Goal: Task Accomplishment & Management: Use online tool/utility

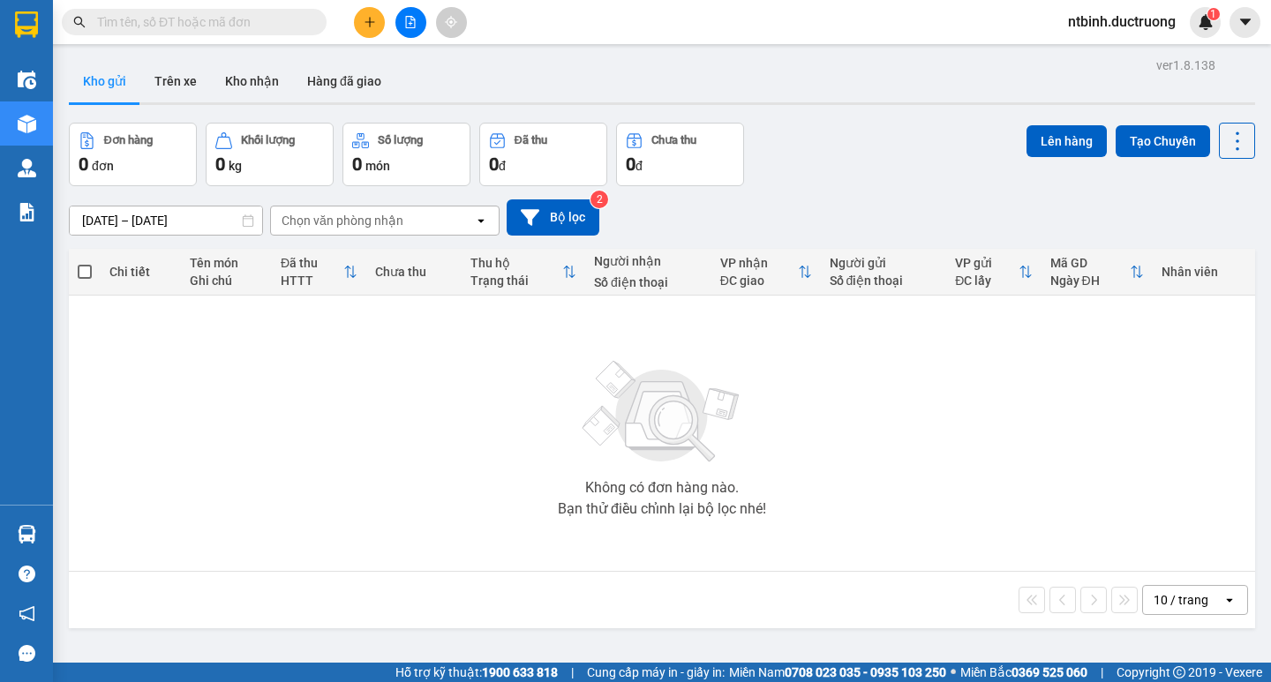
click at [663, 41] on div "Kết quả tìm kiếm ( 0 ) Bộ lọc No Data ntbinh.ductruong 1" at bounding box center [635, 22] width 1271 height 44
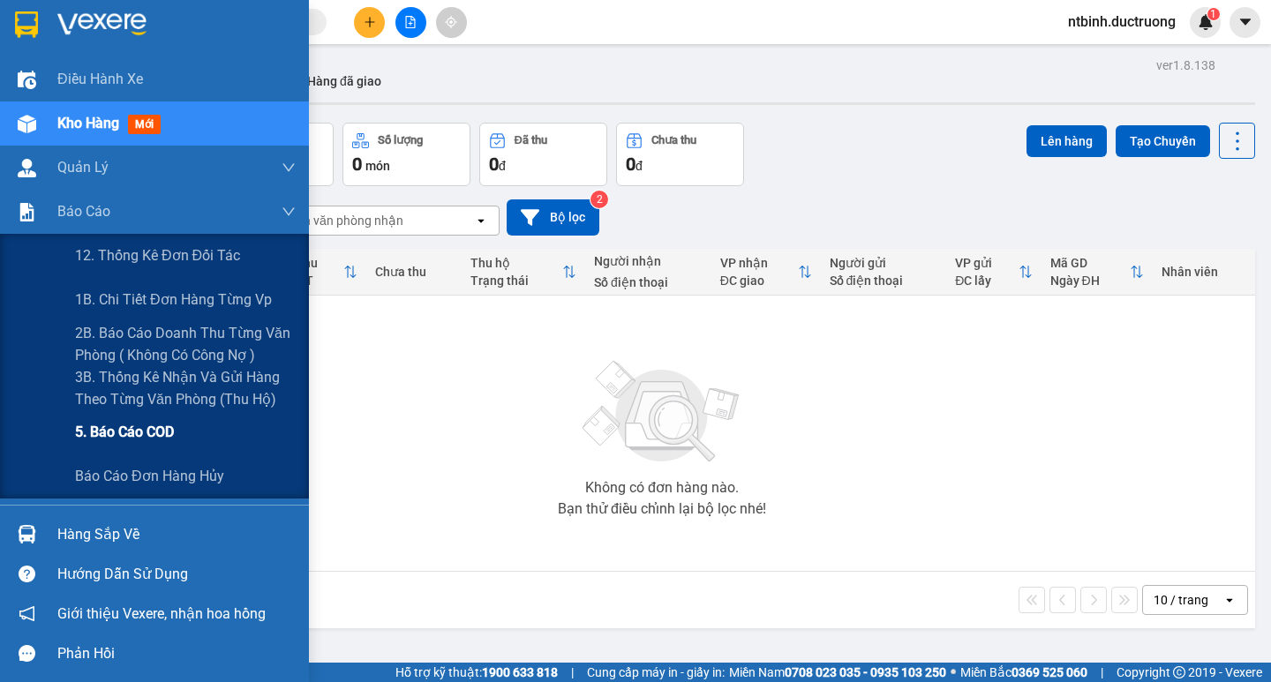
click at [132, 412] on div "5. Báo cáo COD" at bounding box center [185, 432] width 221 height 44
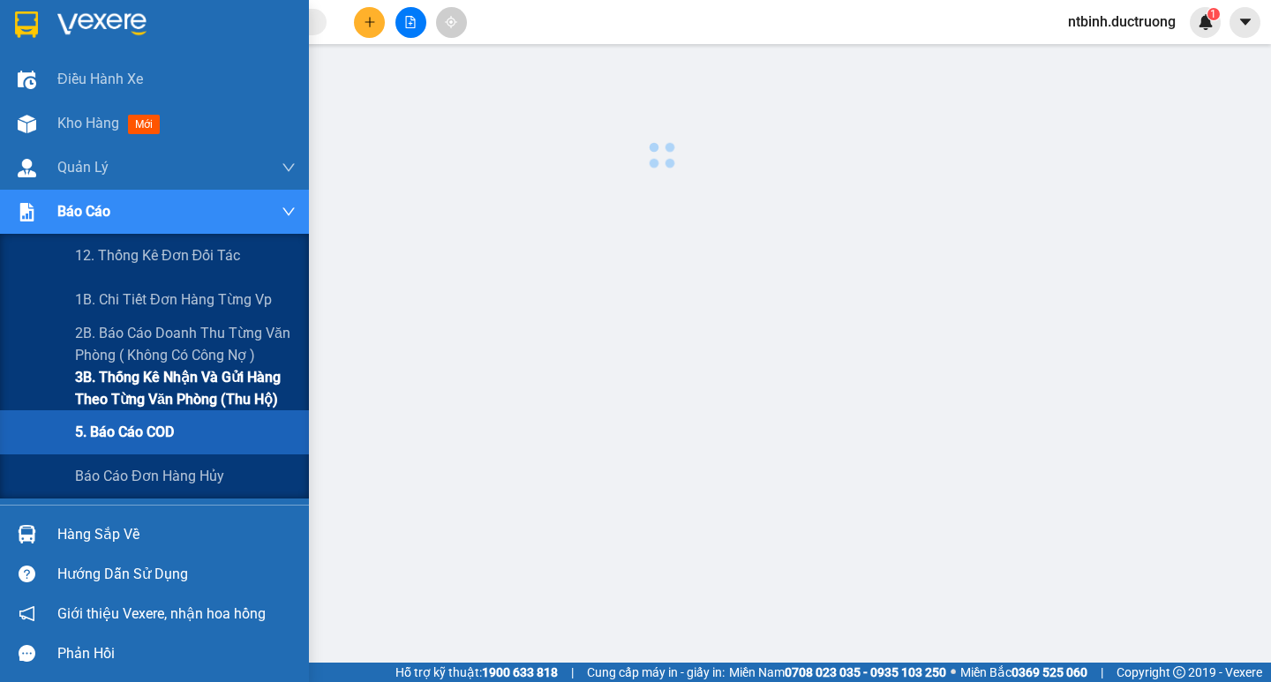
click at [134, 395] on span "3B. Thống kê nhận và gửi hàng theo từng văn phòng (thu hộ)" at bounding box center [185, 388] width 221 height 44
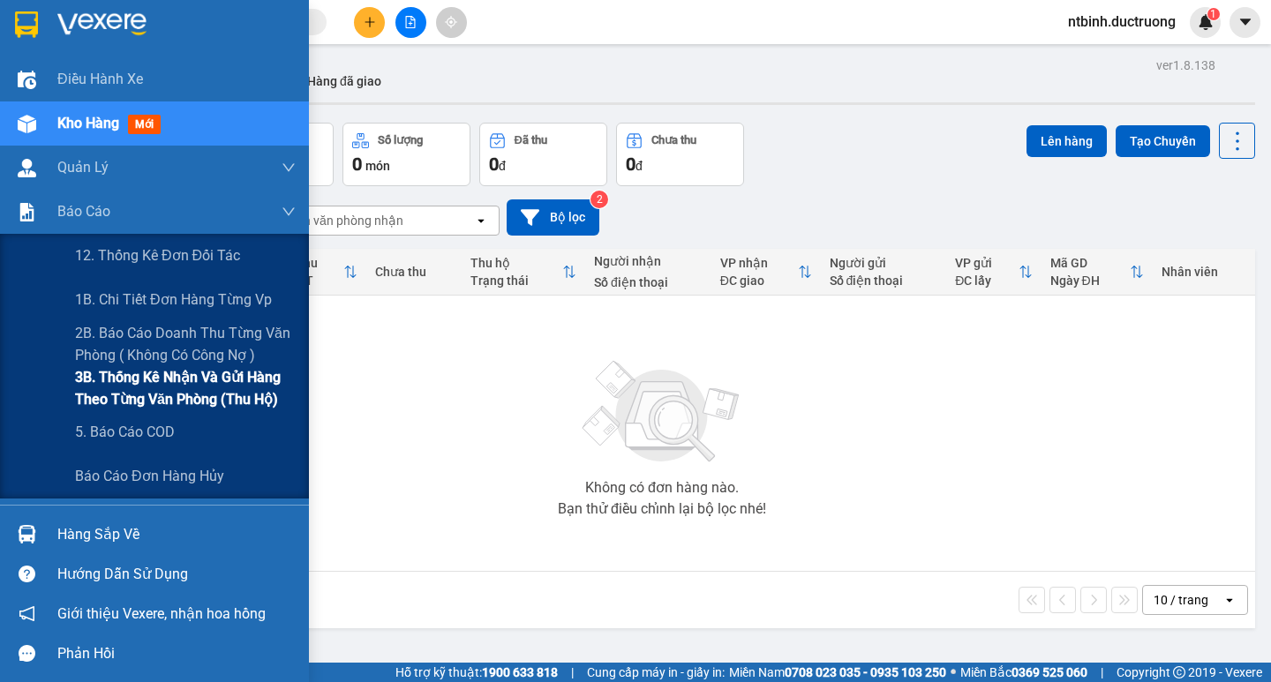
click at [141, 395] on span "3B. Thống kê nhận và gửi hàng theo từng văn phòng (thu hộ)" at bounding box center [185, 388] width 221 height 44
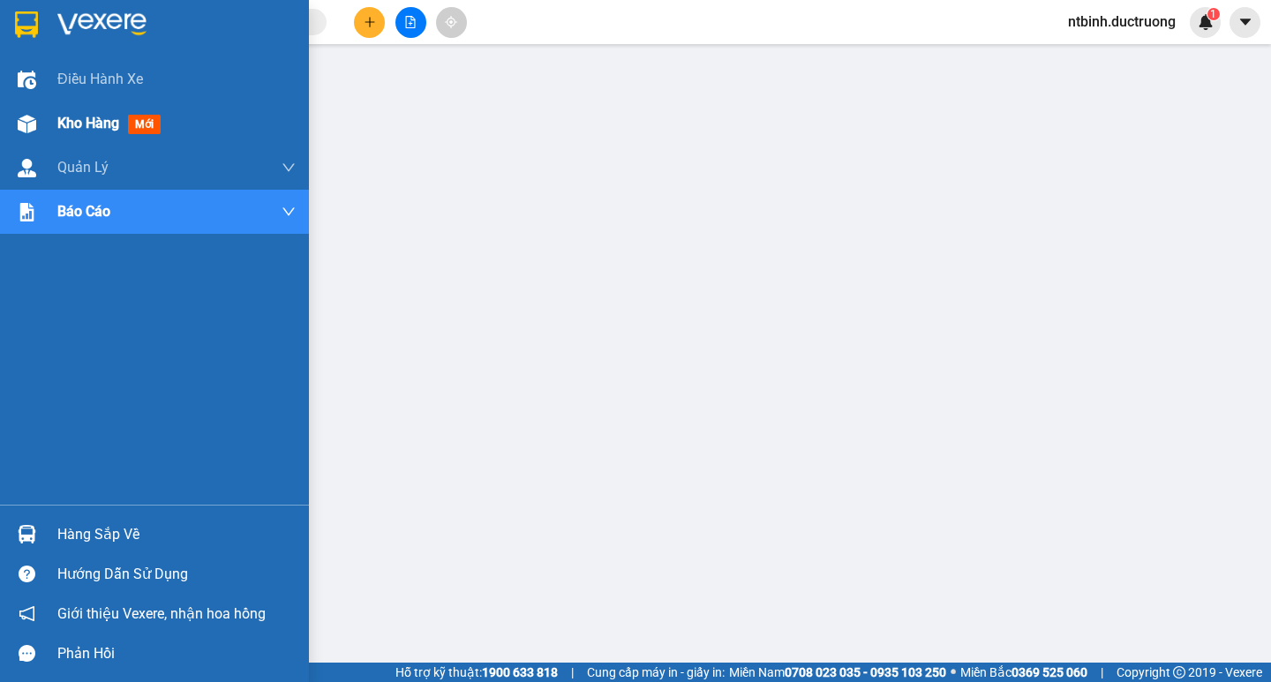
click at [49, 131] on div "Kho hàng mới" at bounding box center [154, 123] width 309 height 44
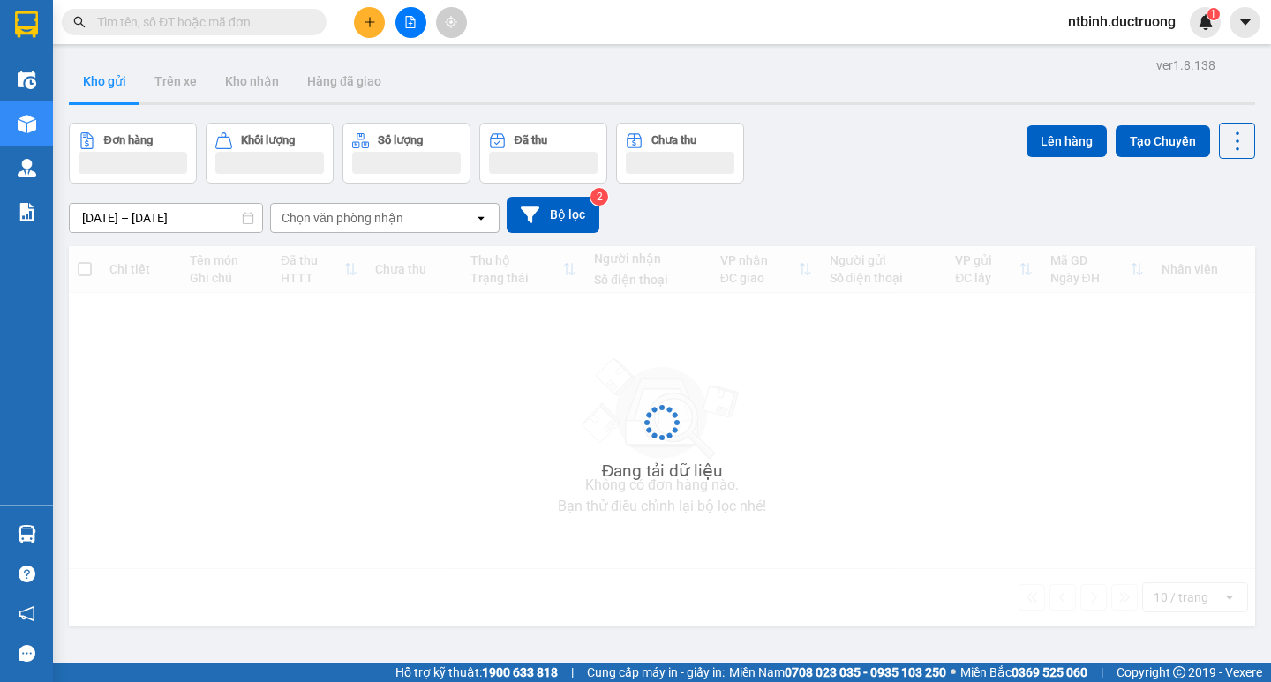
click at [377, 25] on button at bounding box center [369, 22] width 31 height 31
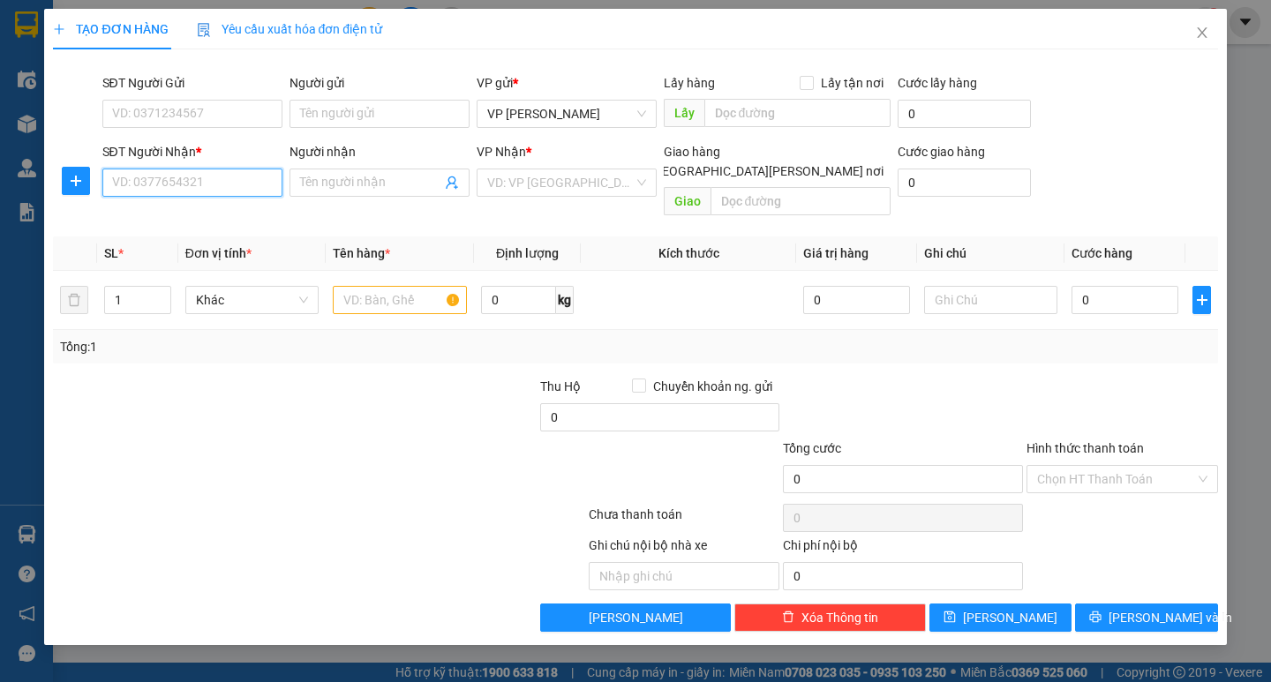
click at [193, 187] on input "SĐT Người Nhận *" at bounding box center [192, 183] width 180 height 28
click at [193, 187] on input "0976" at bounding box center [192, 183] width 180 height 28
click at [179, 216] on div "0976382410" at bounding box center [192, 217] width 159 height 19
type input "0976382410"
click at [387, 286] on input "text" at bounding box center [399, 300] width 133 height 28
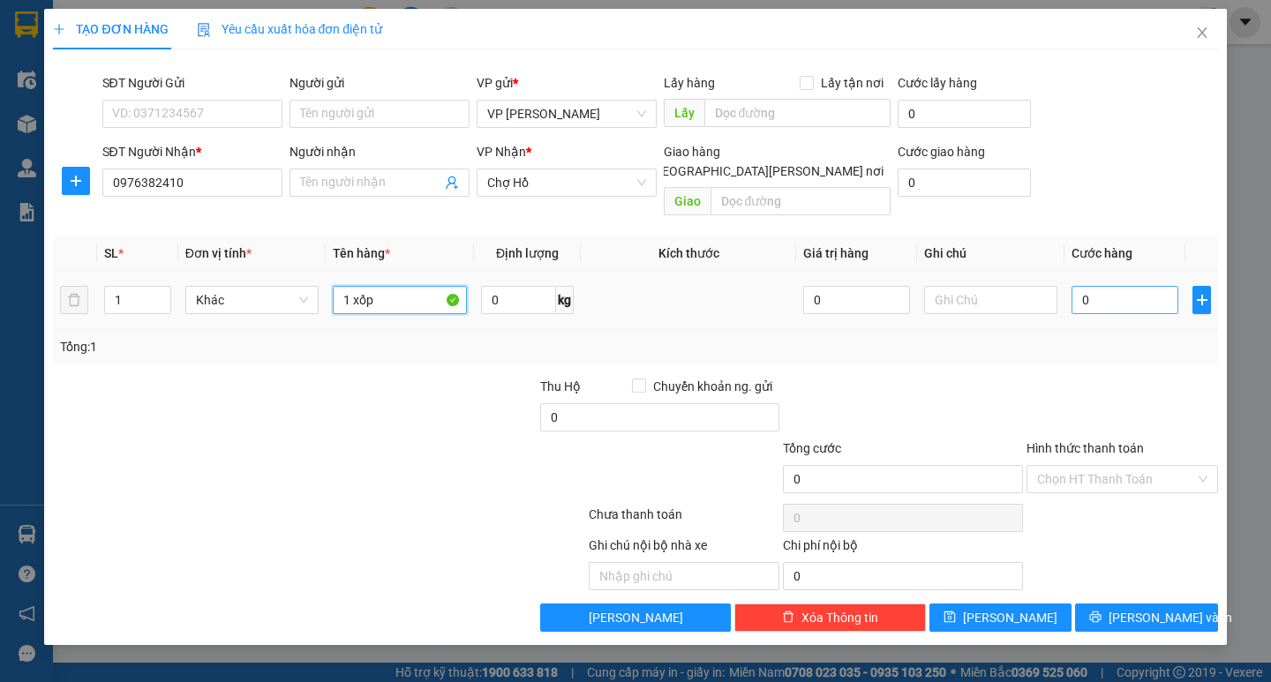
type input "1 xốp"
click at [1108, 286] on input "0" at bounding box center [1124, 300] width 107 height 28
click at [1074, 286] on input "0" at bounding box center [1124, 300] width 107 height 28
type input "50"
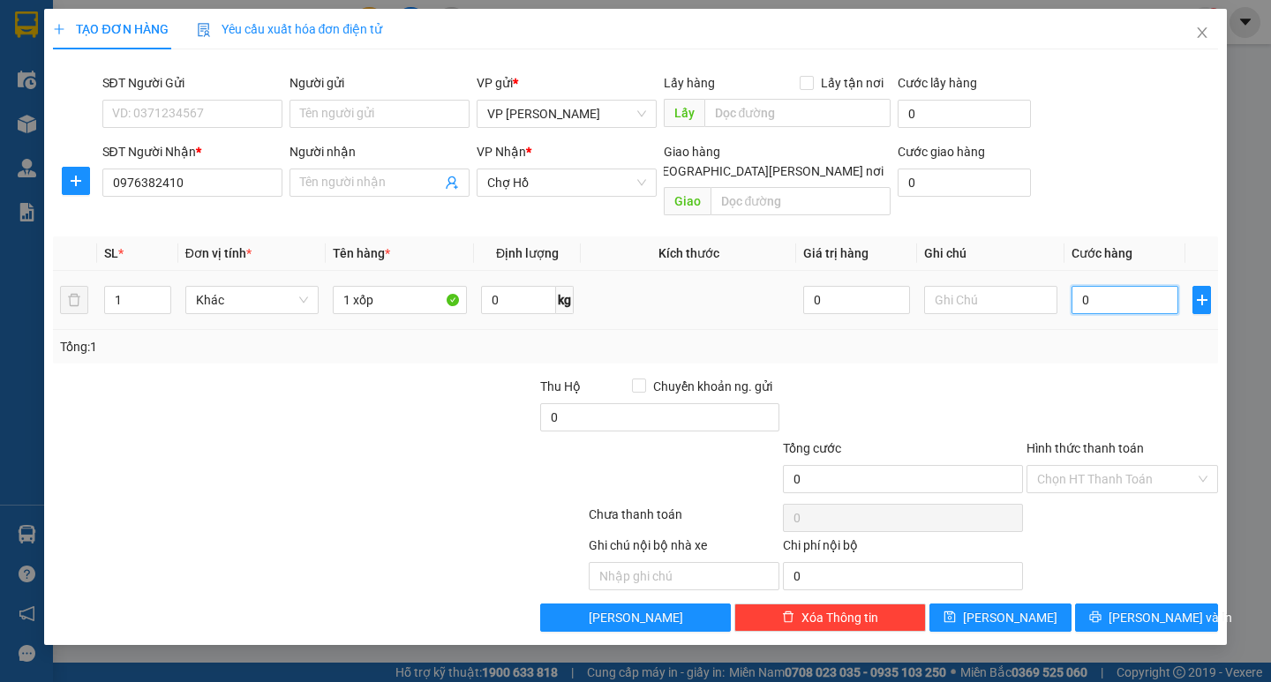
type input "50"
click at [1081, 355] on div "Transit Pickup Surcharge Ids Transit Deliver Surcharge Ids Transit Deliver Surc…" at bounding box center [635, 348] width 1164 height 568
type input "50.000"
click at [1131, 466] on input "Hình thức thanh toán" at bounding box center [1116, 479] width 158 height 26
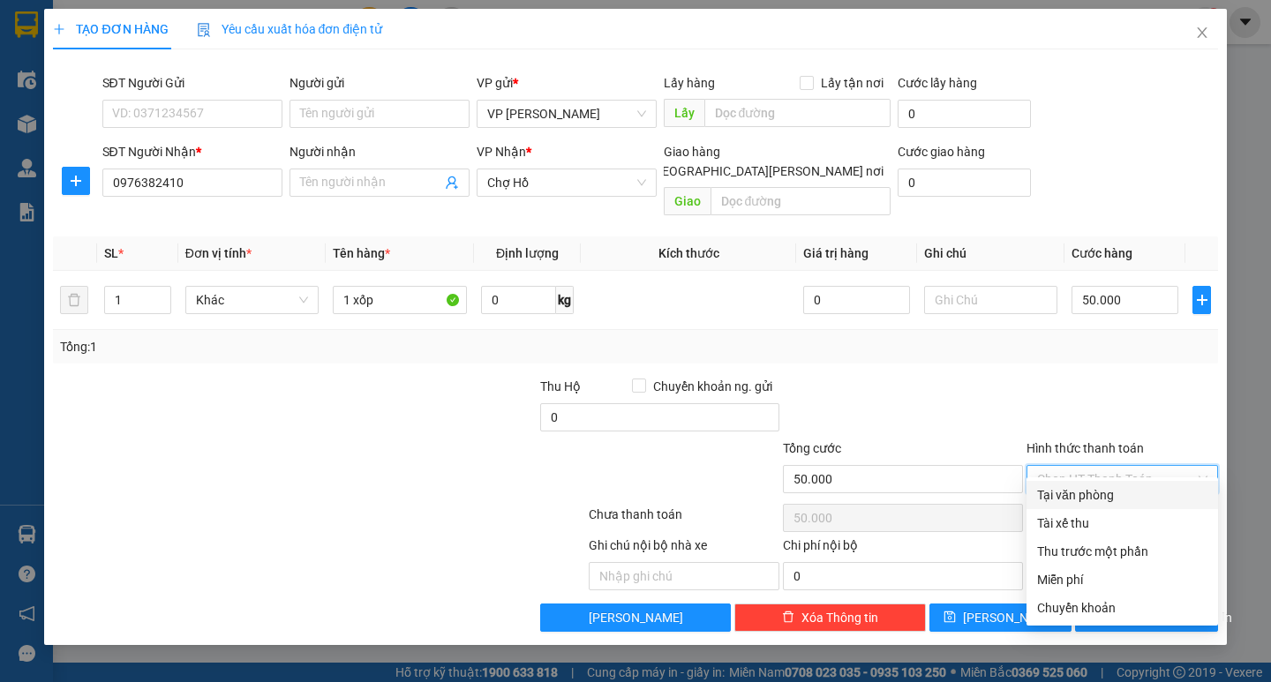
click at [1128, 490] on div "Tại văn phòng" at bounding box center [1122, 494] width 170 height 19
type input "0"
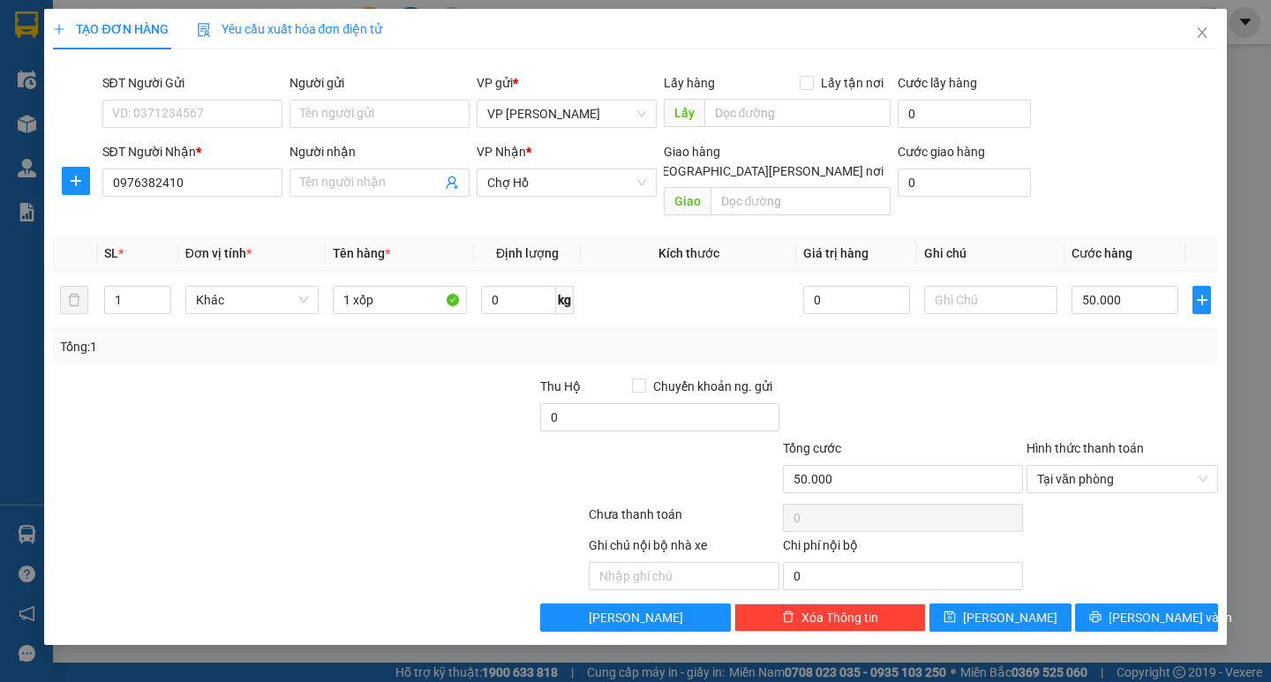
click at [1157, 613] on div "TẠO ĐƠN HÀNG Yêu cầu xuất [PERSON_NAME] điện tử Transit Pickup Surcharge Ids Tr…" at bounding box center [635, 327] width 1182 height 636
click at [1157, 608] on span "[PERSON_NAME] và In" at bounding box center [1171, 617] width 124 height 19
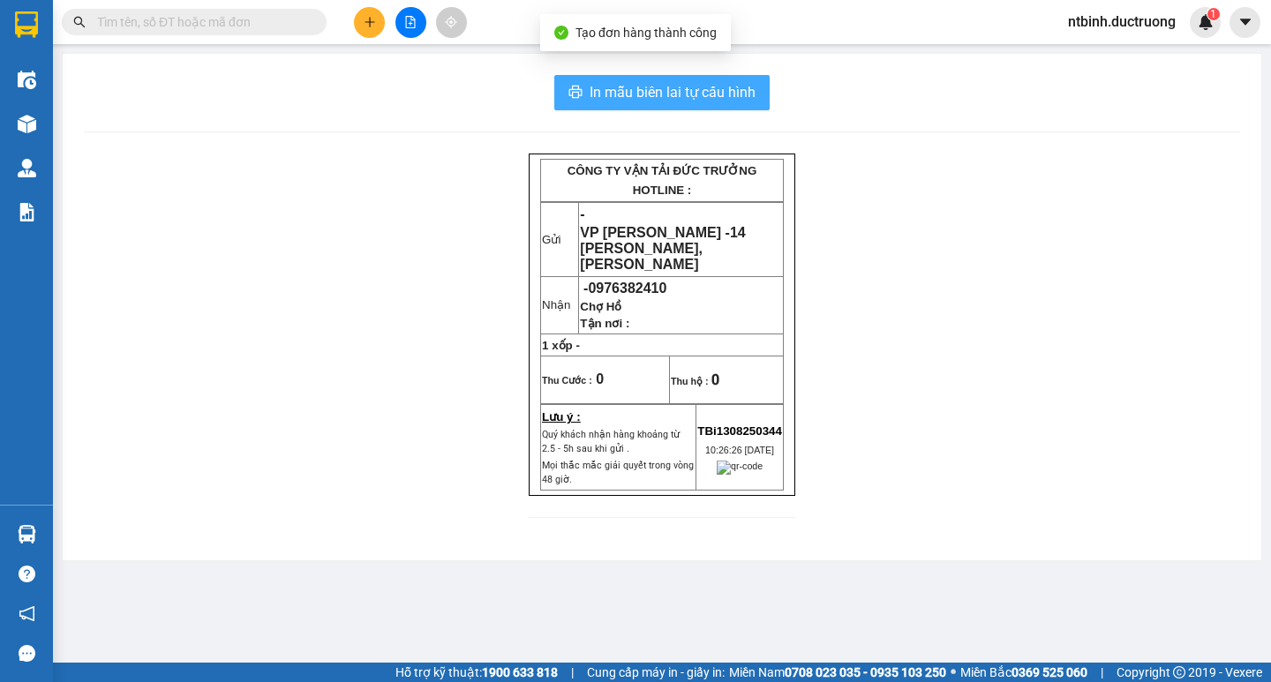
click at [617, 108] on button "In mẫu biên lai tự cấu hình" at bounding box center [661, 92] width 215 height 35
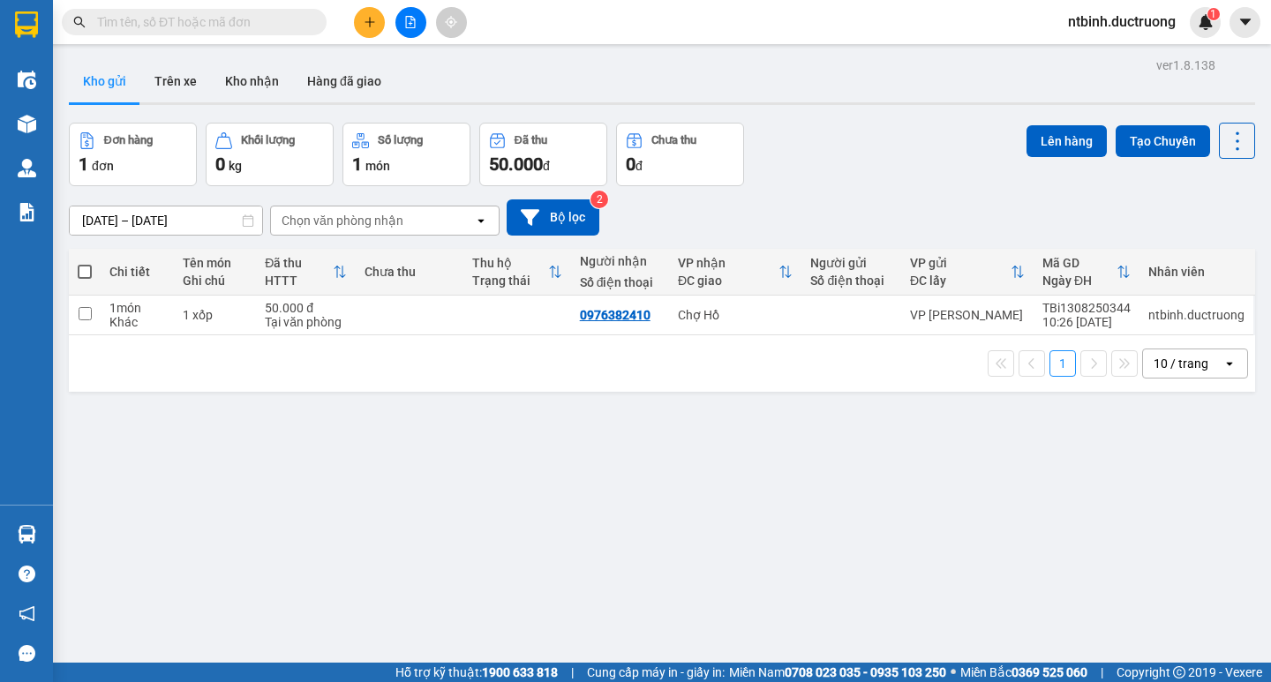
click at [376, 20] on button at bounding box center [369, 22] width 31 height 31
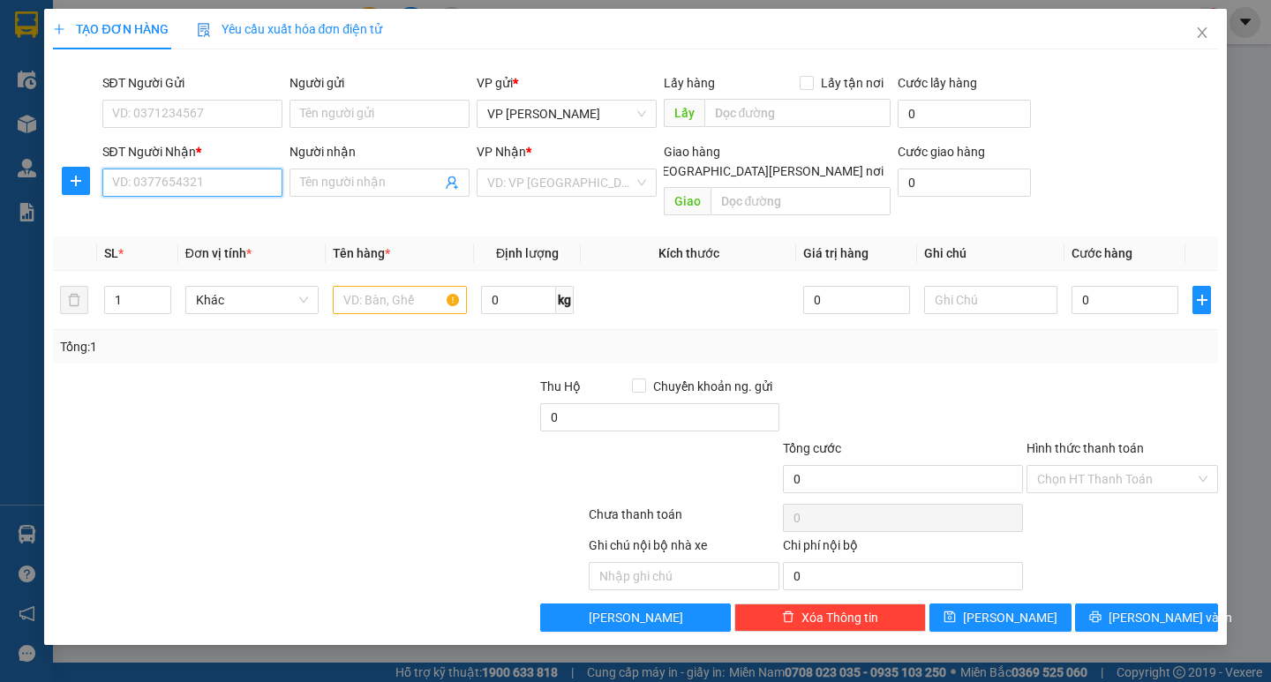
click at [177, 184] on input "SĐT Người Nhận *" at bounding box center [192, 183] width 180 height 28
click at [192, 218] on div "0965147366 - gia long" at bounding box center [192, 217] width 159 height 19
type input "0965147366"
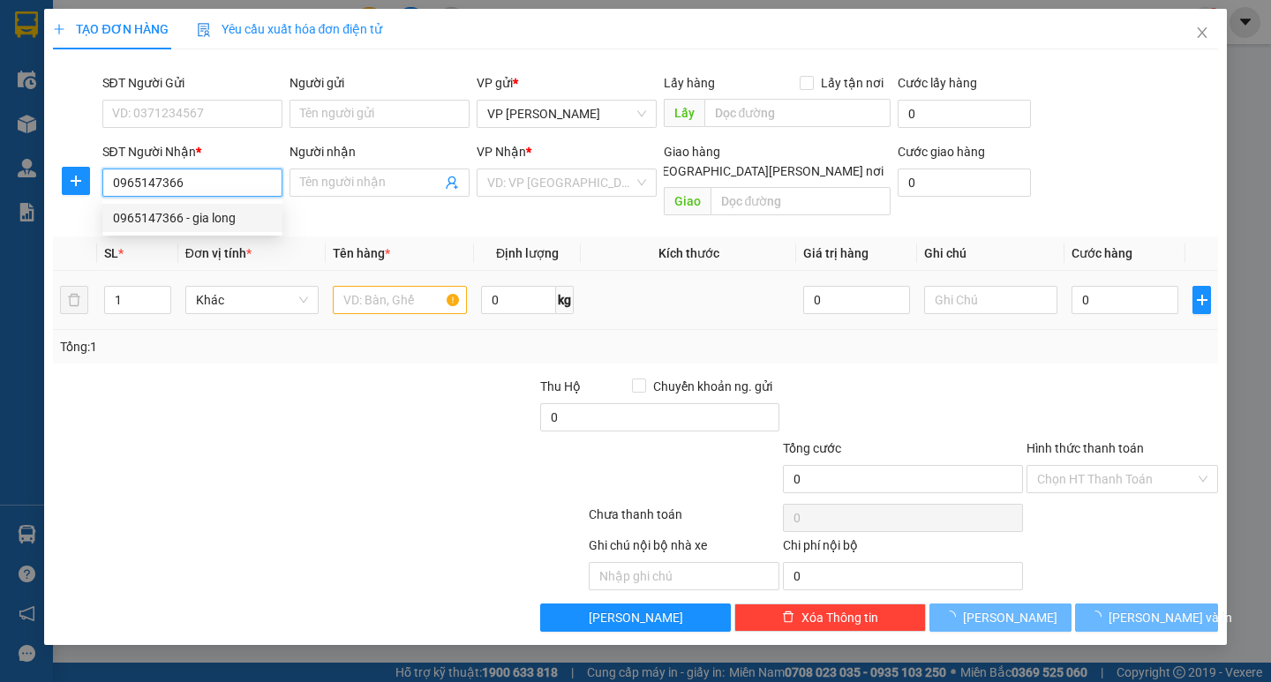
type input "gia long"
type input "0965147366"
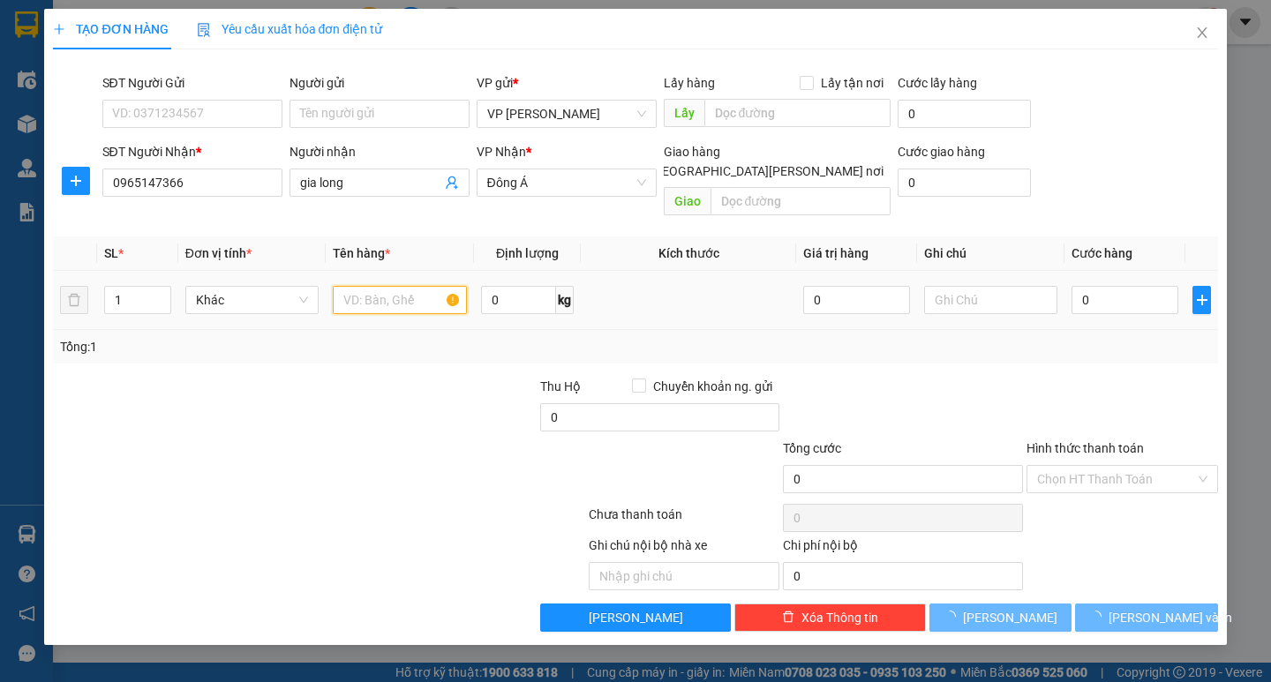
click at [365, 286] on input "text" at bounding box center [399, 300] width 133 height 28
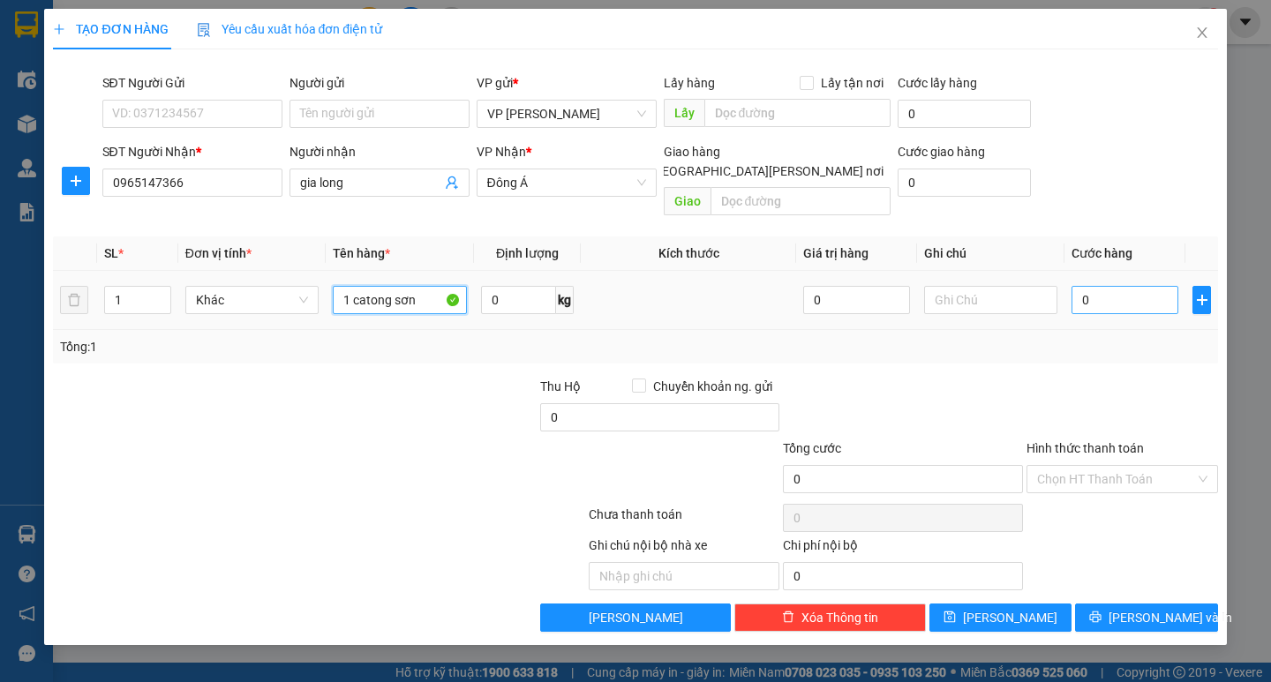
type input "1 catong sơn"
click at [1107, 286] on input "0" at bounding box center [1124, 300] width 107 height 28
click at [1075, 288] on input "0" at bounding box center [1124, 300] width 107 height 28
click at [1079, 351] on div "Transit Pickup Surcharge Ids Transit Deliver Surcharge Ids Transit Deliver Surc…" at bounding box center [635, 348] width 1164 height 568
type input "50.000"
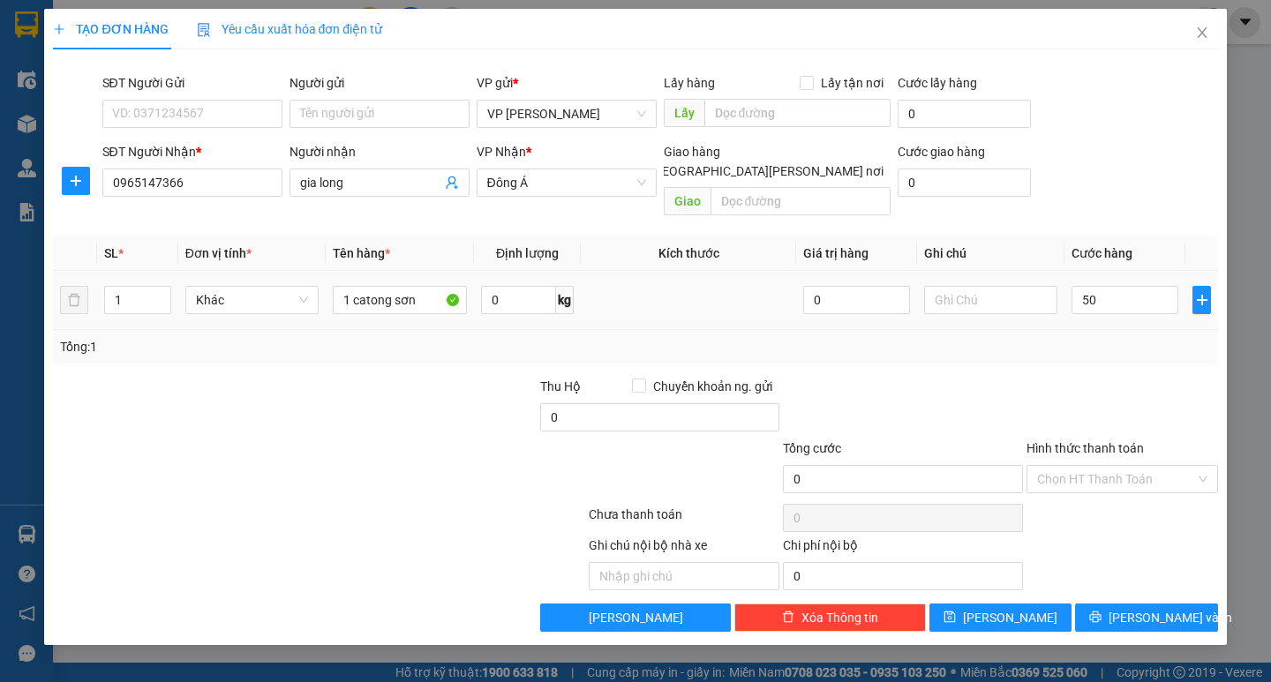
type input "50.000"
click at [1131, 577] on div "Transit Pickup Surcharge Ids Transit Deliver Surcharge Ids Transit Deliver Surc…" at bounding box center [635, 348] width 1164 height 568
click at [1146, 615] on div "TẠO ĐƠN HÀNG Yêu cầu xuất [PERSON_NAME] điện tử Transit Pickup Surcharge Ids Tr…" at bounding box center [635, 327] width 1182 height 636
click at [1147, 608] on span "[PERSON_NAME] và In" at bounding box center [1171, 617] width 124 height 19
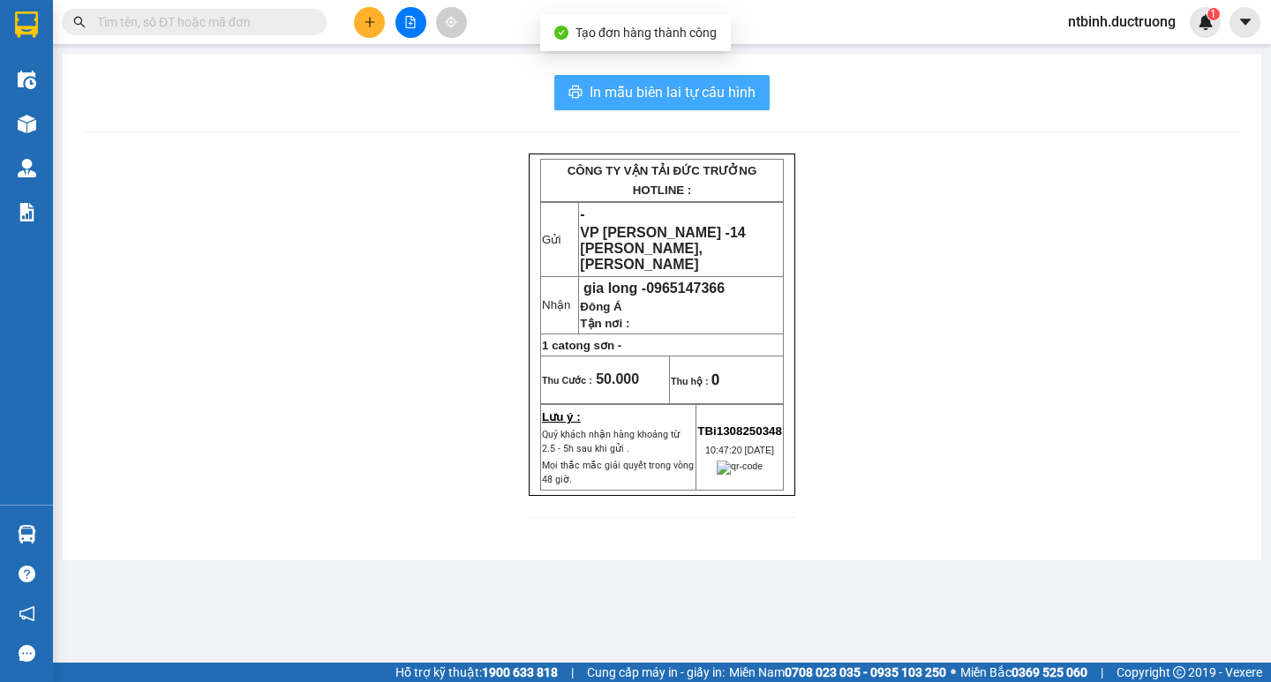
click at [677, 94] on span "In mẫu biên lai tự cấu hình" at bounding box center [673, 92] width 166 height 22
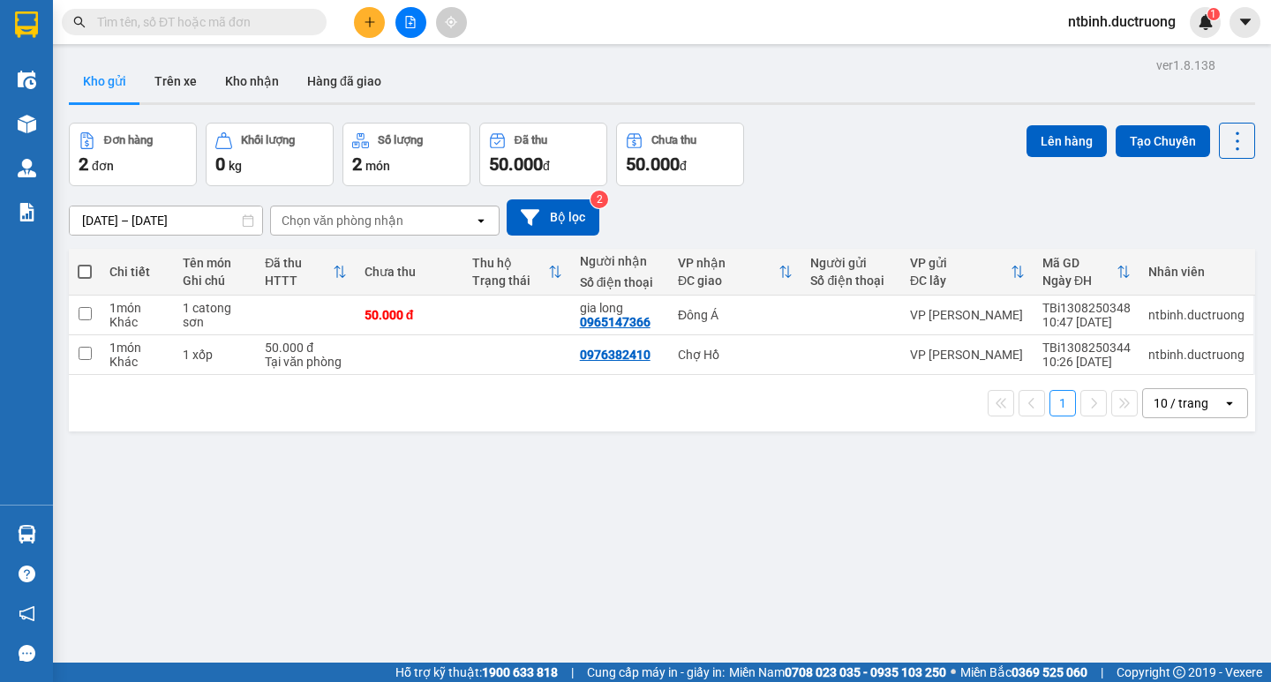
click at [364, 19] on icon "plus" at bounding box center [370, 22] width 12 height 12
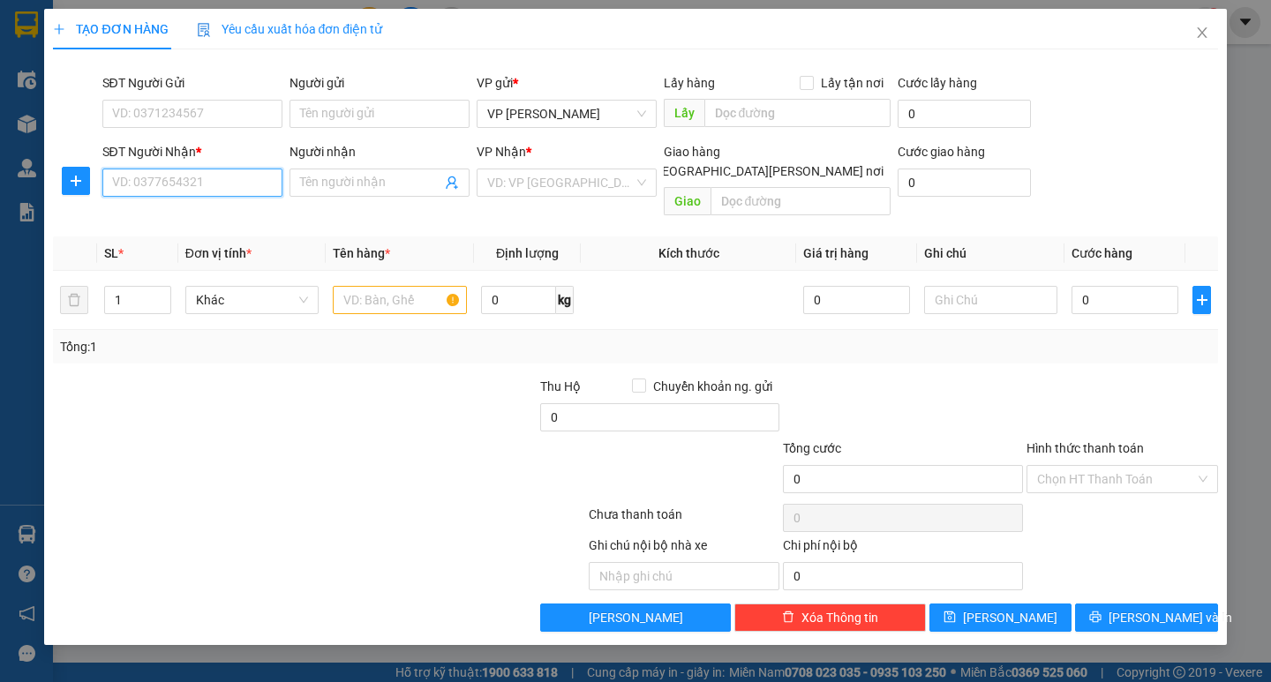
click at [233, 189] on input "SĐT Người Nhận *" at bounding box center [192, 183] width 180 height 28
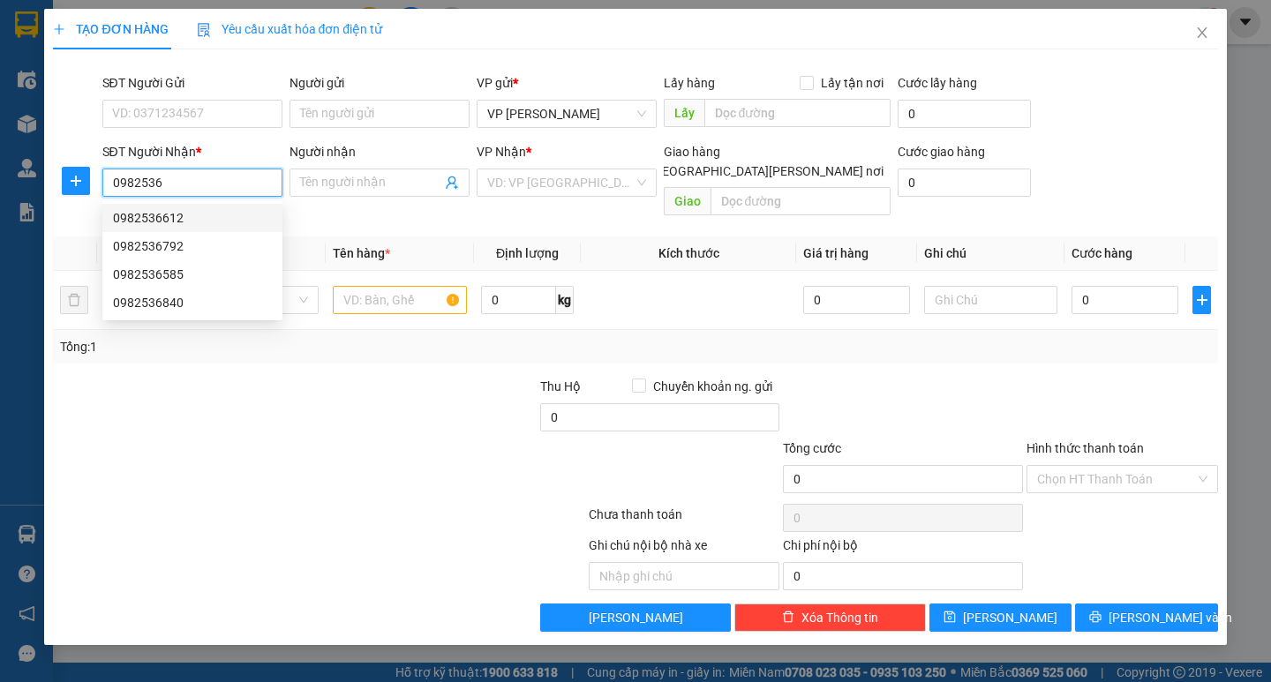
click at [222, 242] on div "0982536792" at bounding box center [192, 246] width 159 height 19
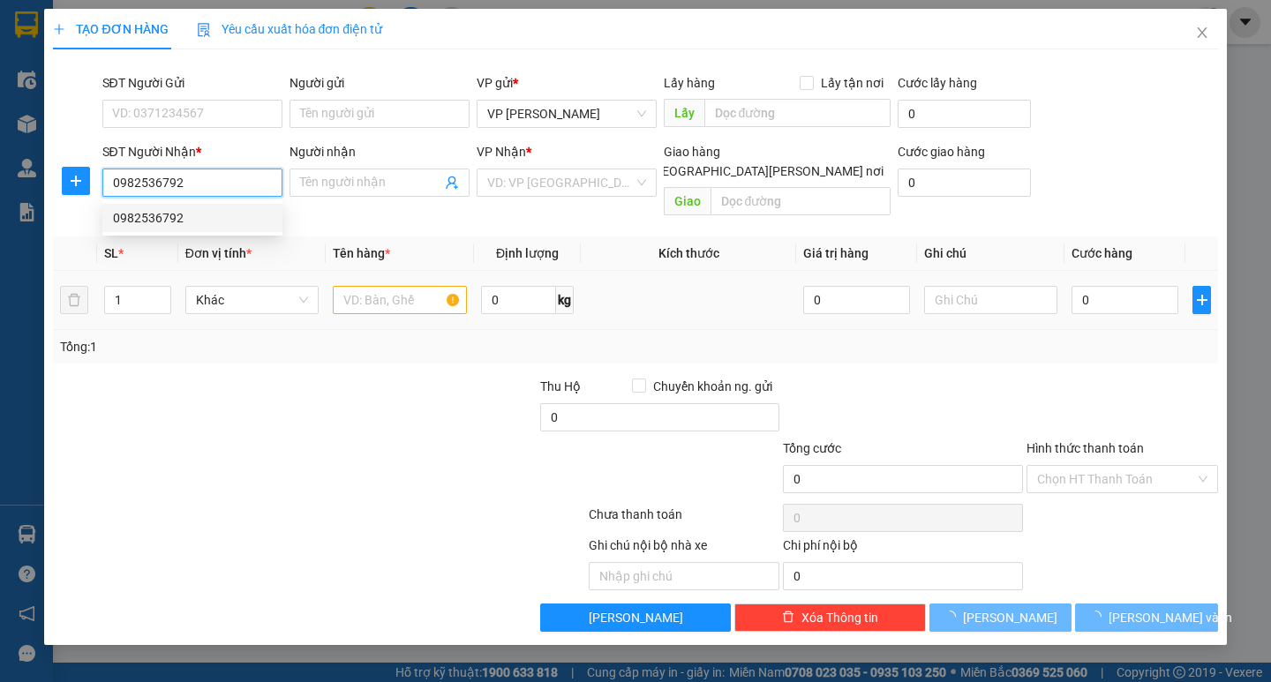
type input "0982536792"
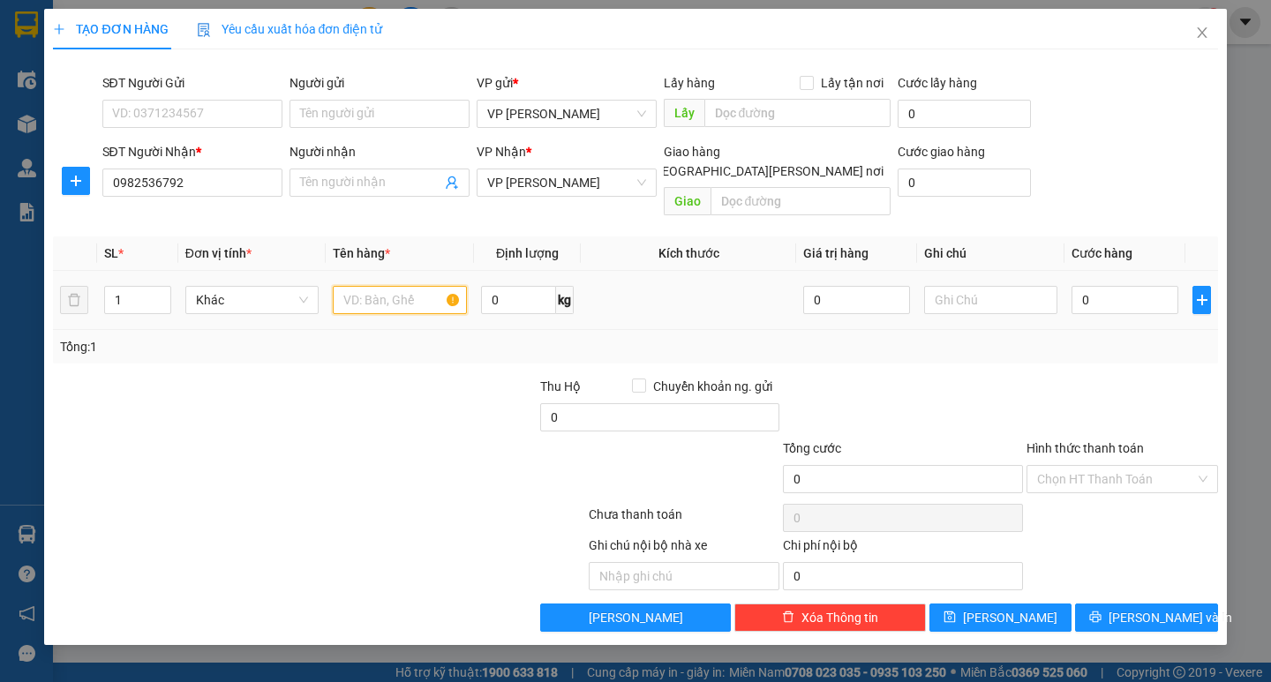
click at [428, 286] on input "text" at bounding box center [399, 300] width 133 height 28
click at [573, 178] on span "VP [PERSON_NAME]" at bounding box center [566, 182] width 159 height 26
type input "1 hộp"
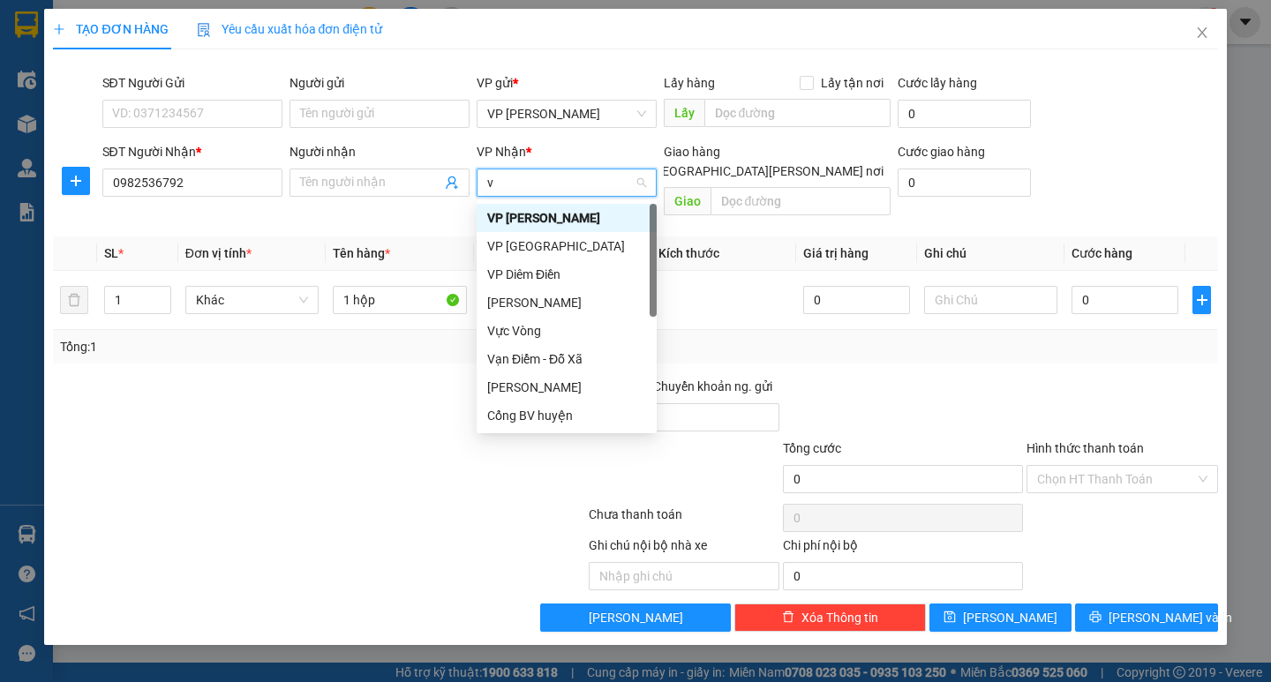
type input "vp"
click at [565, 271] on div "VP Diêm Điền" at bounding box center [566, 274] width 159 height 19
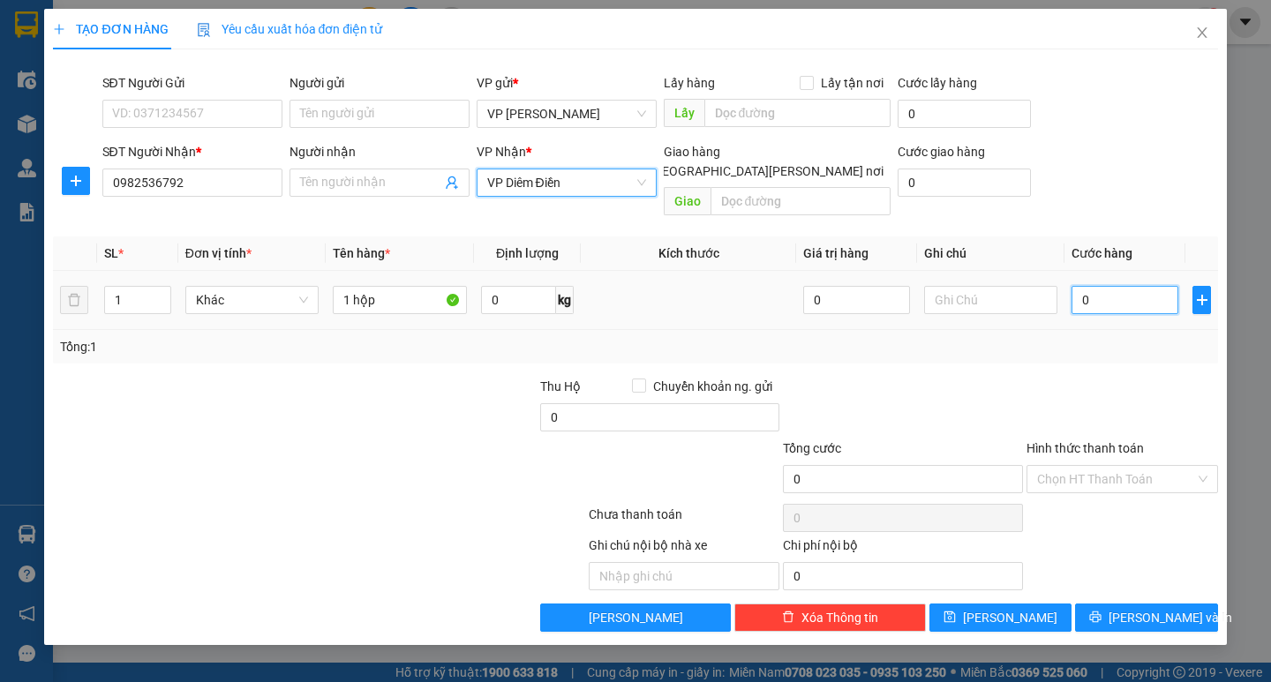
click at [1092, 286] on input "0" at bounding box center [1124, 300] width 107 height 28
click at [1081, 286] on input "0" at bounding box center [1124, 300] width 107 height 28
type input "30"
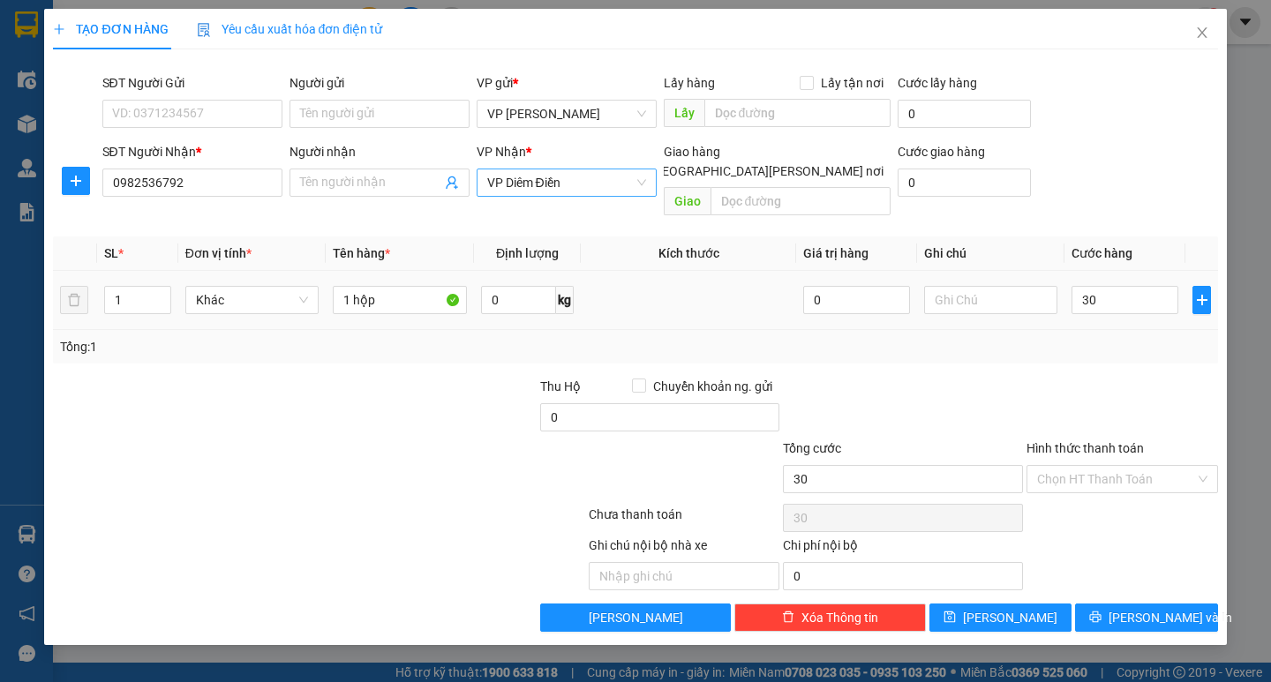
click at [1081, 337] on div "Tổng: 1" at bounding box center [635, 346] width 1150 height 19
type input "30.000"
click at [1134, 608] on span "[PERSON_NAME] và In" at bounding box center [1171, 617] width 124 height 19
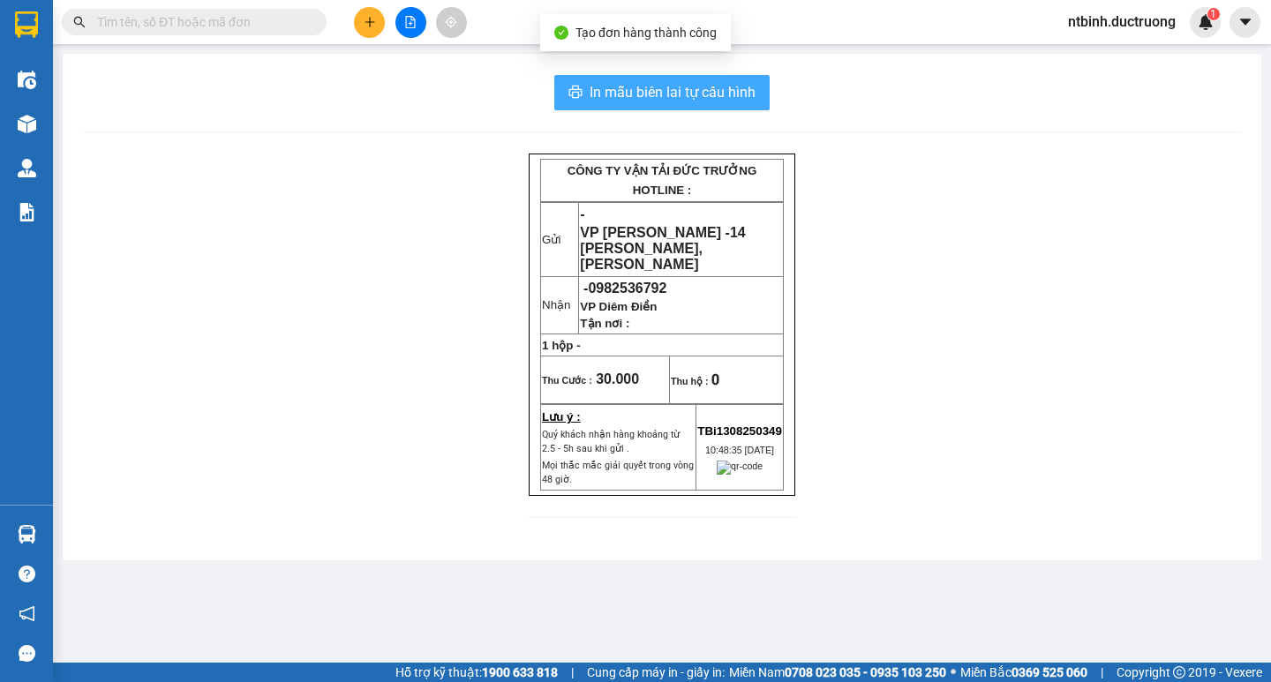
click at [704, 93] on span "In mẫu biên lai tự cấu hình" at bounding box center [673, 92] width 166 height 22
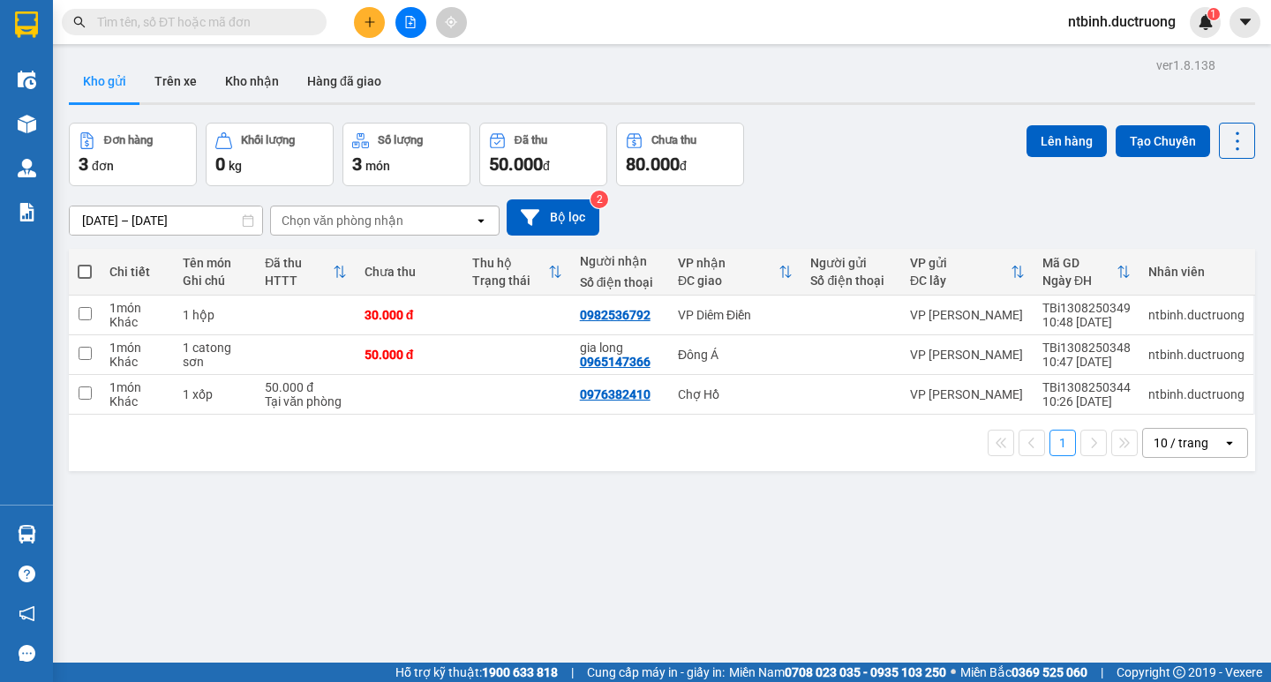
click at [375, 30] on button at bounding box center [369, 22] width 31 height 31
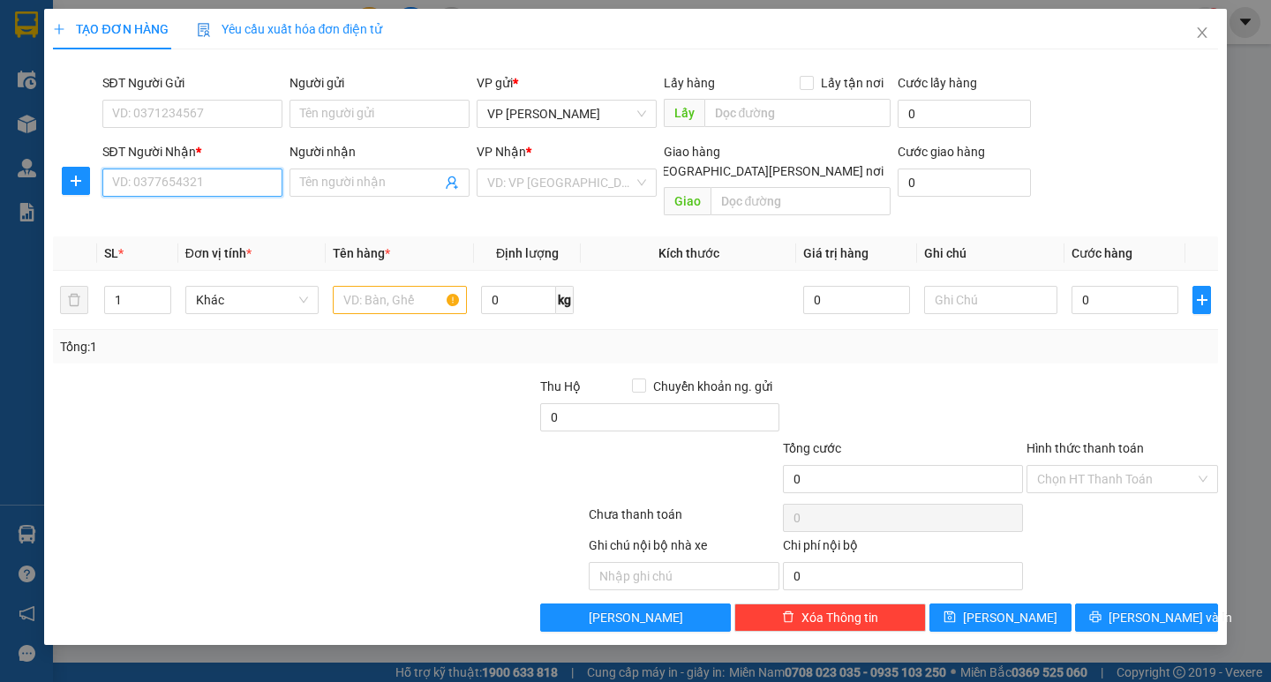
click at [167, 190] on input "SĐT Người Nhận *" at bounding box center [192, 183] width 180 height 28
click at [195, 216] on div "0963242644" at bounding box center [192, 217] width 159 height 19
type input "0963242644"
click at [368, 286] on input "text" at bounding box center [399, 300] width 133 height 28
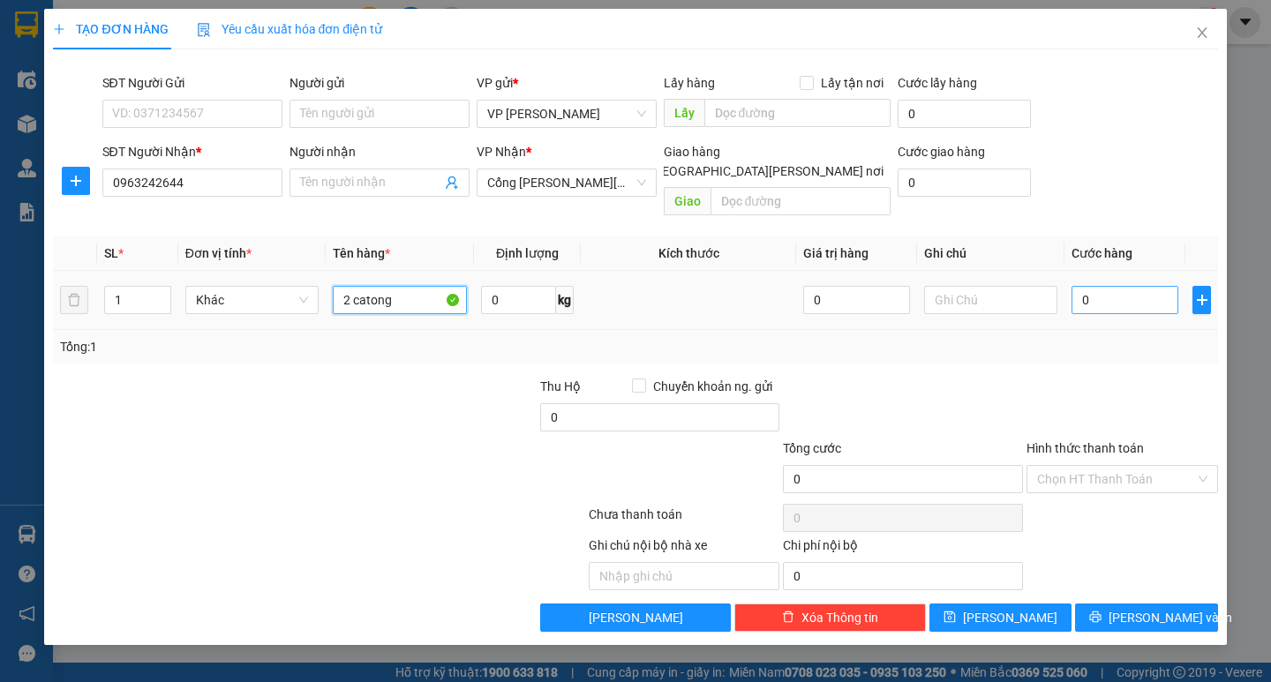
type input "2 catong"
click at [1089, 287] on input "0" at bounding box center [1124, 300] width 107 height 28
click at [1080, 287] on input "0" at bounding box center [1124, 300] width 107 height 28
type input "80"
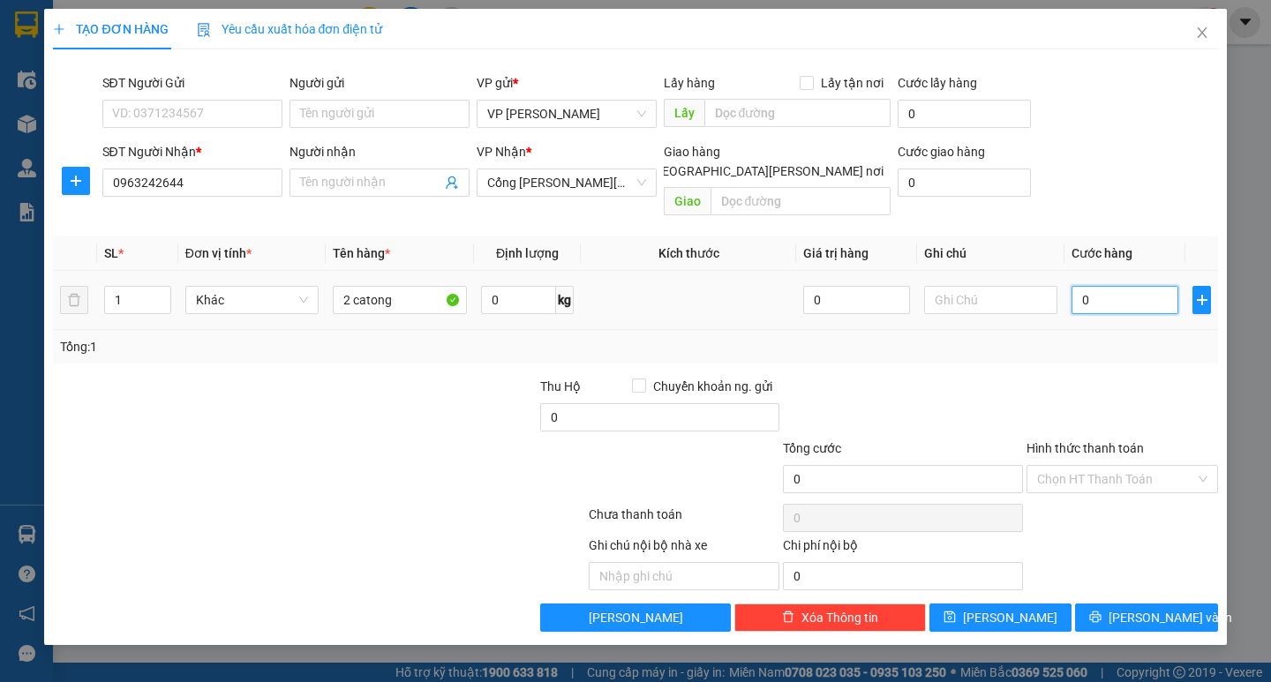
type input "80"
click at [1081, 330] on div "Tổng: 1" at bounding box center [635, 347] width 1164 height 34
type input "80.000"
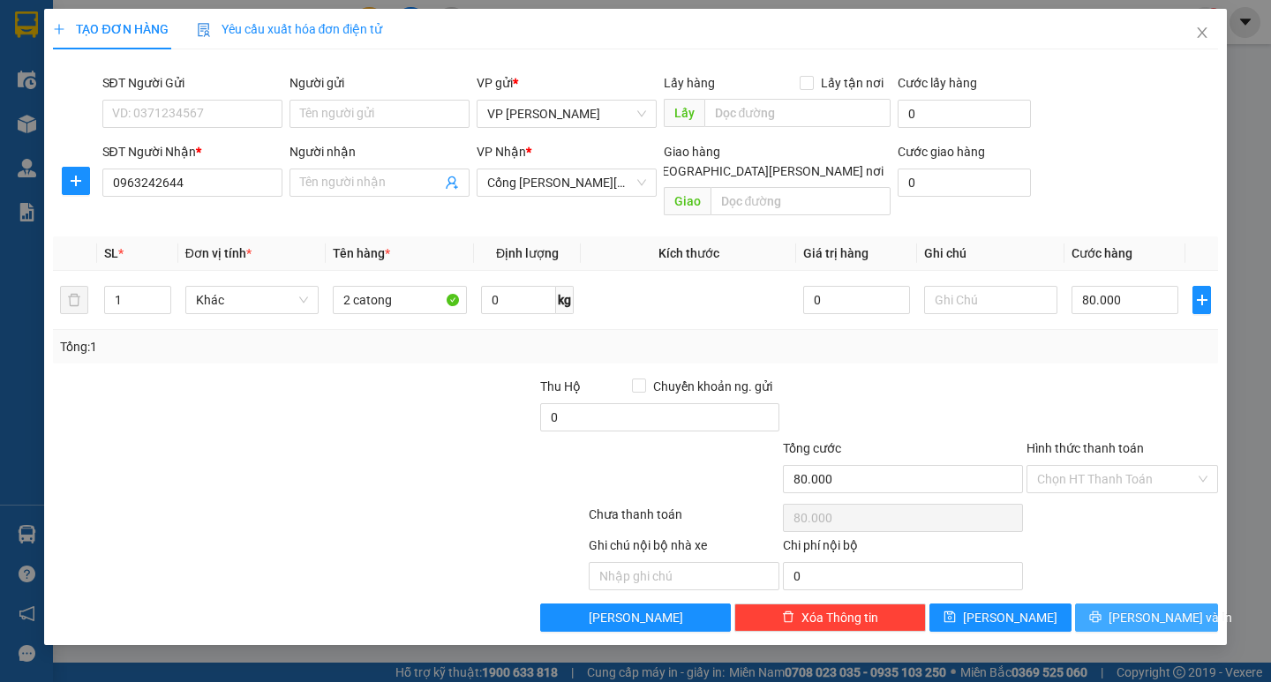
click at [1134, 608] on span "[PERSON_NAME] và In" at bounding box center [1171, 617] width 124 height 19
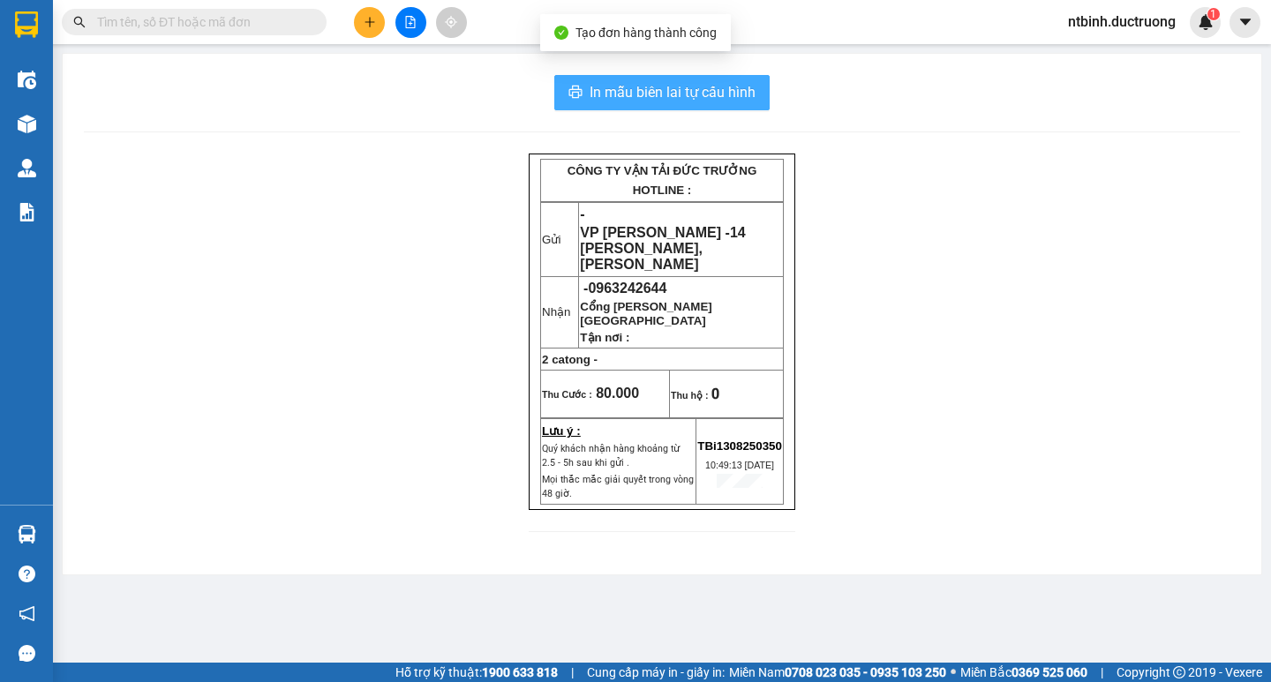
click at [653, 91] on span "In mẫu biên lai tự cấu hình" at bounding box center [673, 92] width 166 height 22
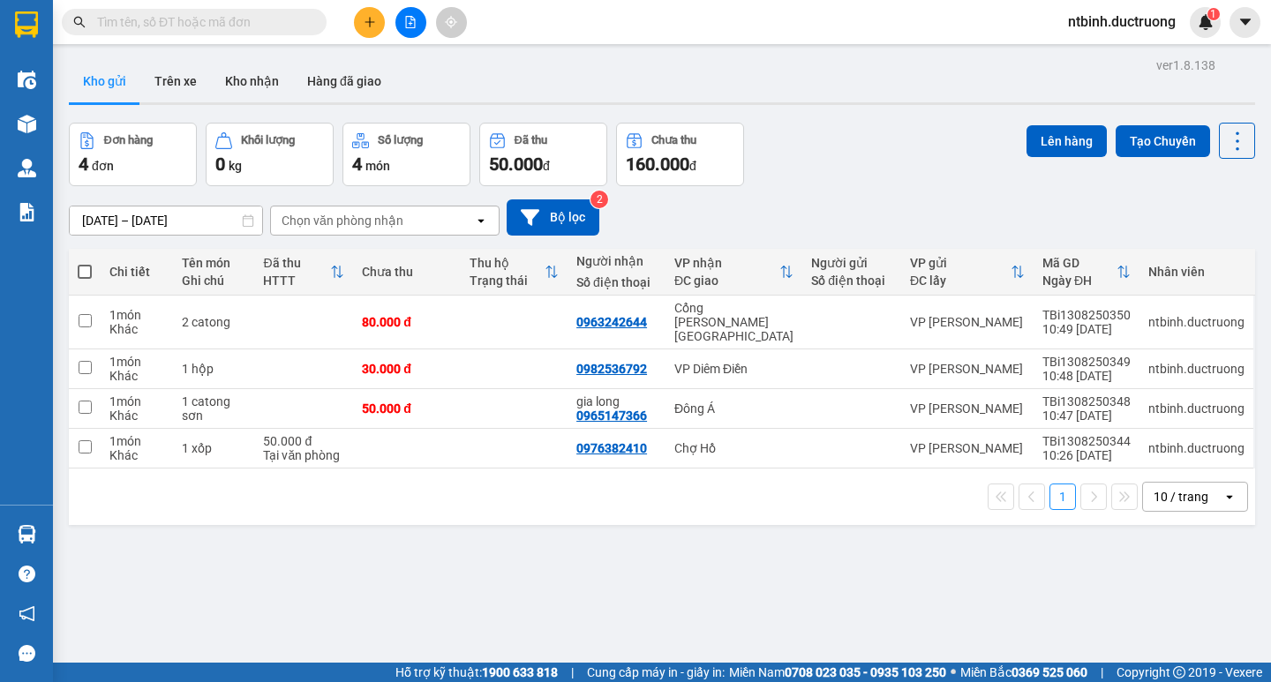
click at [374, 26] on icon "plus" at bounding box center [370, 22] width 12 height 12
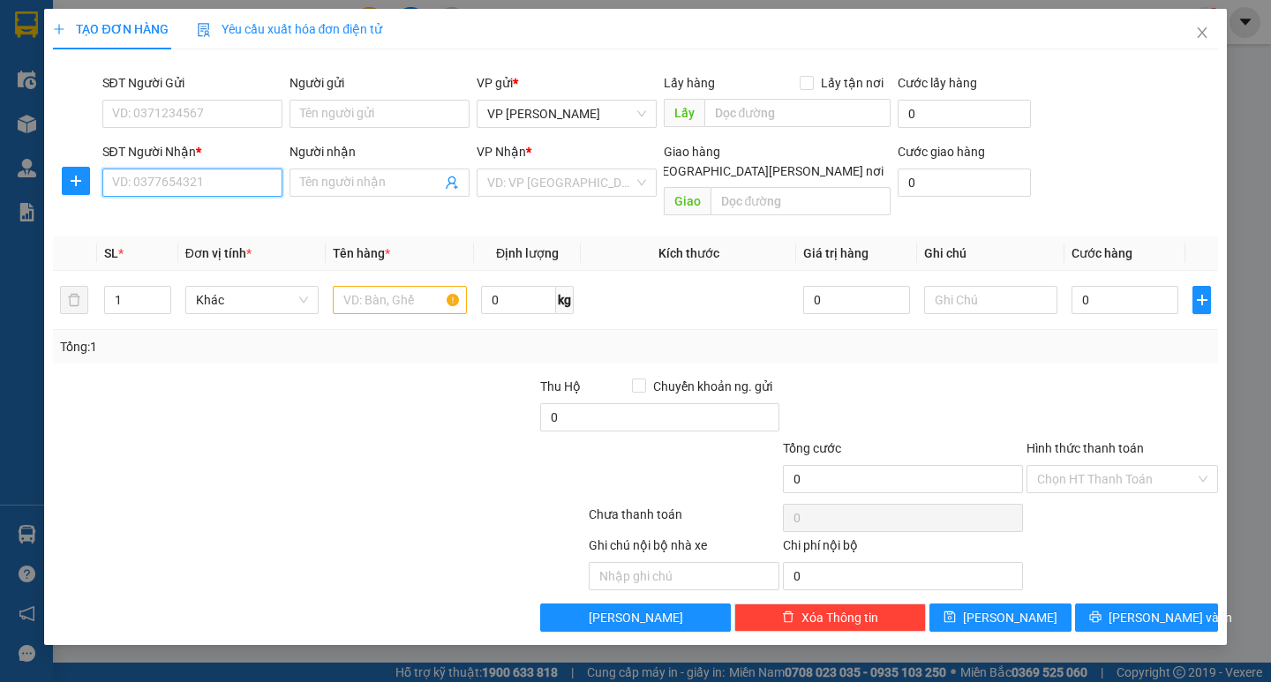
click at [174, 189] on input "SĐT Người Nhận *" at bounding box center [192, 183] width 180 height 28
click at [185, 216] on div "0968622997" at bounding box center [192, 217] width 159 height 19
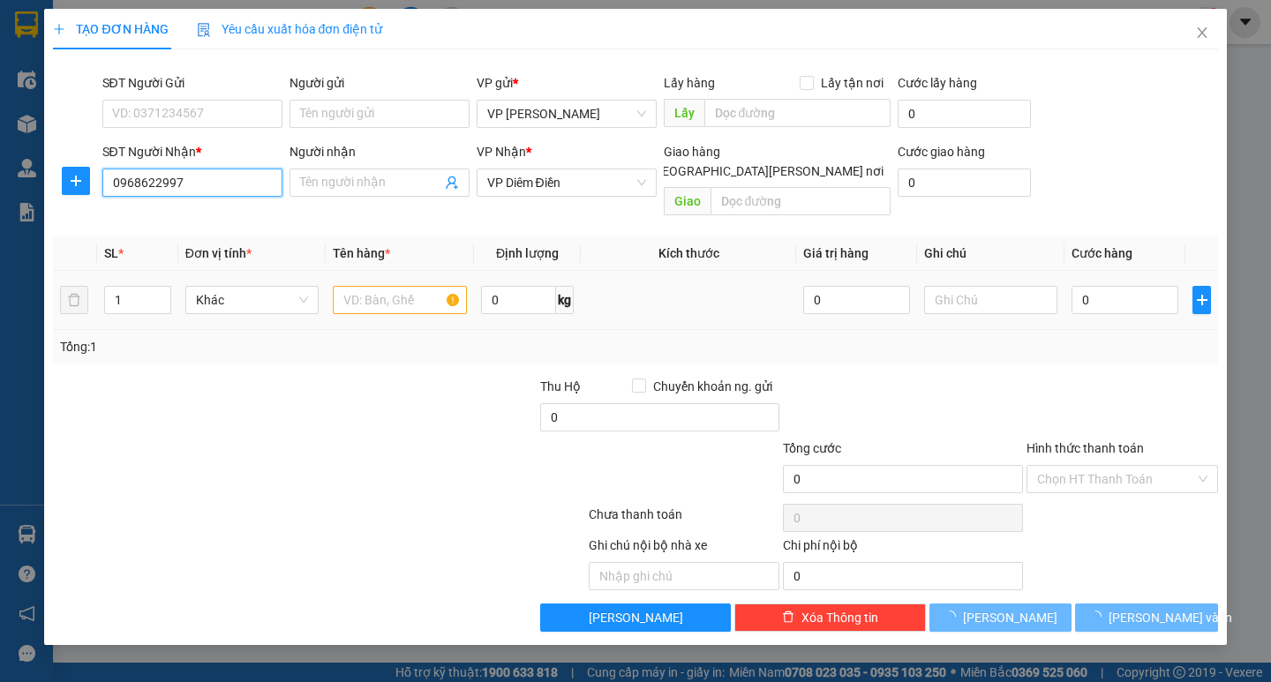
type input "0968622997"
click at [365, 286] on input "text" at bounding box center [399, 300] width 133 height 28
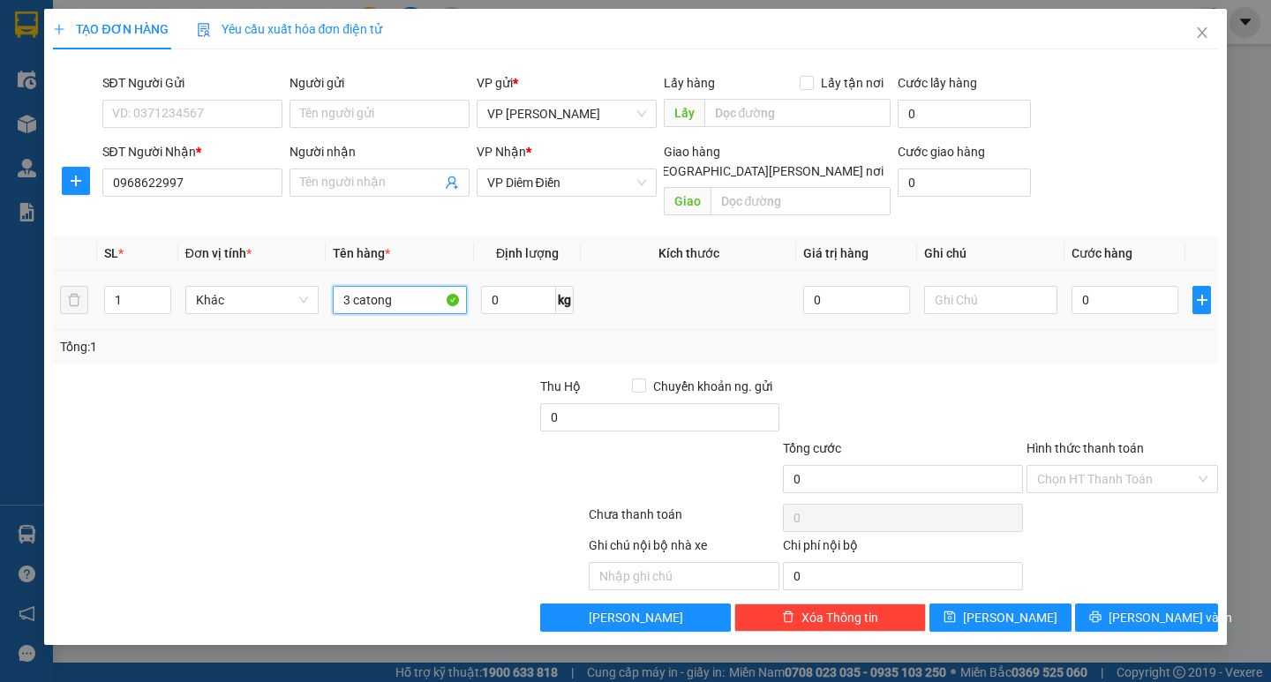
type input "3 catong"
click at [1107, 295] on div "0" at bounding box center [1124, 299] width 107 height 35
click at [1098, 288] on input "0" at bounding box center [1124, 300] width 107 height 28
click at [1086, 286] on input "0" at bounding box center [1124, 300] width 107 height 28
click at [1098, 286] on input "0" at bounding box center [1124, 300] width 107 height 28
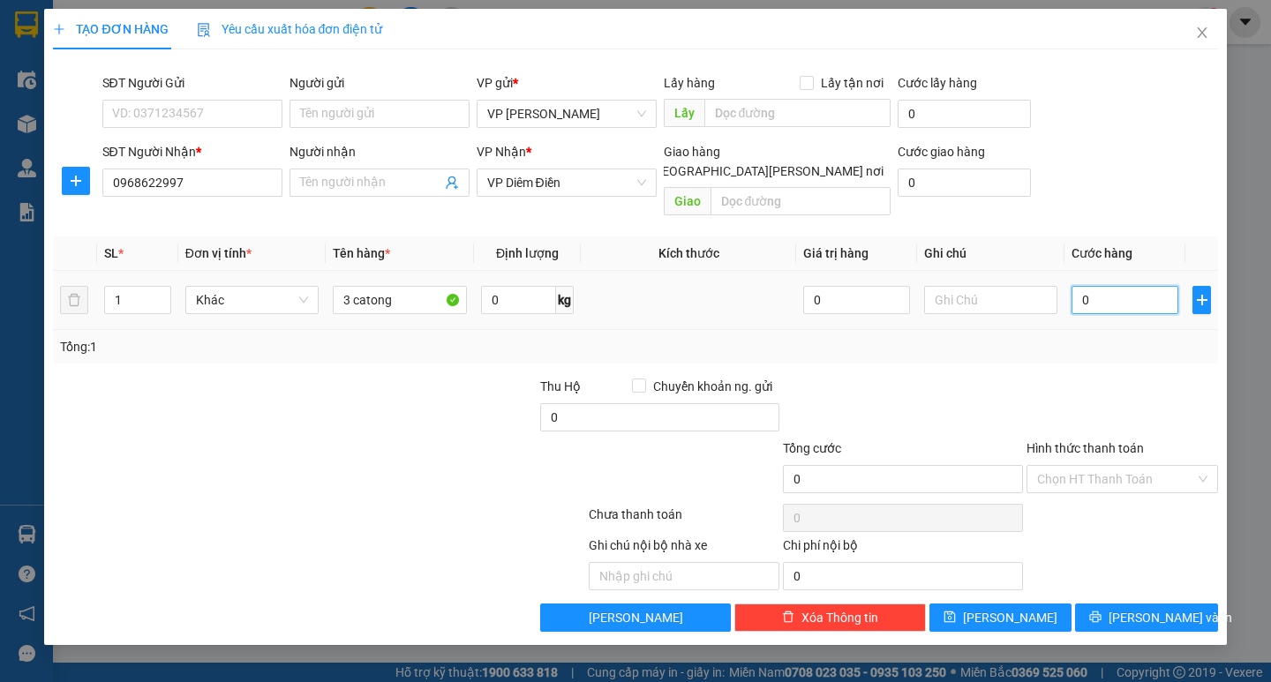
click at [1079, 289] on input "0" at bounding box center [1124, 300] width 107 height 28
type input "10"
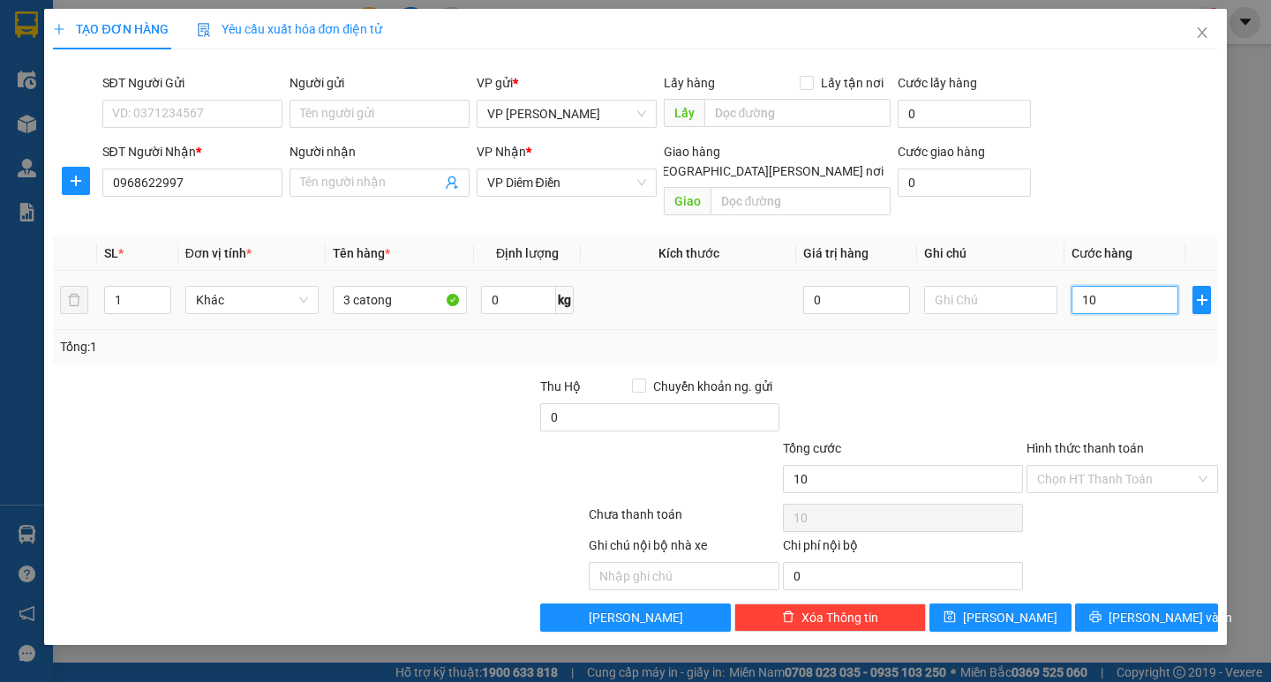
type input "150"
click at [1107, 387] on div at bounding box center [1122, 408] width 195 height 62
type input "150.000"
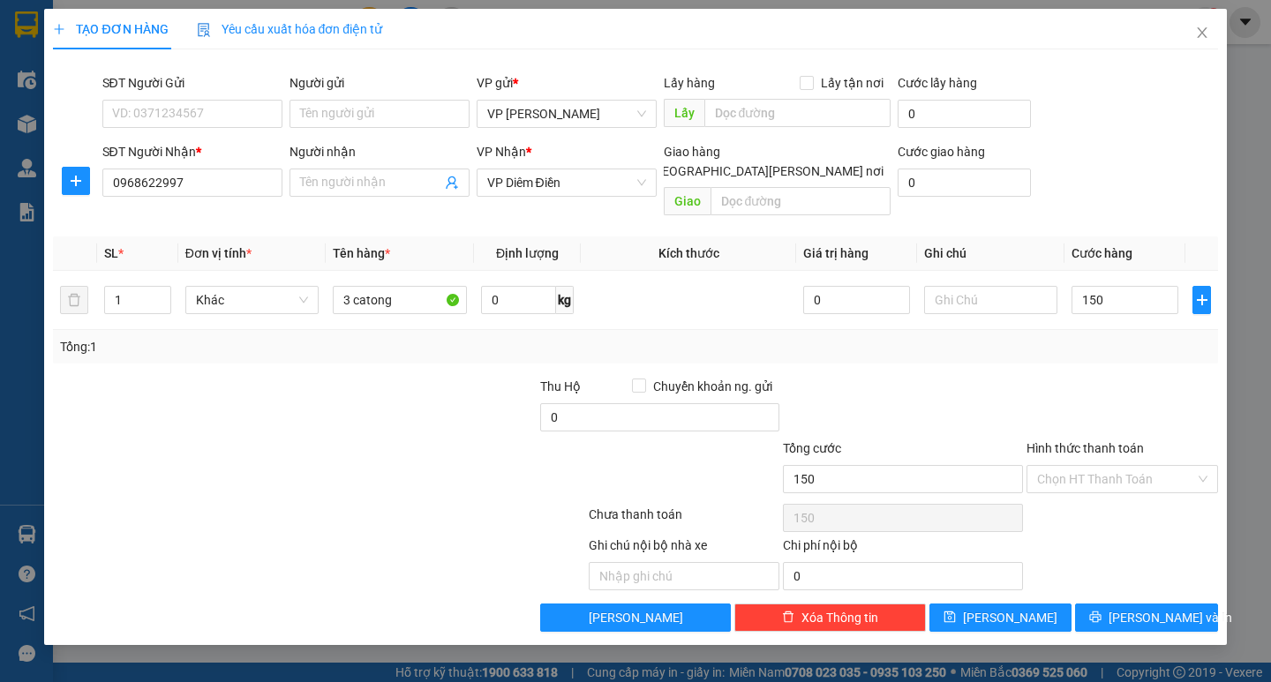
type input "150.000"
click at [1152, 608] on button "[PERSON_NAME] và In" at bounding box center [1146, 618] width 142 height 28
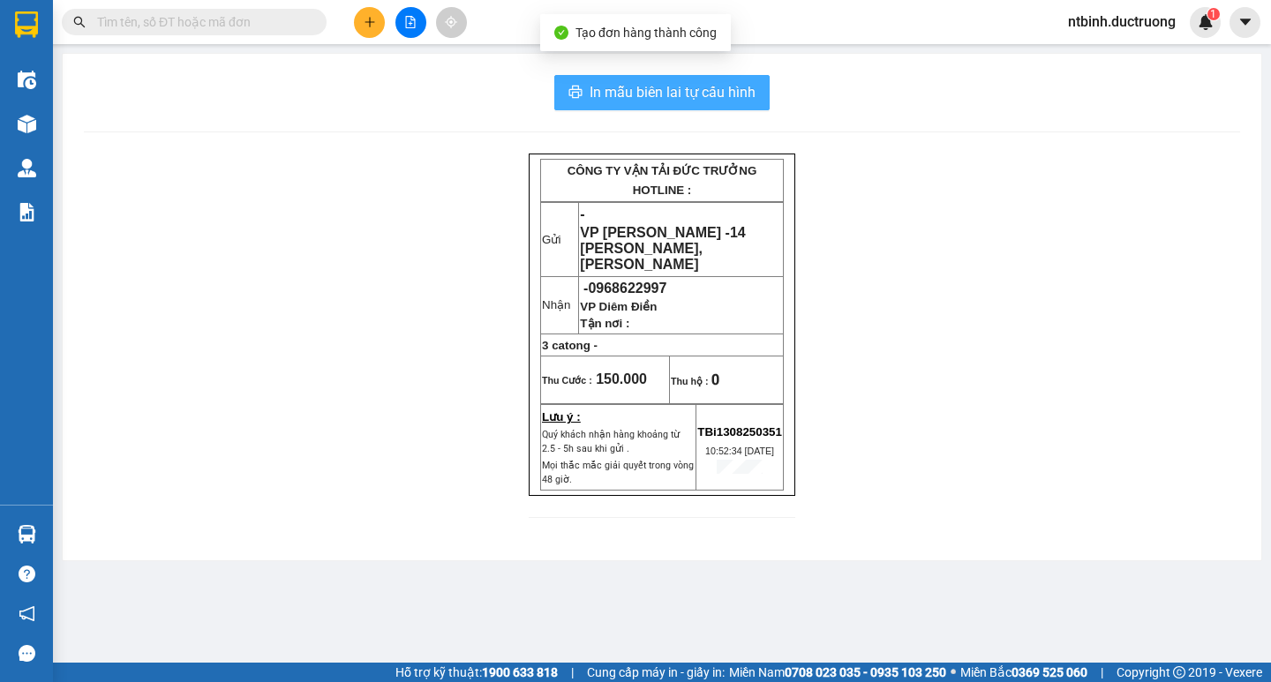
click at [727, 103] on span "In mẫu biên lai tự cấu hình" at bounding box center [673, 92] width 166 height 22
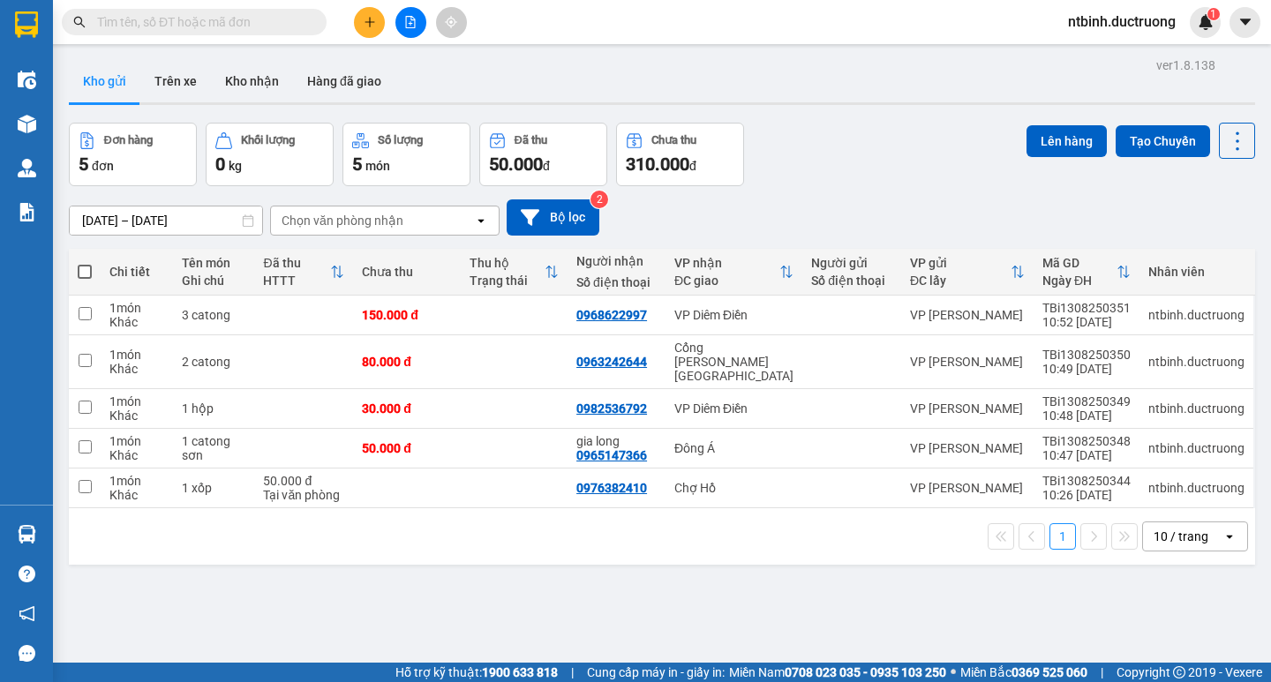
click at [372, 32] on button at bounding box center [369, 22] width 31 height 31
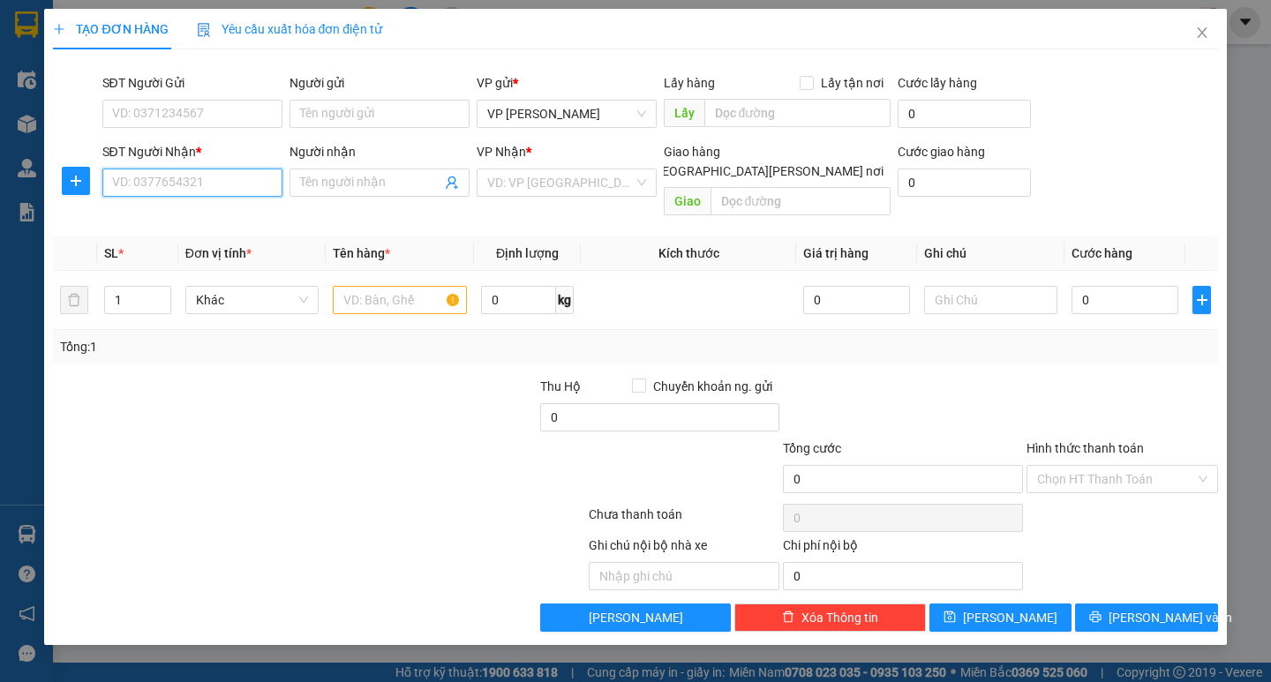
click at [237, 184] on input "SĐT Người Nhận *" at bounding box center [192, 183] width 180 height 28
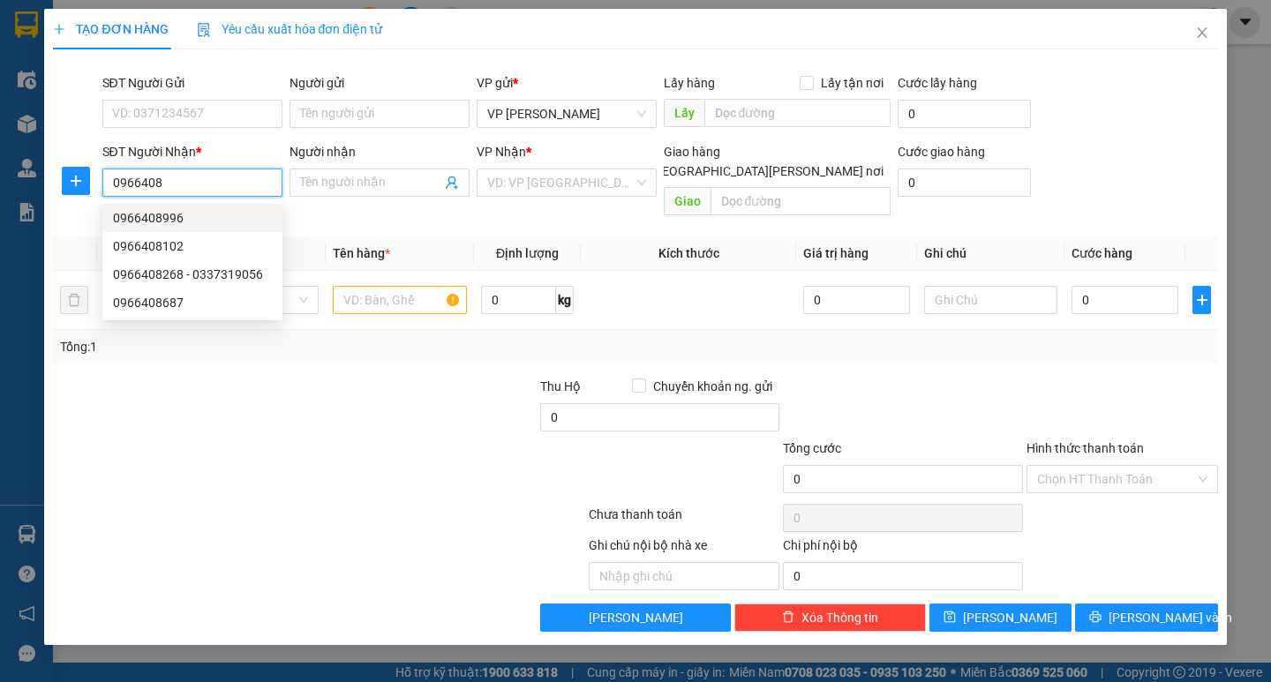
click at [230, 207] on div "0966408996" at bounding box center [192, 218] width 180 height 28
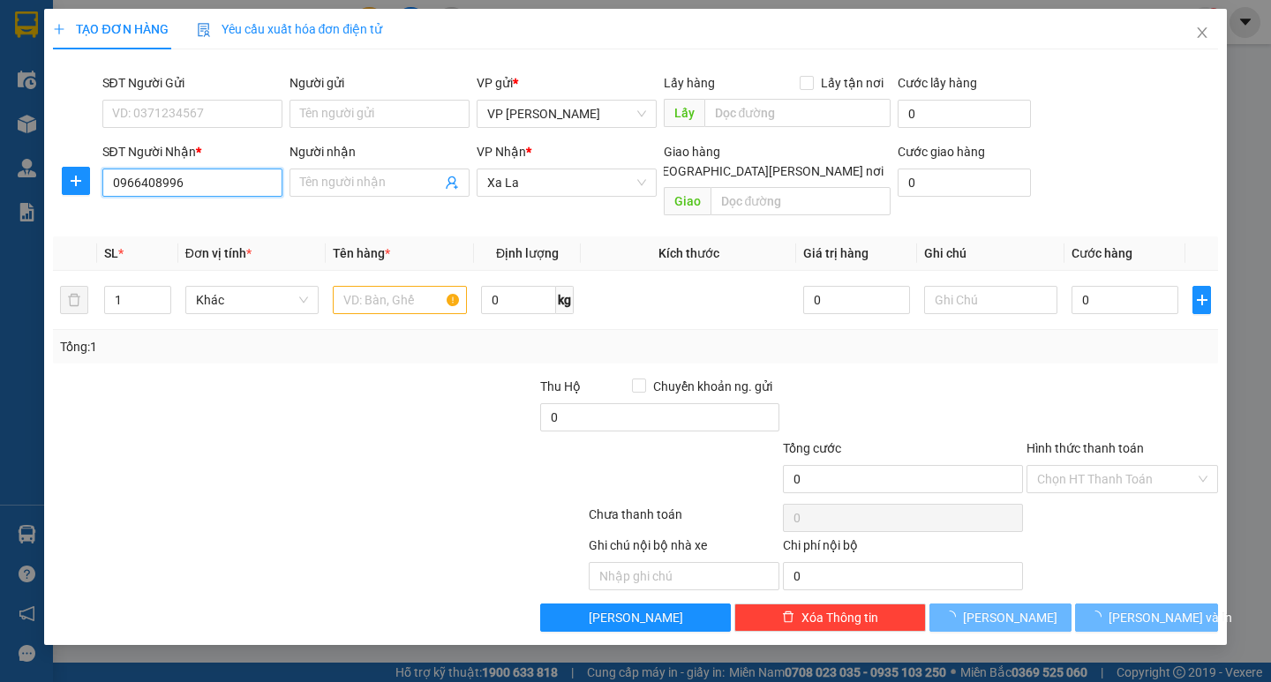
click at [208, 177] on input "0966408996" at bounding box center [192, 183] width 180 height 28
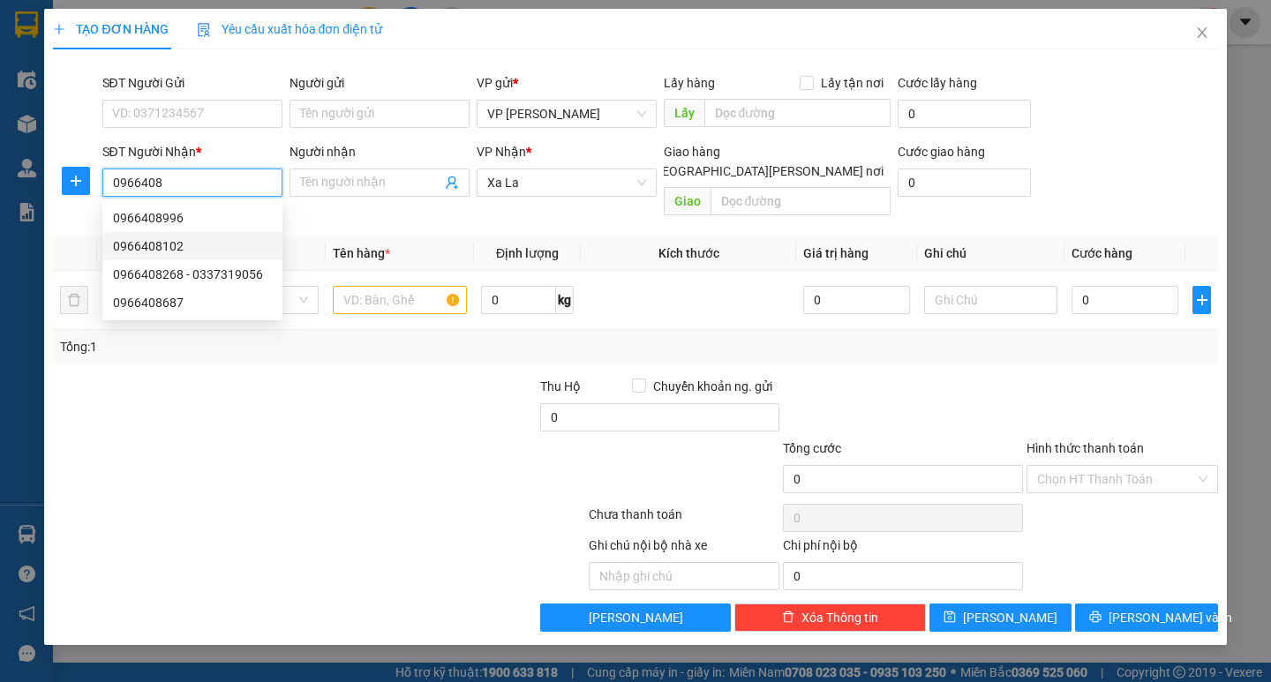
click at [175, 247] on div "0966408102" at bounding box center [192, 246] width 159 height 19
type input "0966408102"
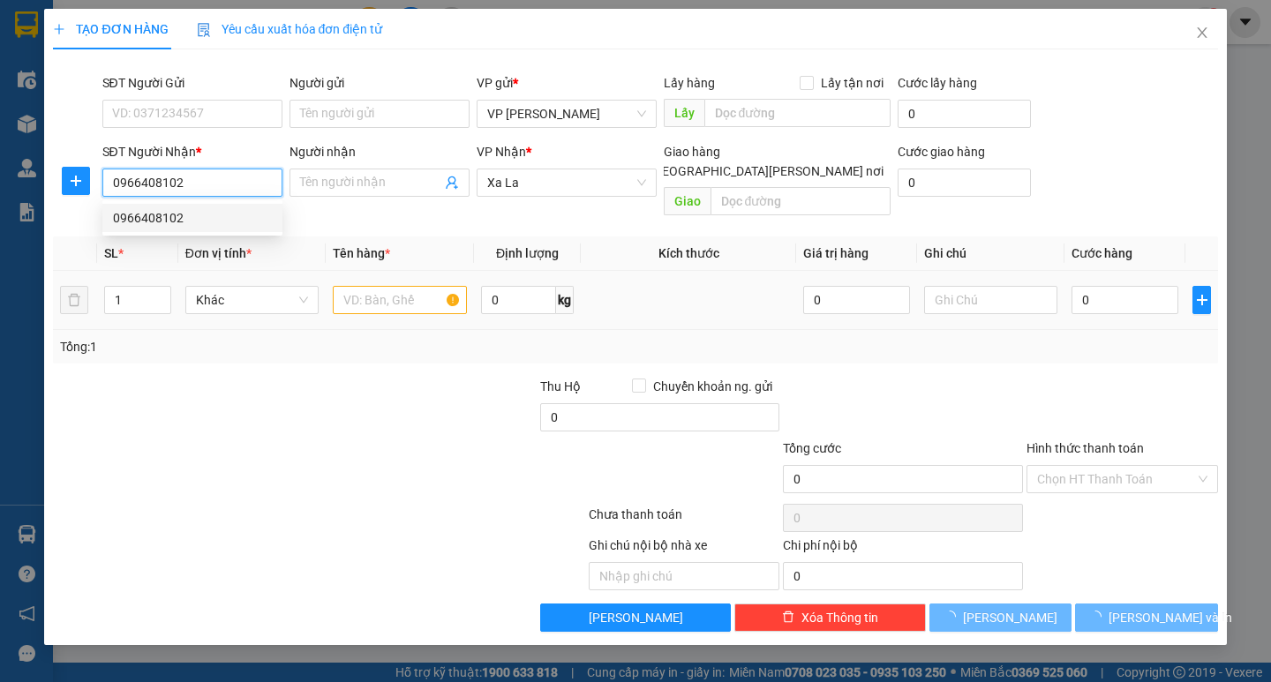
type input "h"
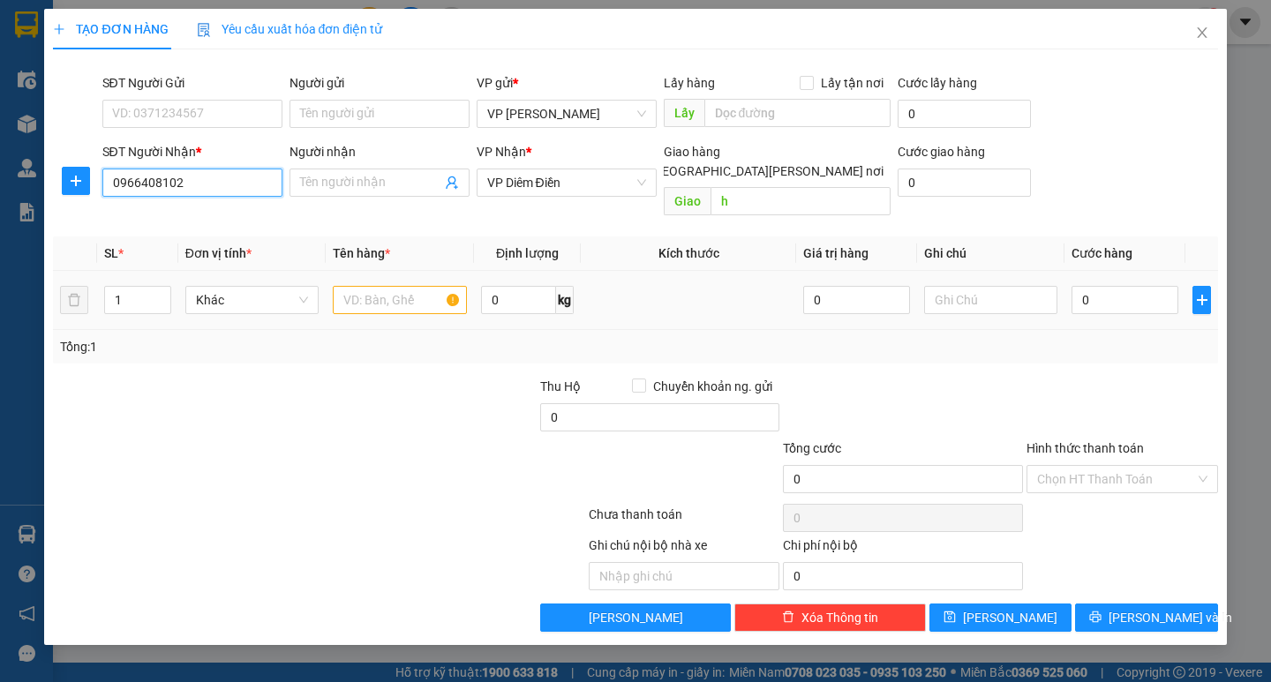
type input "0966408102"
click at [372, 286] on input "text" at bounding box center [399, 300] width 133 height 28
type input "1 catong hoa"
click at [1105, 289] on input "0" at bounding box center [1124, 300] width 107 height 28
click at [1088, 289] on input "0" at bounding box center [1124, 300] width 107 height 28
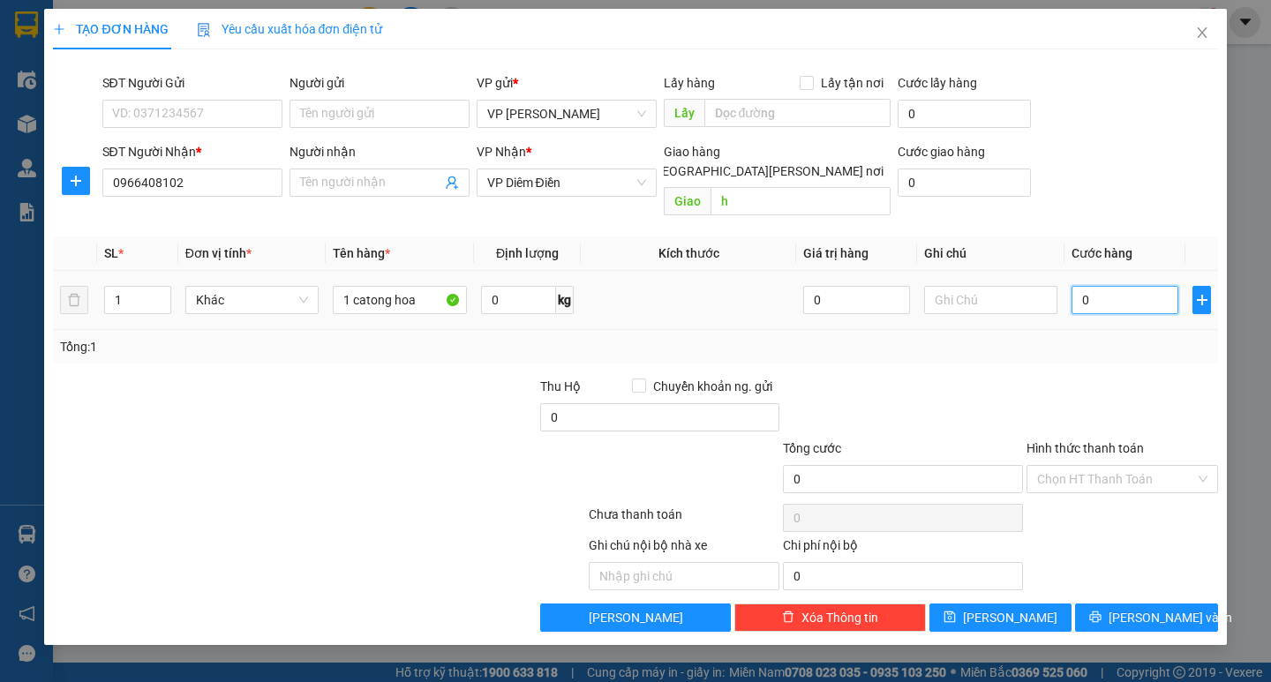
click at [1079, 289] on input "0" at bounding box center [1124, 300] width 107 height 28
type input "50"
click at [1093, 340] on div "Tổng: 1" at bounding box center [635, 347] width 1164 height 34
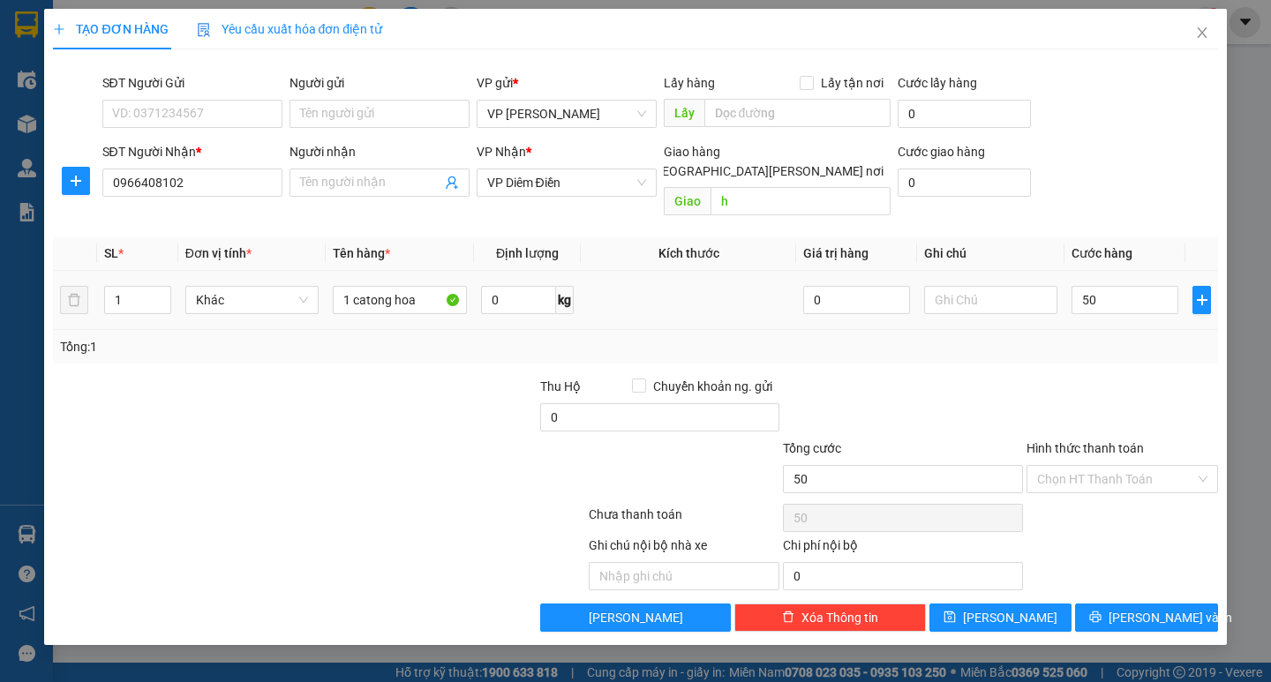
type input "50.000"
click at [1128, 604] on button "[PERSON_NAME] và In" at bounding box center [1146, 618] width 142 height 28
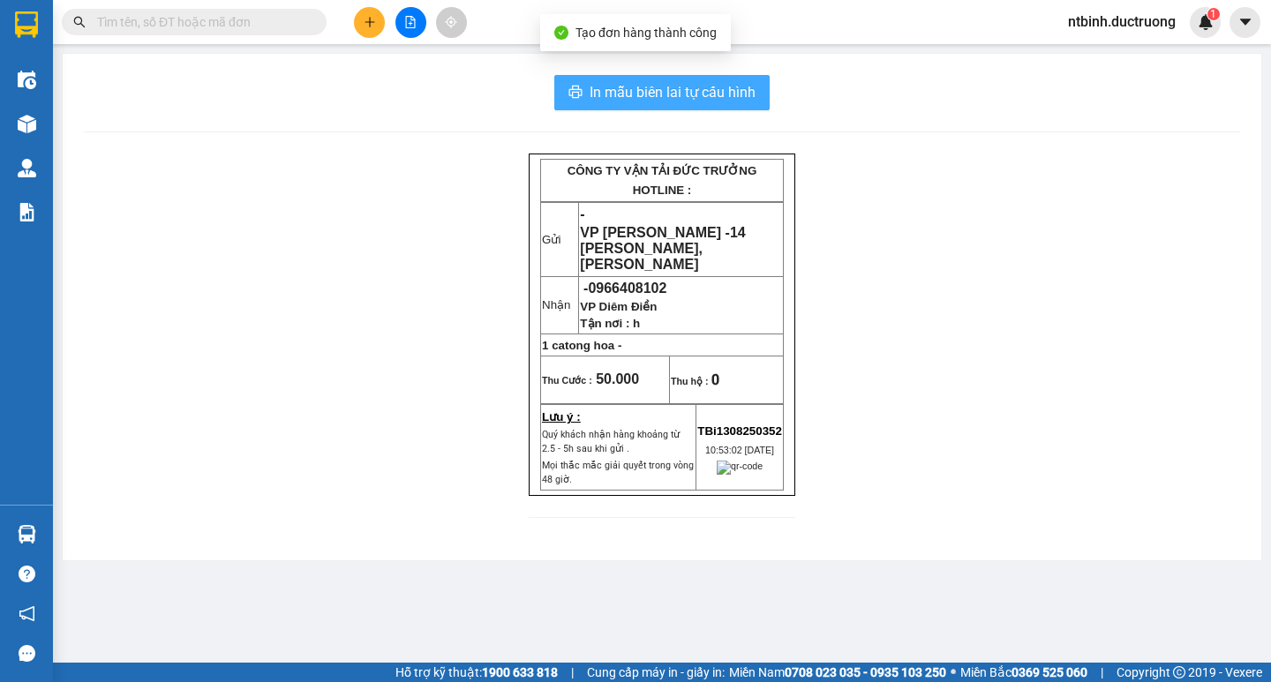
click at [732, 93] on span "In mẫu biên lai tự cấu hình" at bounding box center [673, 92] width 166 height 22
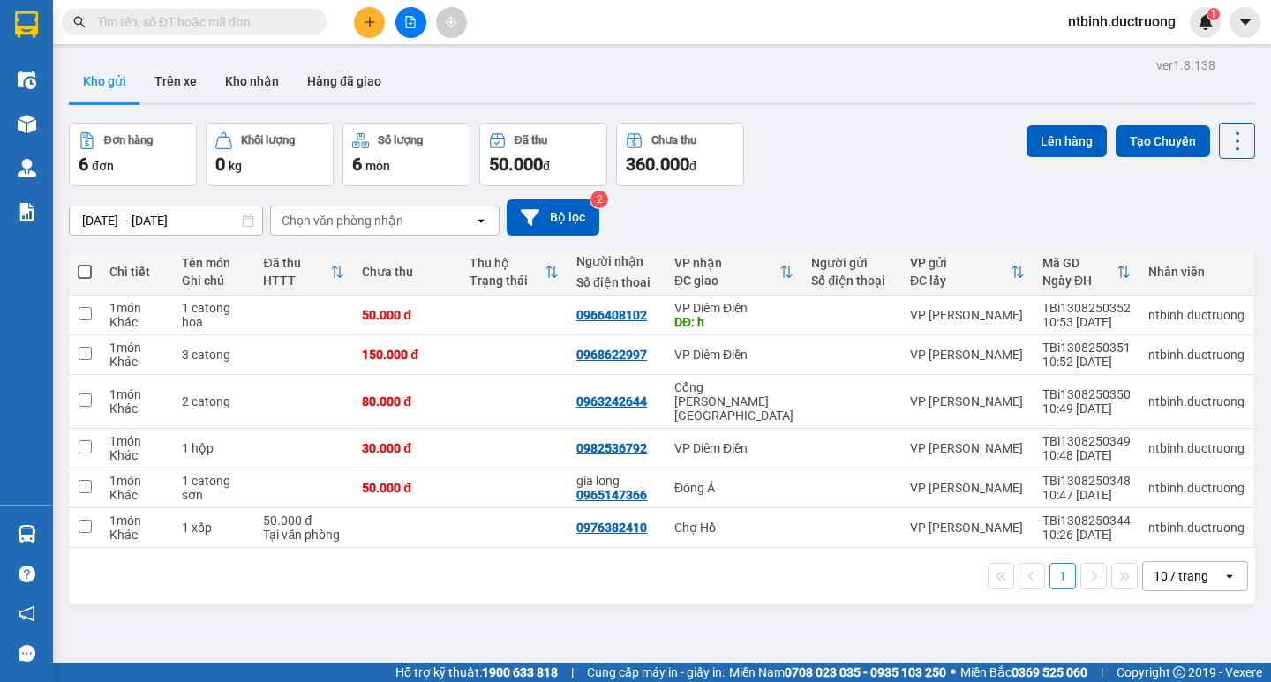
drag, startPoint x: 368, startPoint y: 36, endPoint x: 374, endPoint y: 28, distance: 10.1
click at [372, 32] on div "Kết quả tìm kiếm ( 0 ) Bộ lọc No Data ntbinh.ductruong 1" at bounding box center [635, 22] width 1271 height 44
click at [374, 28] on button at bounding box center [369, 22] width 31 height 31
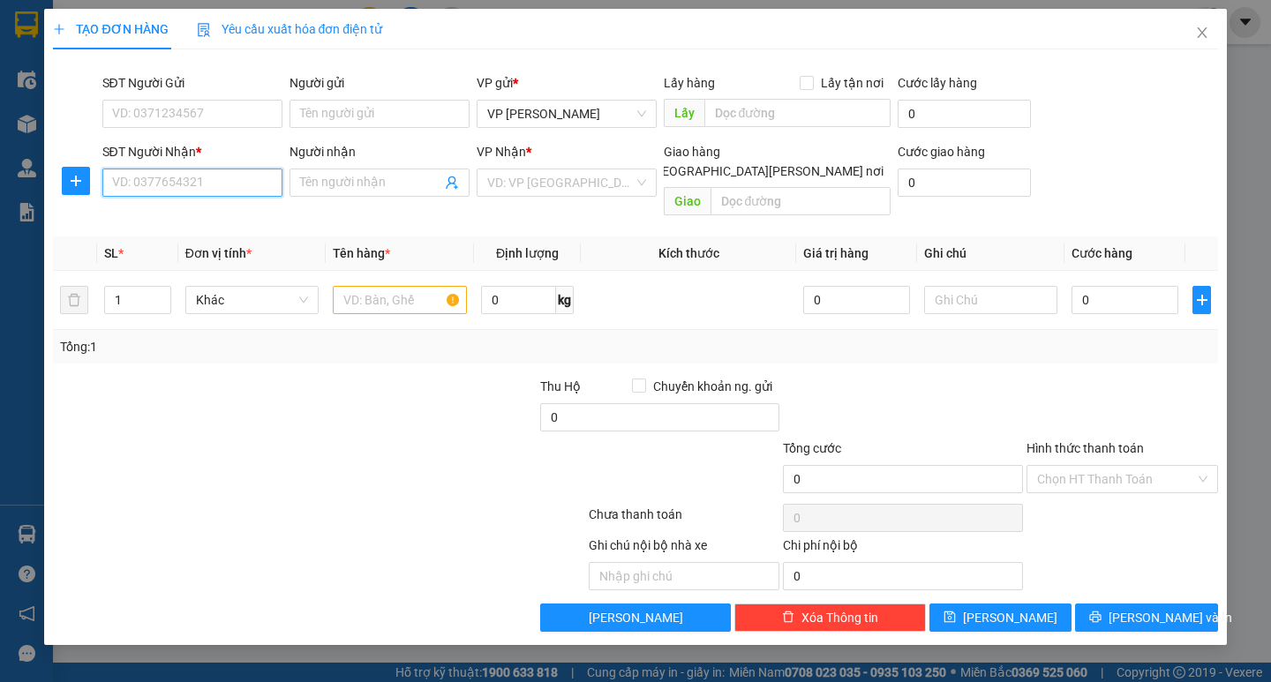
click at [191, 182] on input "SĐT Người Nhận *" at bounding box center [192, 183] width 180 height 28
click at [209, 236] on div "0947278598" at bounding box center [192, 246] width 180 height 28
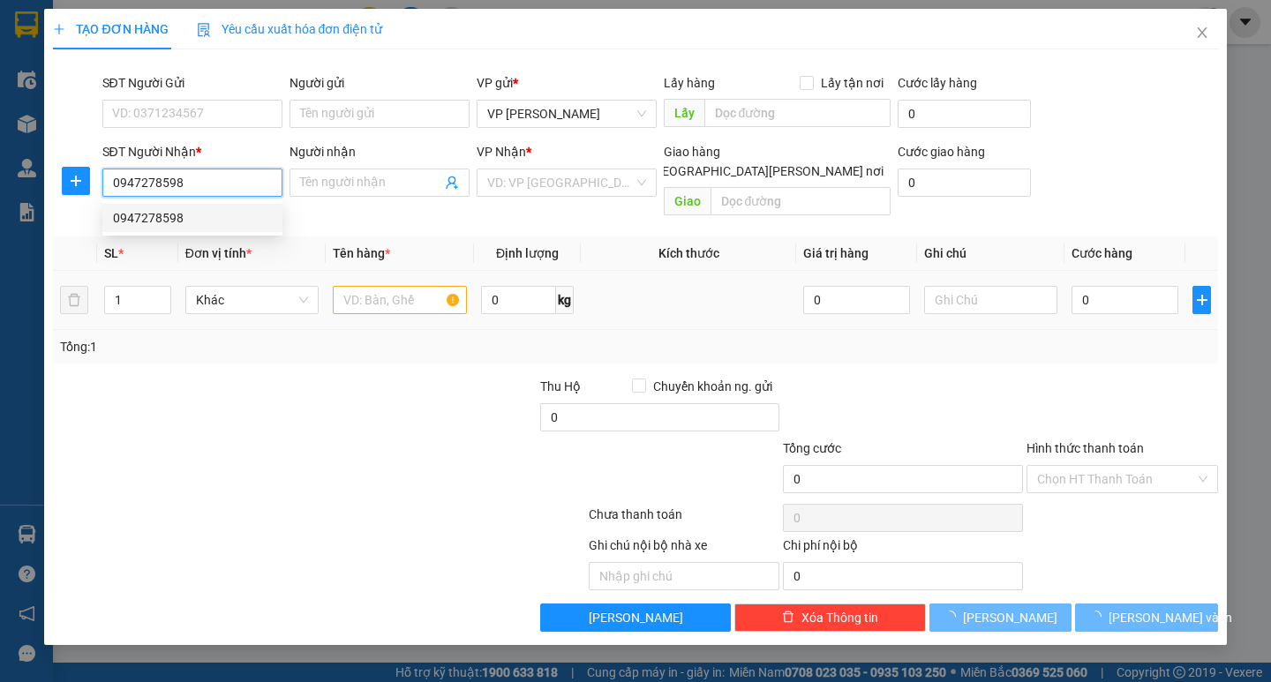
type input "0947278598"
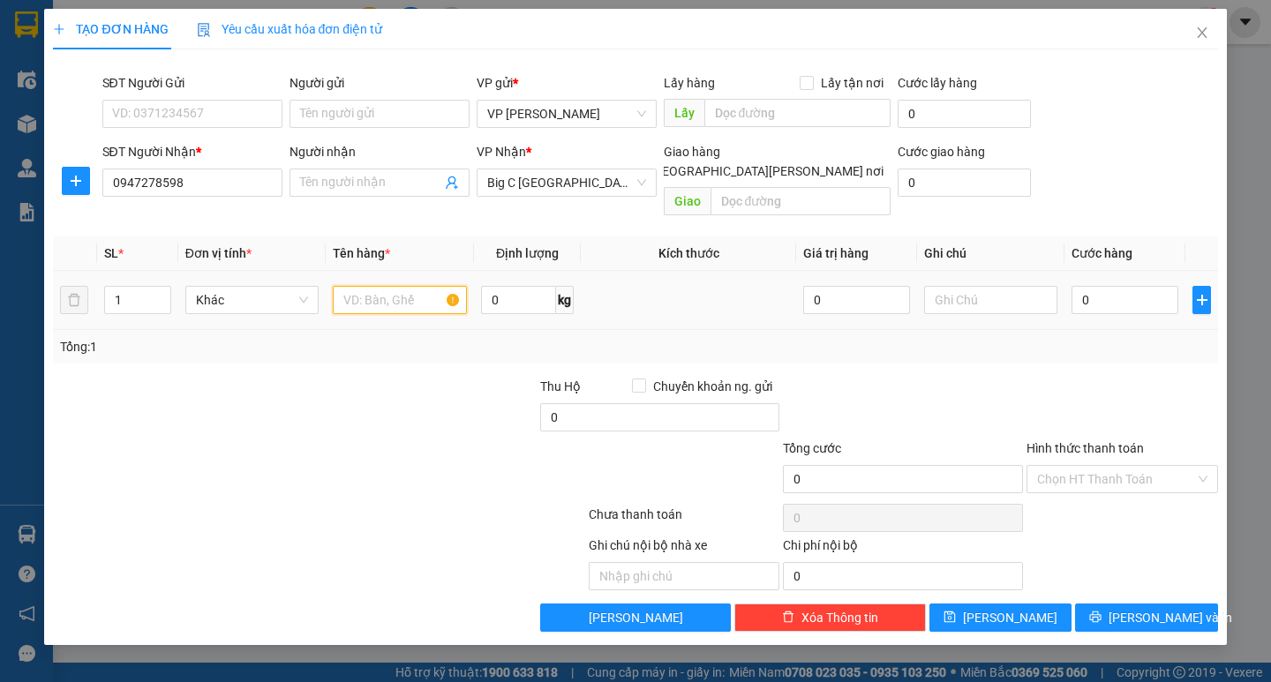
click at [397, 289] on input "text" at bounding box center [399, 300] width 133 height 28
type input "1 [PERSON_NAME] ,,"
click at [1092, 286] on input "0" at bounding box center [1124, 300] width 107 height 28
click at [1081, 286] on input "0" at bounding box center [1124, 300] width 107 height 28
type input "50"
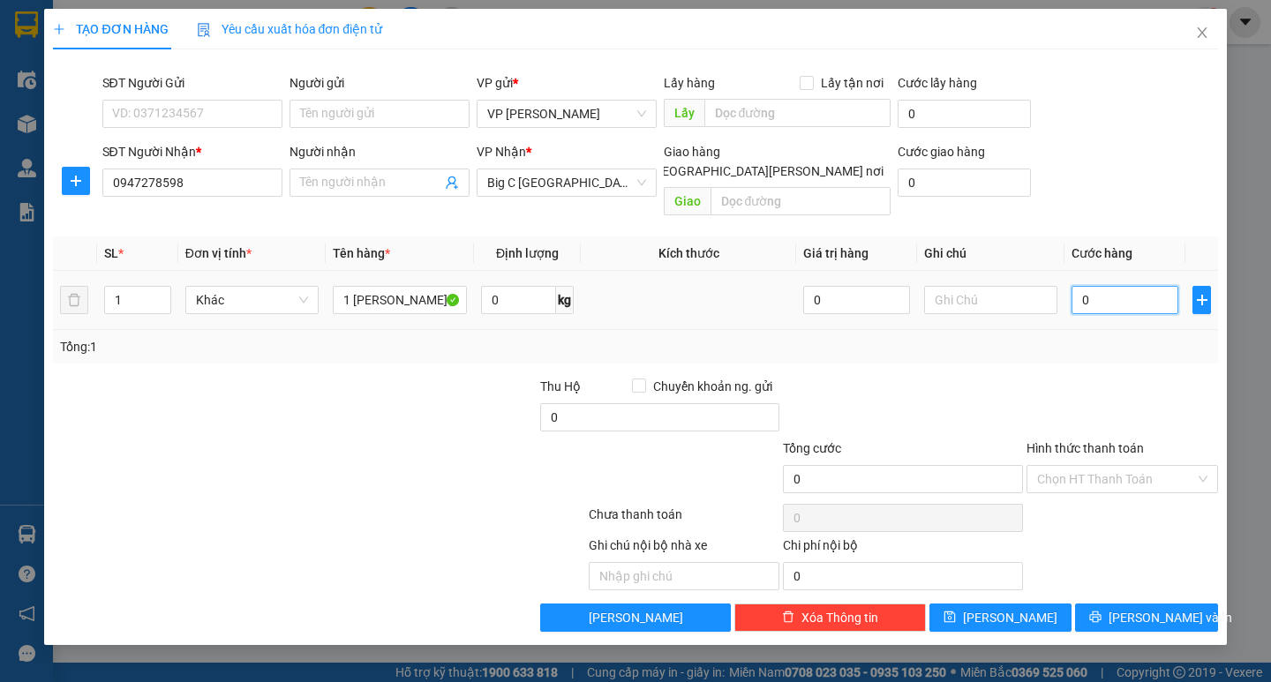
type input "50"
click at [1081, 304] on td "50" at bounding box center [1124, 300] width 121 height 59
type input "50.000"
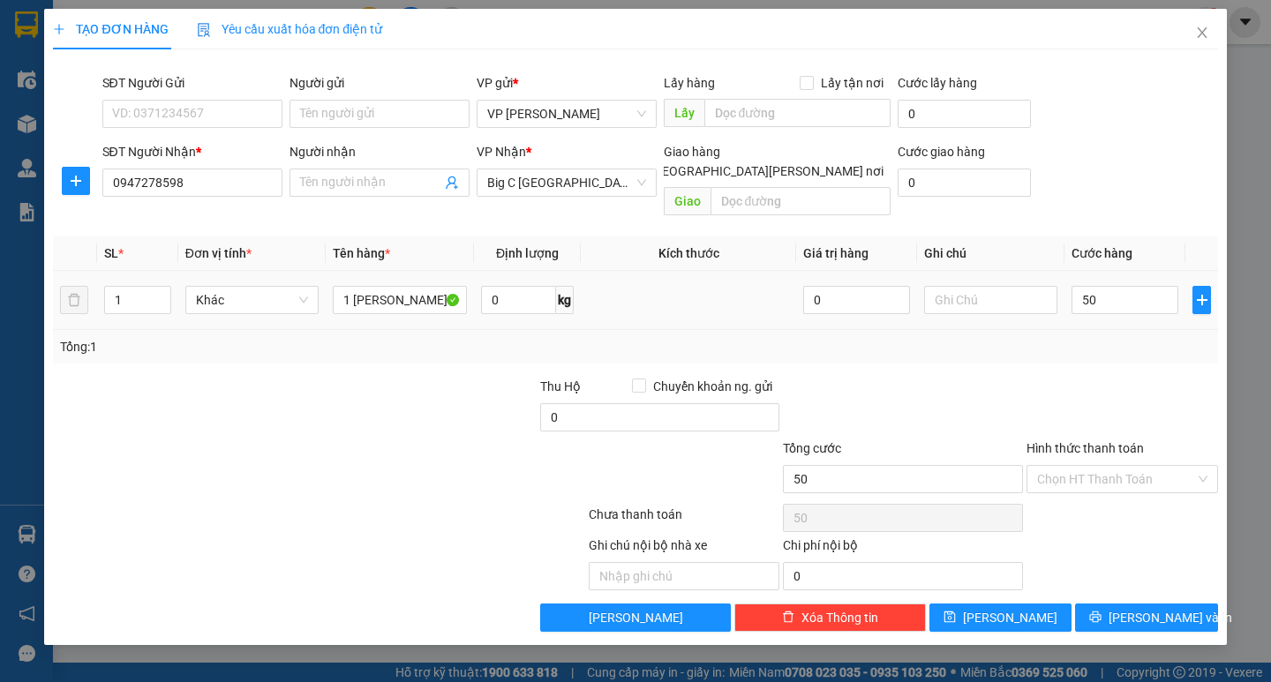
type input "50.000"
click at [1143, 604] on button "[PERSON_NAME] và In" at bounding box center [1146, 618] width 142 height 28
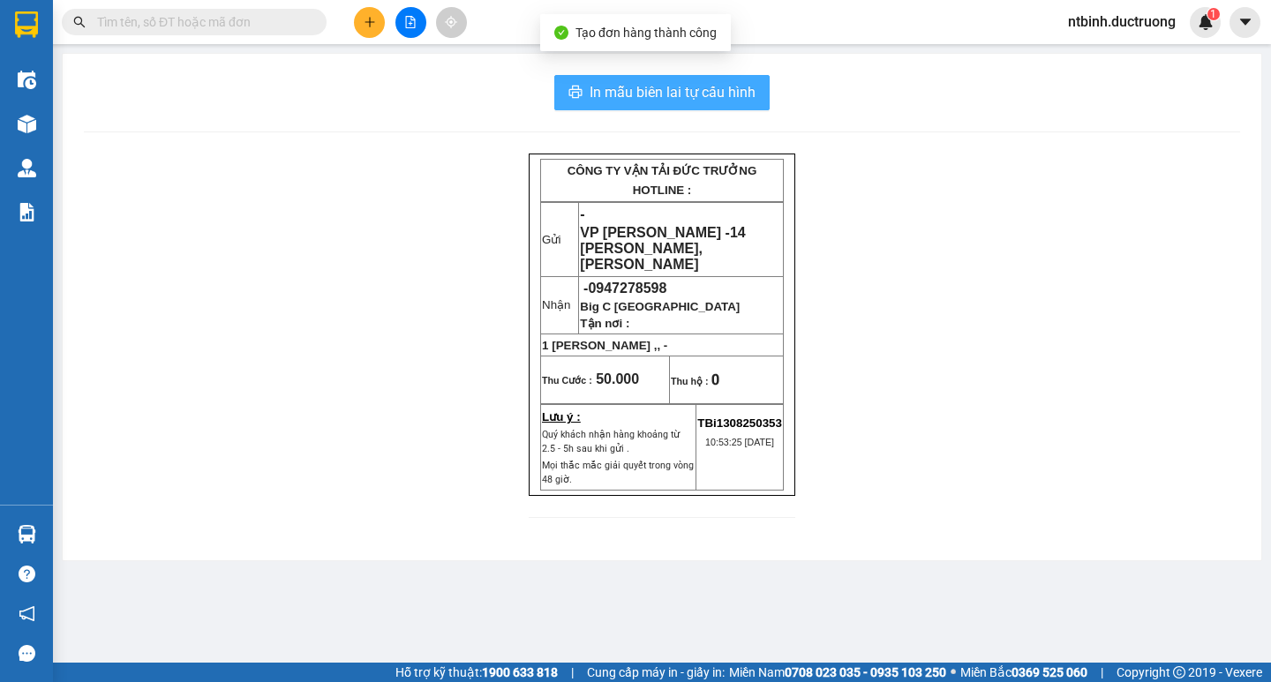
click at [722, 108] on button "In mẫu biên lai tự cấu hình" at bounding box center [661, 92] width 215 height 35
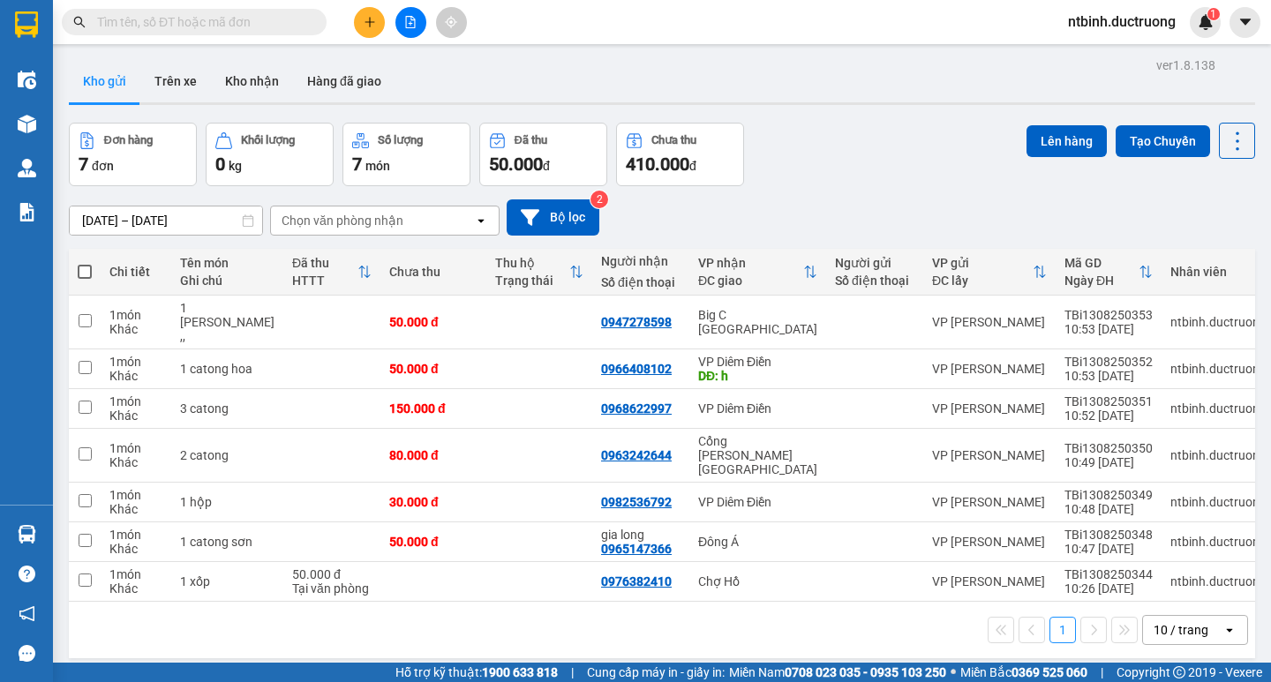
click at [370, 24] on icon "plus" at bounding box center [369, 22] width 1 height 10
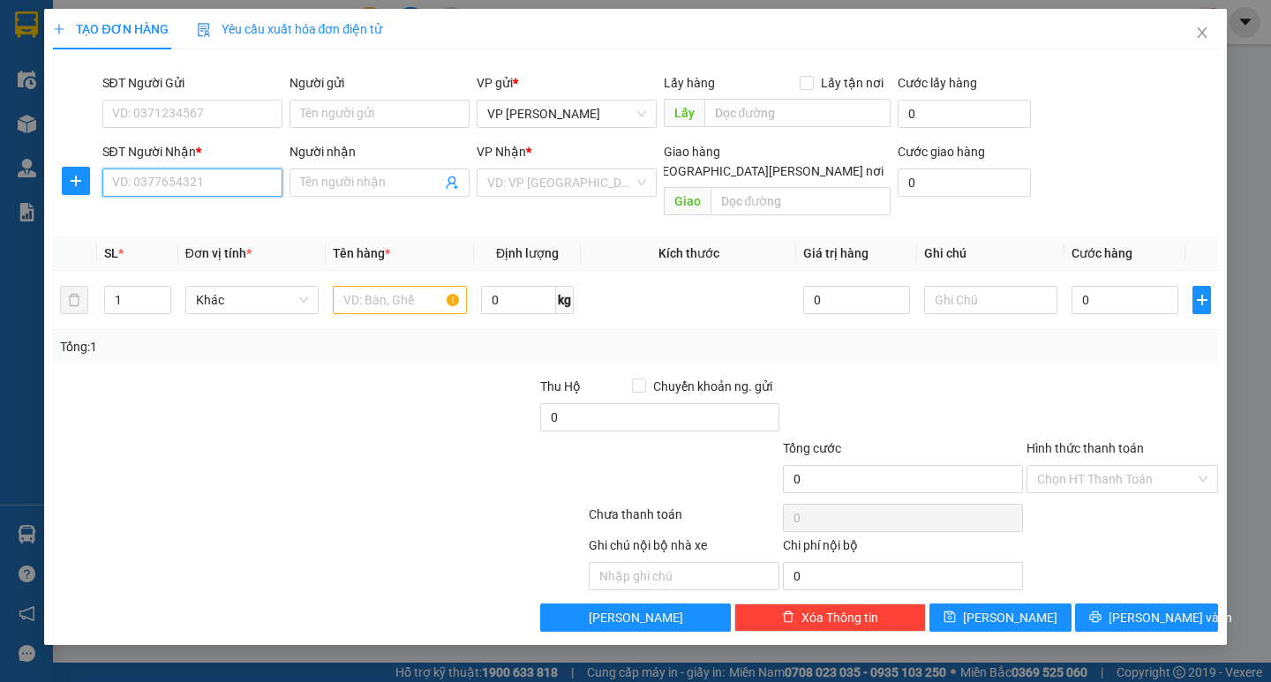
click at [260, 189] on input "SĐT Người Nhận *" at bounding box center [192, 183] width 180 height 28
click at [235, 217] on div "0919787926" at bounding box center [192, 217] width 159 height 19
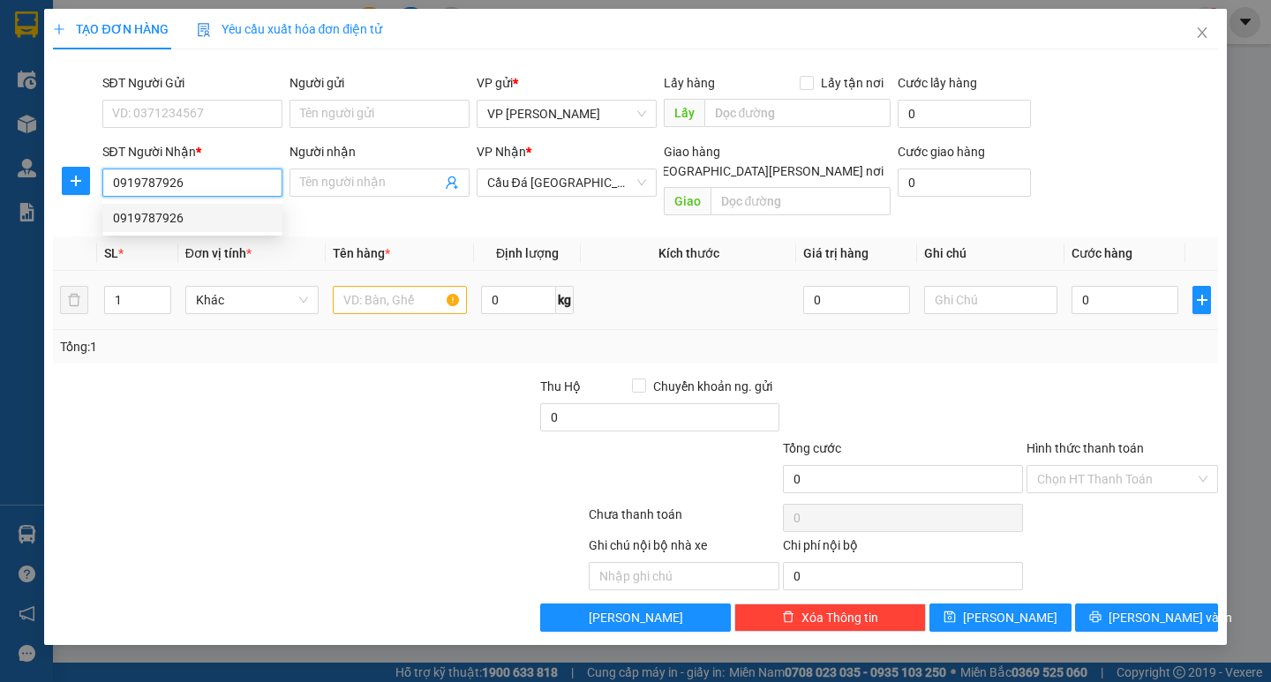
type input "0919787926"
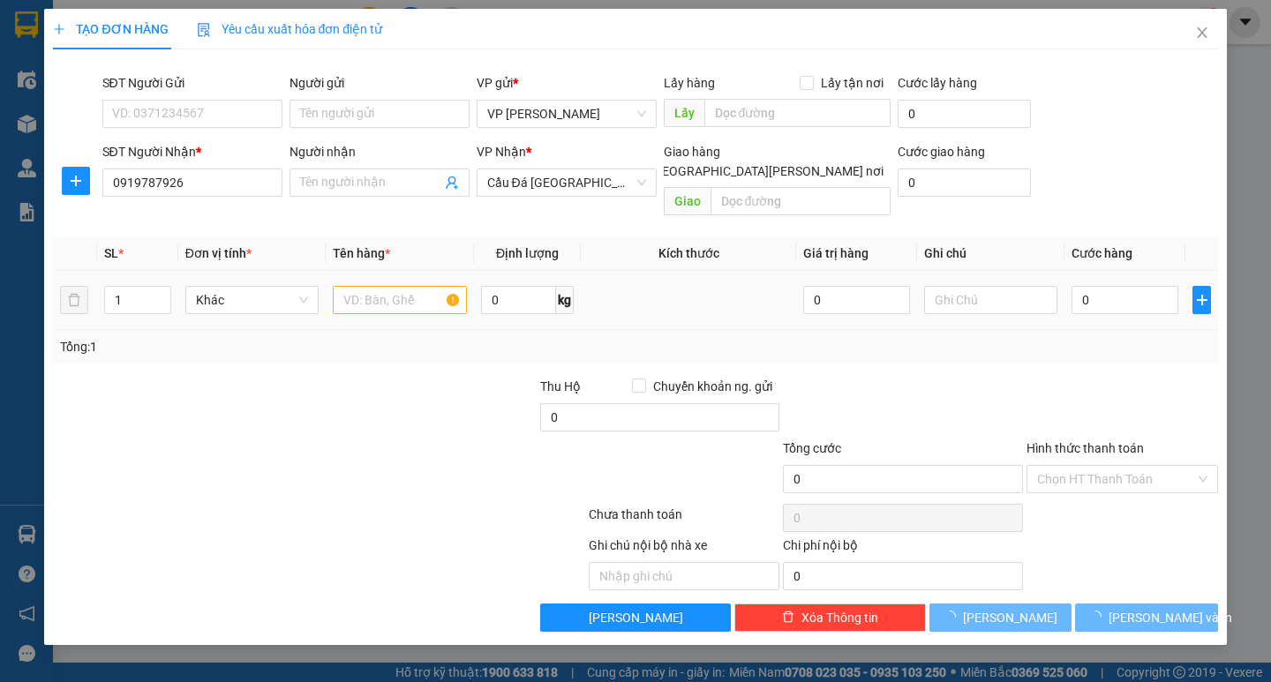
click at [374, 295] on div at bounding box center [399, 299] width 133 height 35
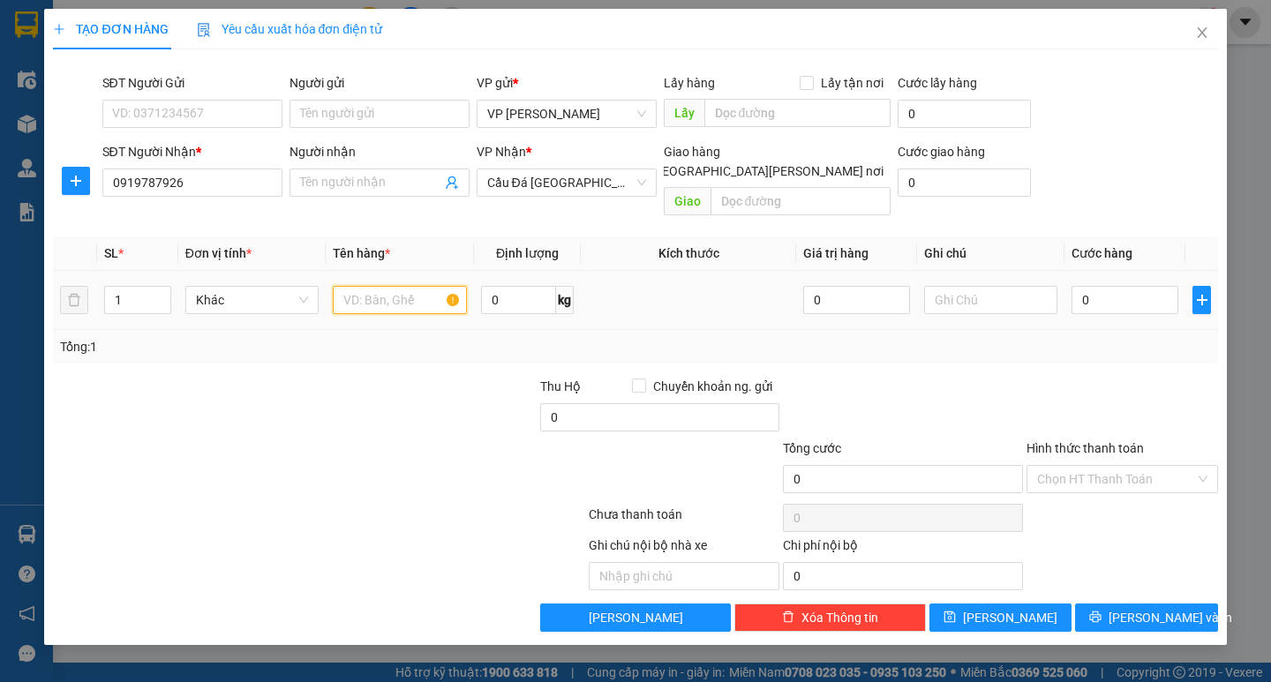
click at [382, 290] on input "text" at bounding box center [399, 300] width 133 height 28
type input "1 xõp"
click at [1079, 289] on input "0" at bounding box center [1124, 300] width 107 height 28
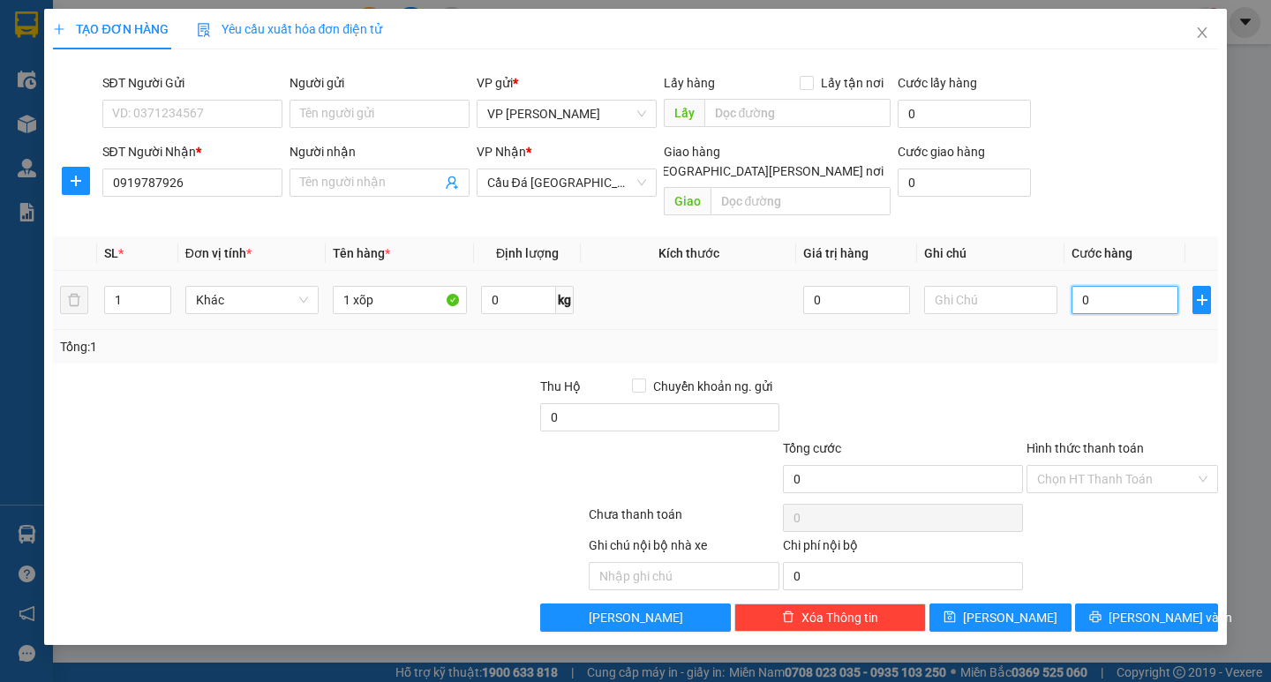
type input "50"
click at [1084, 345] on div "Transit Pickup Surcharge Ids Transit Deliver Surcharge Ids Transit Deliver Surc…" at bounding box center [635, 348] width 1164 height 568
type input "50.000"
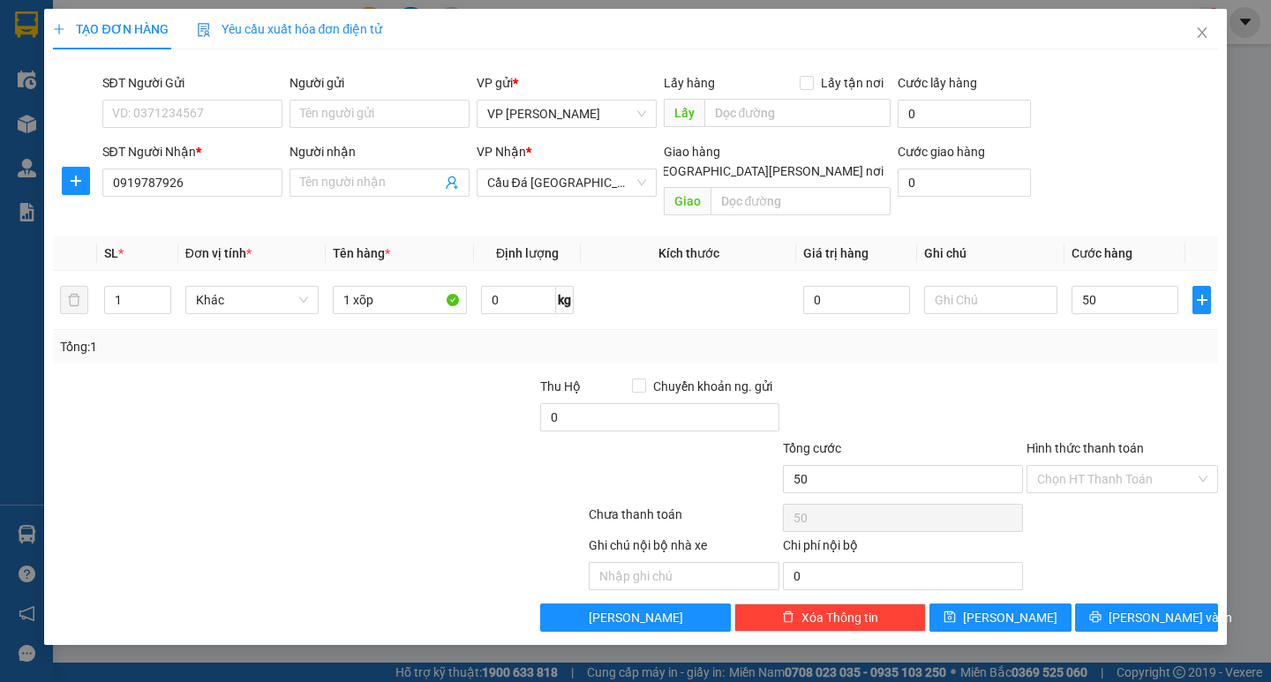
type input "50.000"
click at [1130, 604] on button "[PERSON_NAME] và In" at bounding box center [1146, 618] width 142 height 28
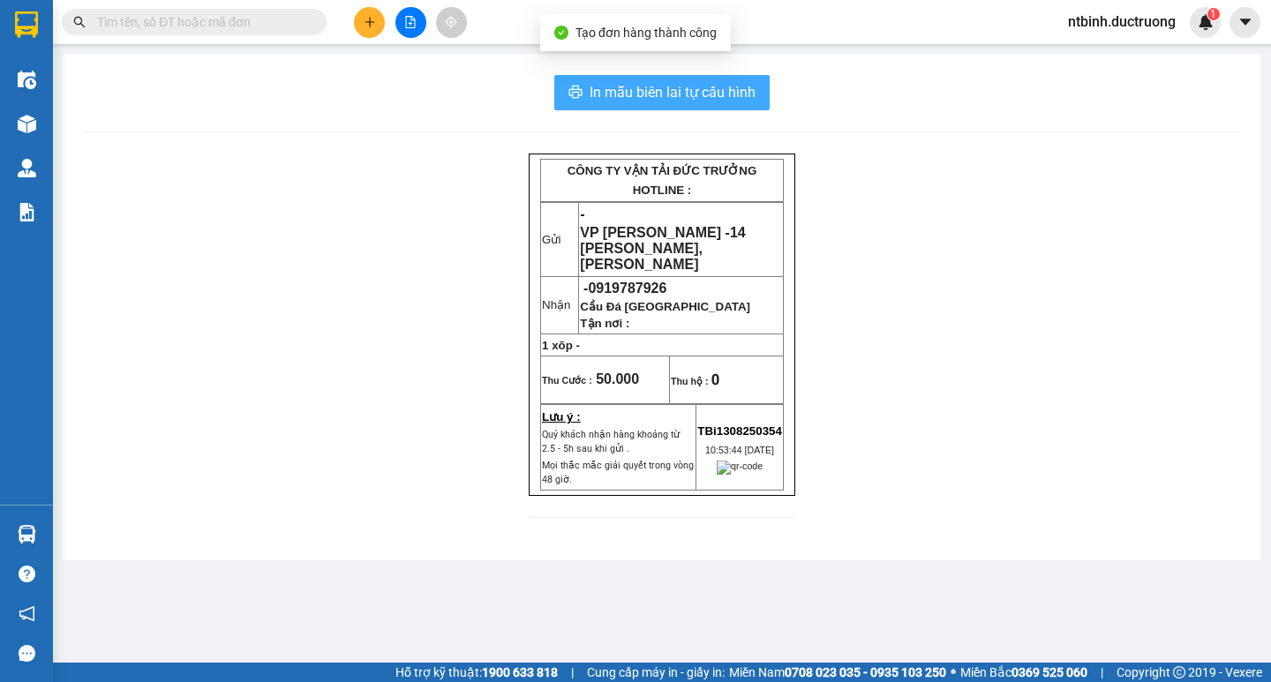
click at [738, 100] on span "In mẫu biên lai tự cấu hình" at bounding box center [673, 92] width 166 height 22
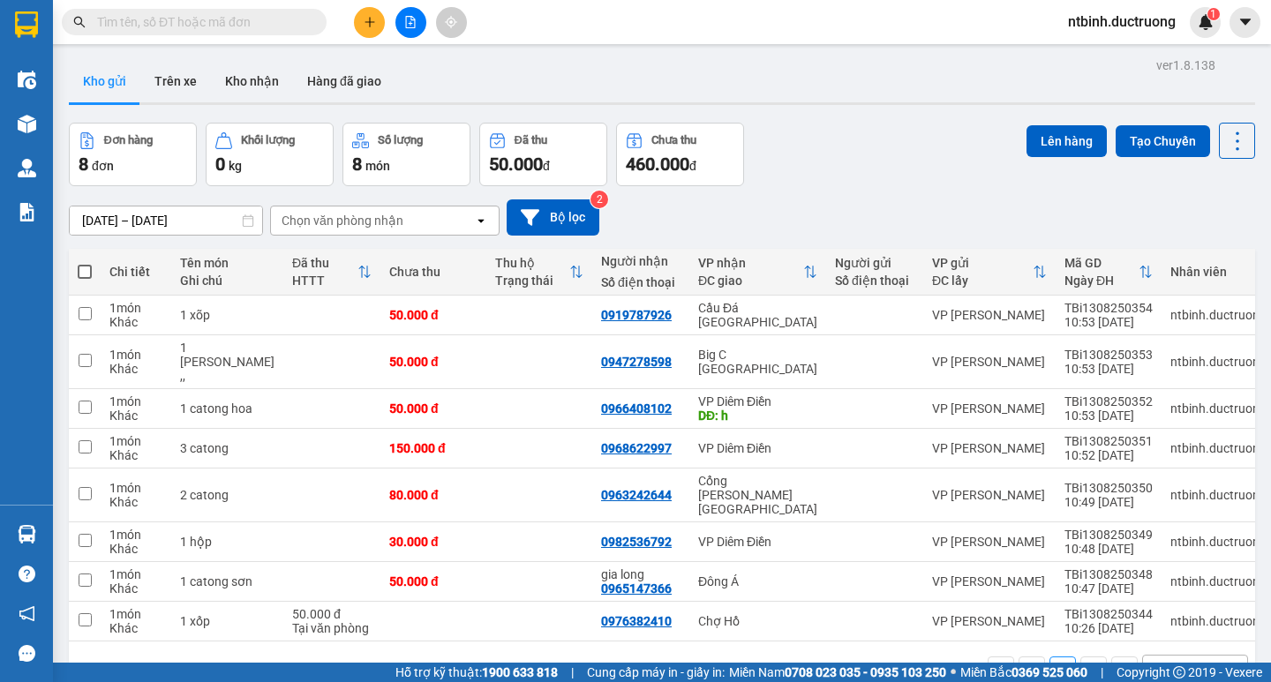
click at [360, 29] on button at bounding box center [369, 22] width 31 height 31
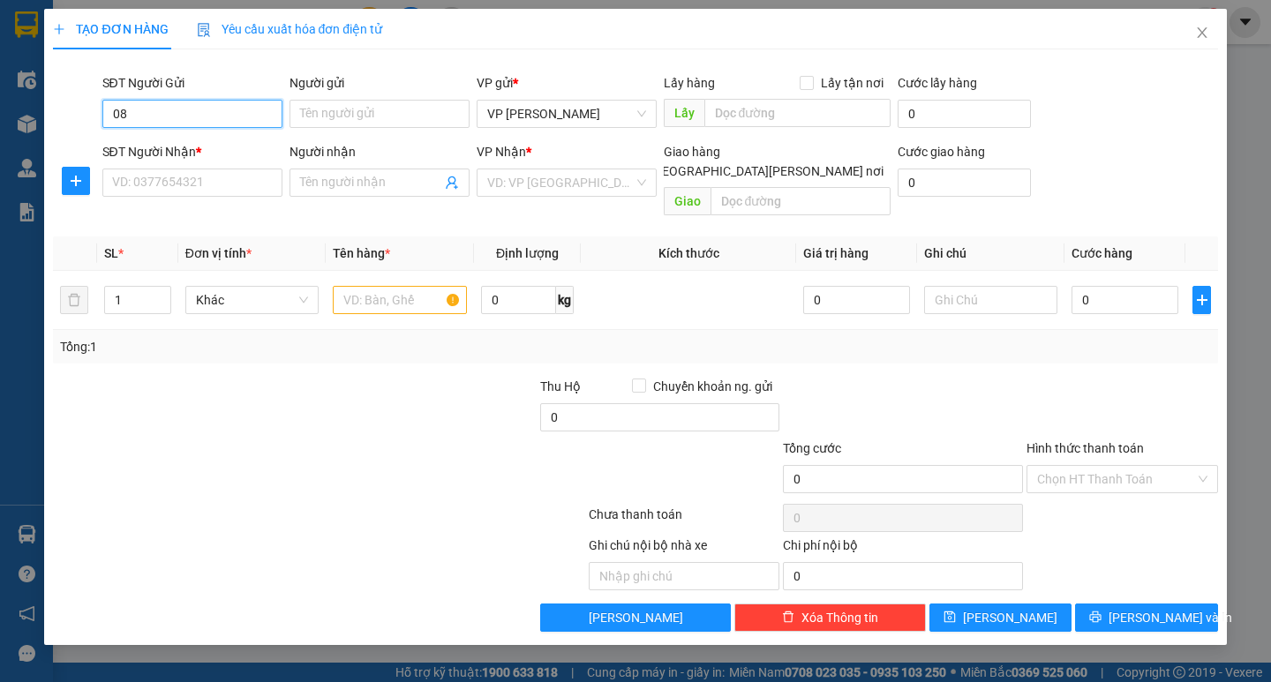
type input "0"
type input "0868169132"
click at [182, 180] on input "SĐT Người Nhận *" at bounding box center [192, 183] width 180 height 28
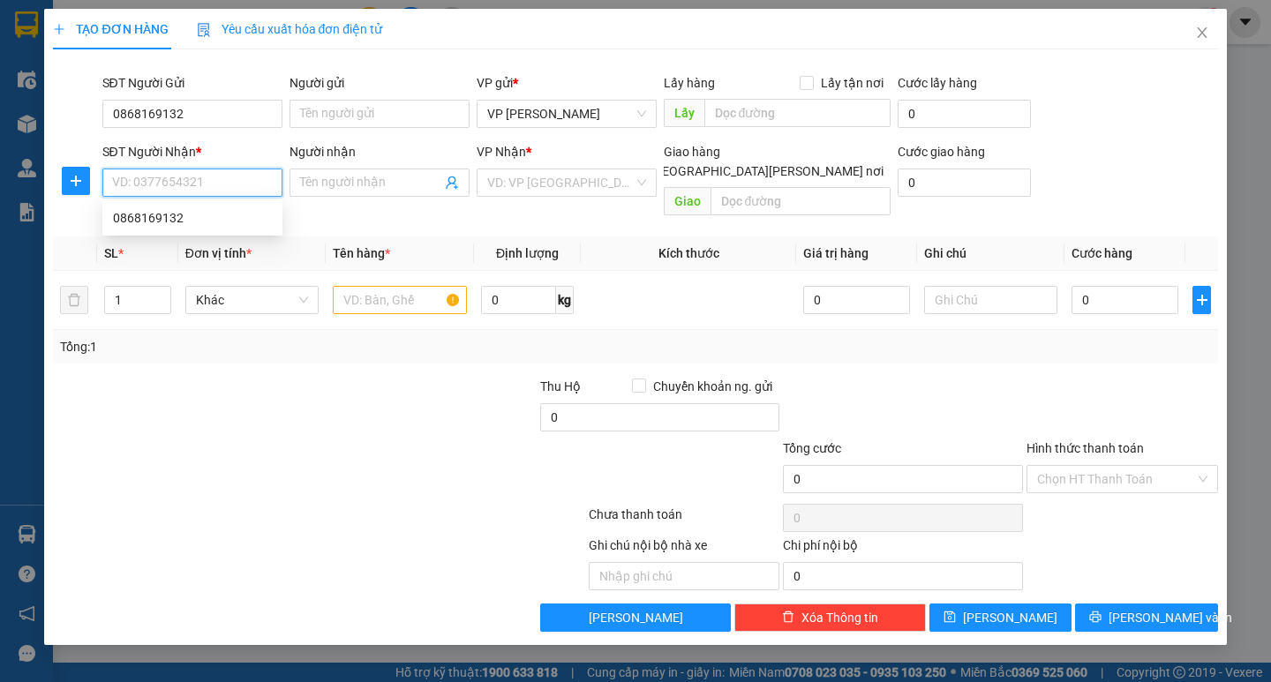
type input "9"
click at [199, 214] on div "0946622861" at bounding box center [192, 217] width 159 height 19
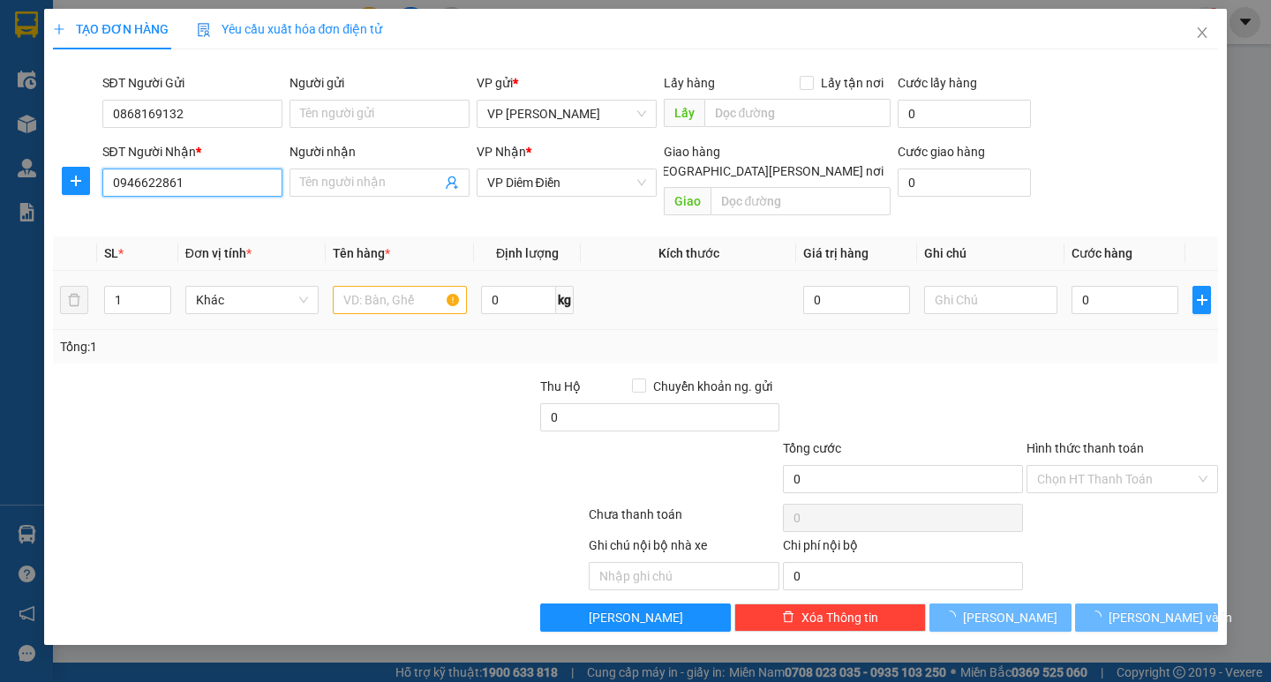
type input "0946622861"
click at [406, 286] on input "text" at bounding box center [399, 300] width 133 height 28
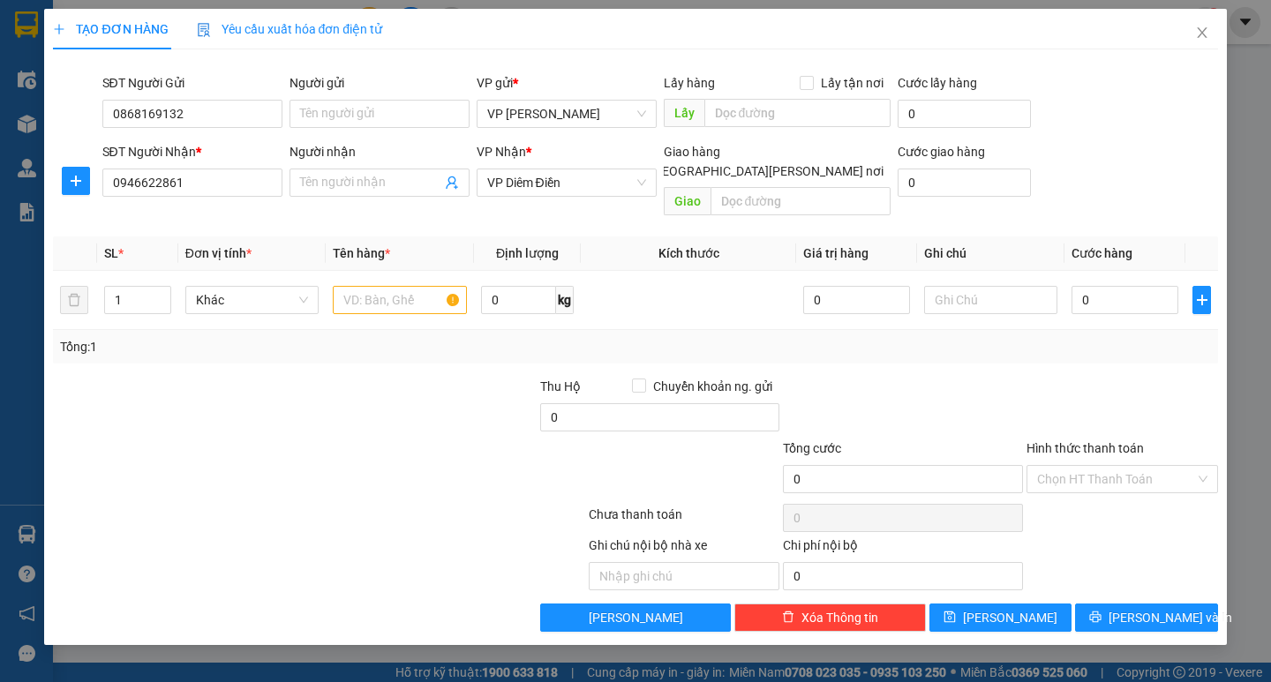
click at [546, 167] on div "VP Nhận *" at bounding box center [567, 155] width 180 height 26
click at [546, 177] on span "VP Diêm Điền" at bounding box center [566, 182] width 159 height 26
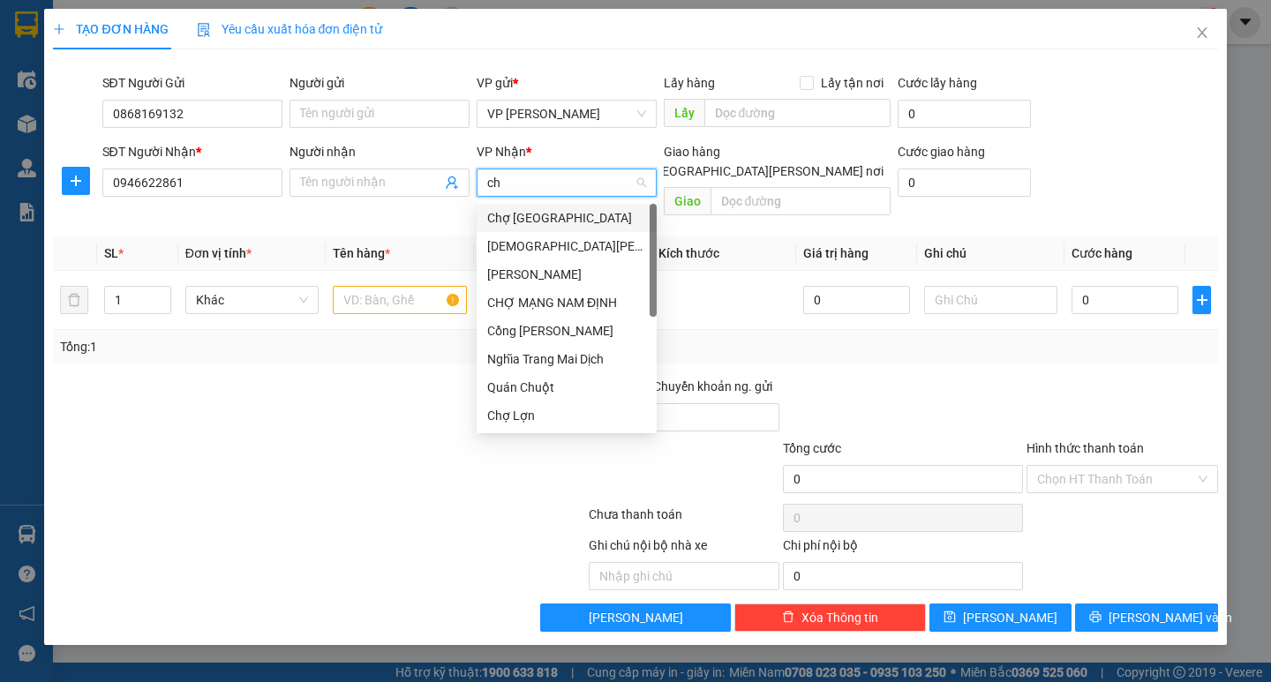
type input "cho"
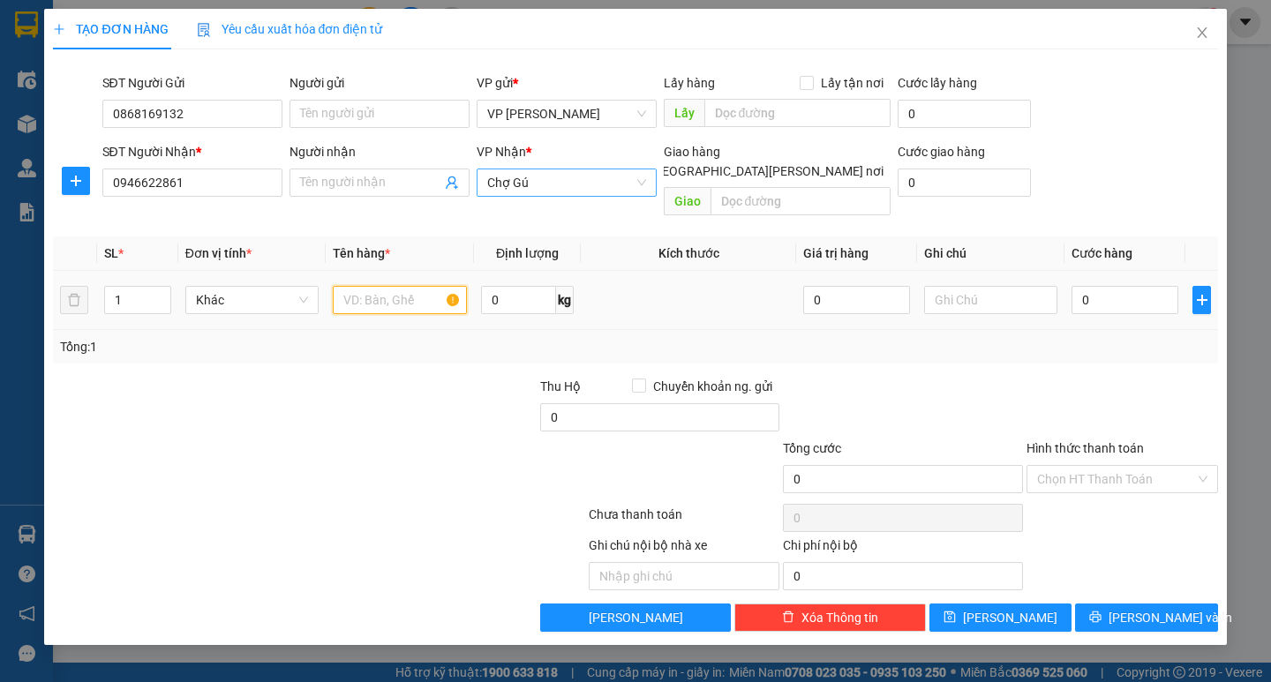
click at [440, 286] on input "text" at bounding box center [399, 300] width 133 height 28
type input "1 xốp"
click at [1086, 286] on input "0" at bounding box center [1124, 300] width 107 height 28
click at [1078, 286] on input "0" at bounding box center [1124, 300] width 107 height 28
type input "50"
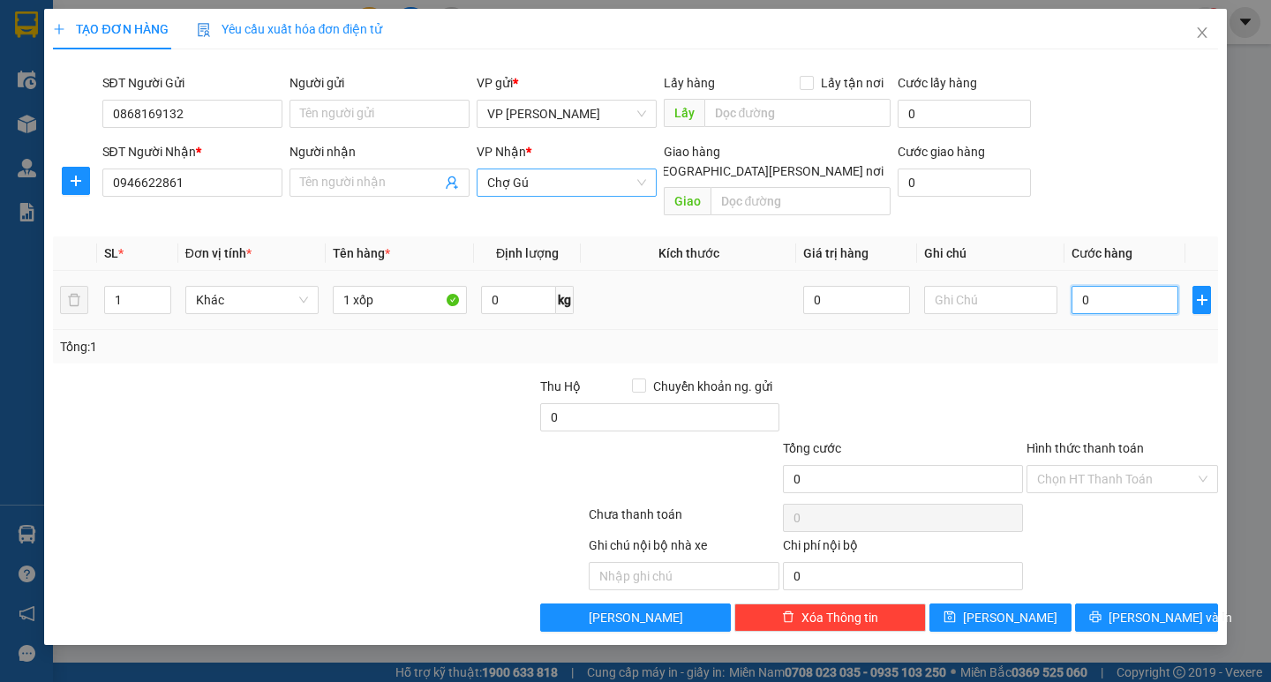
type input "50"
click at [1090, 337] on div "Tổng: 1" at bounding box center [635, 346] width 1150 height 19
type input "50.000"
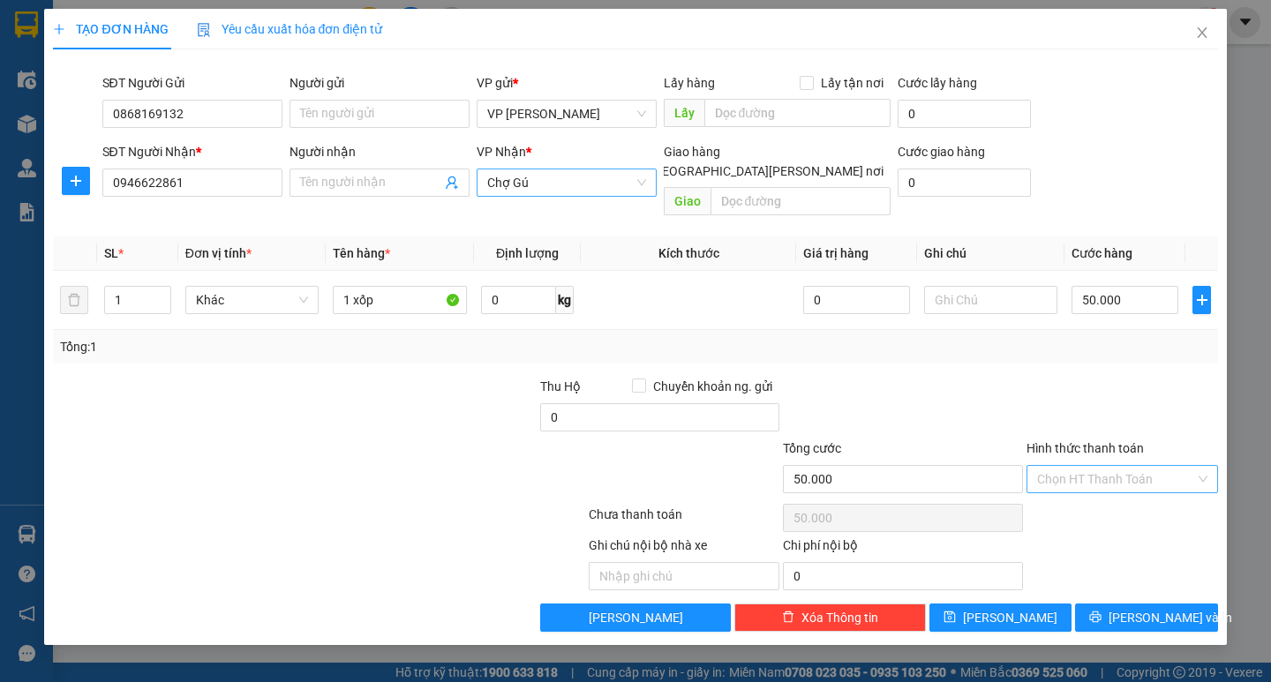
click at [1111, 466] on input "Hình thức thanh toán" at bounding box center [1116, 479] width 158 height 26
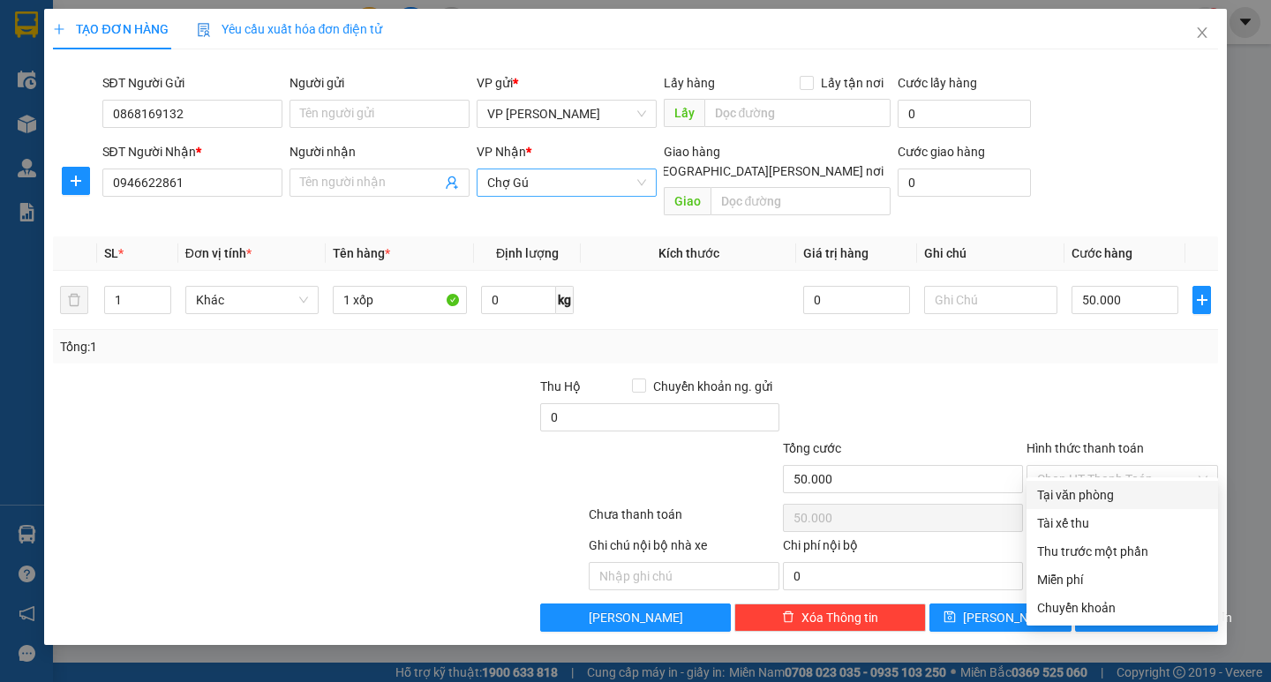
click at [1113, 483] on div "Transit Pickup Surcharge Ids Transit Deliver Surcharge Ids Transit Deliver Surc…" at bounding box center [635, 348] width 1164 height 568
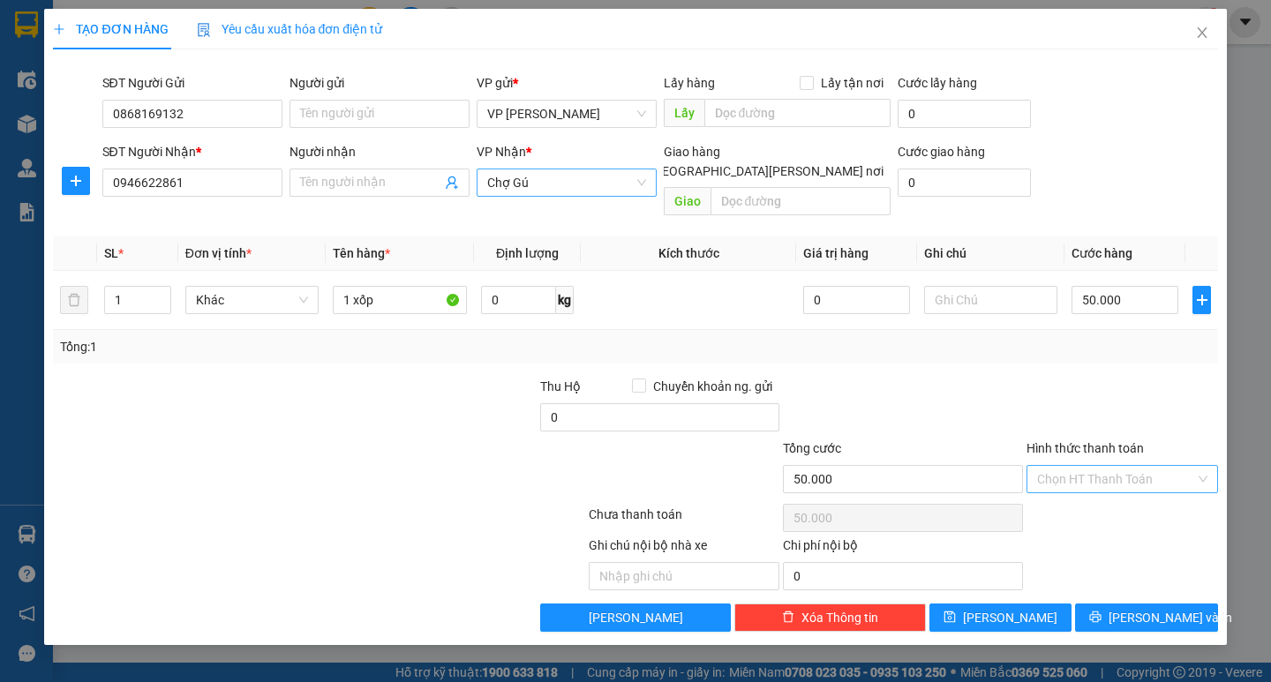
click at [1114, 466] on input "Hình thức thanh toán" at bounding box center [1116, 479] width 158 height 26
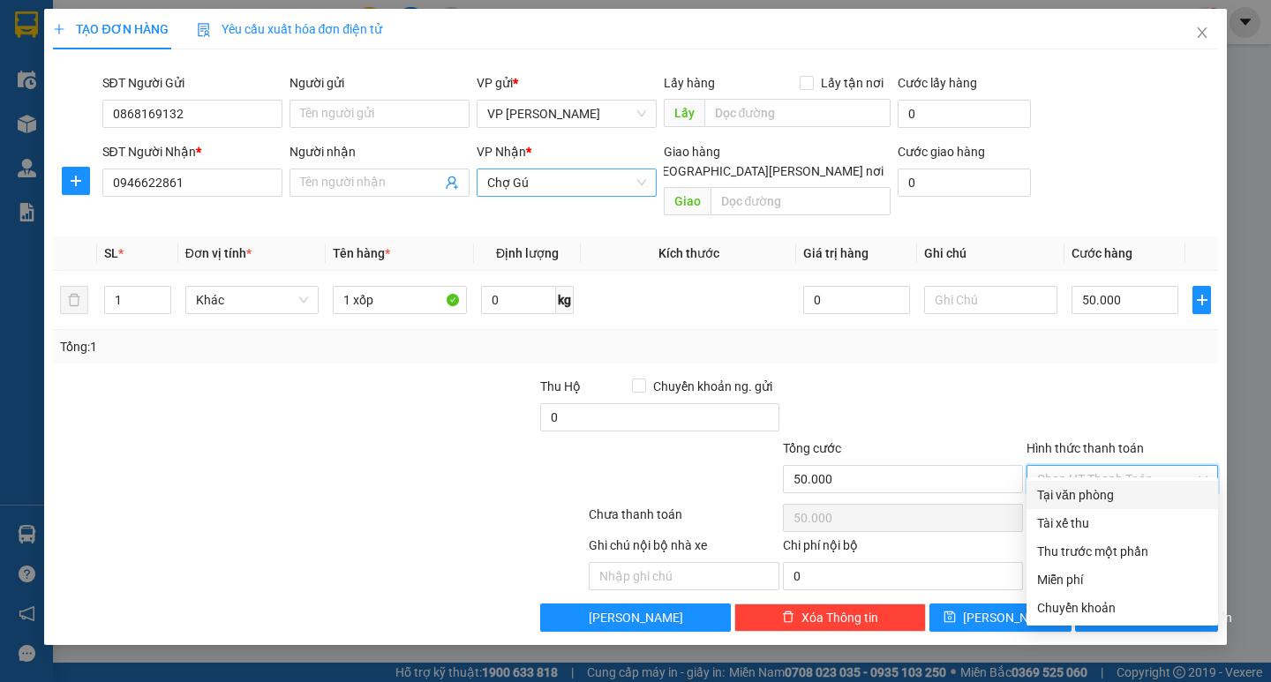
click at [1113, 491] on div "Tại văn phòng" at bounding box center [1122, 494] width 170 height 19
type input "0"
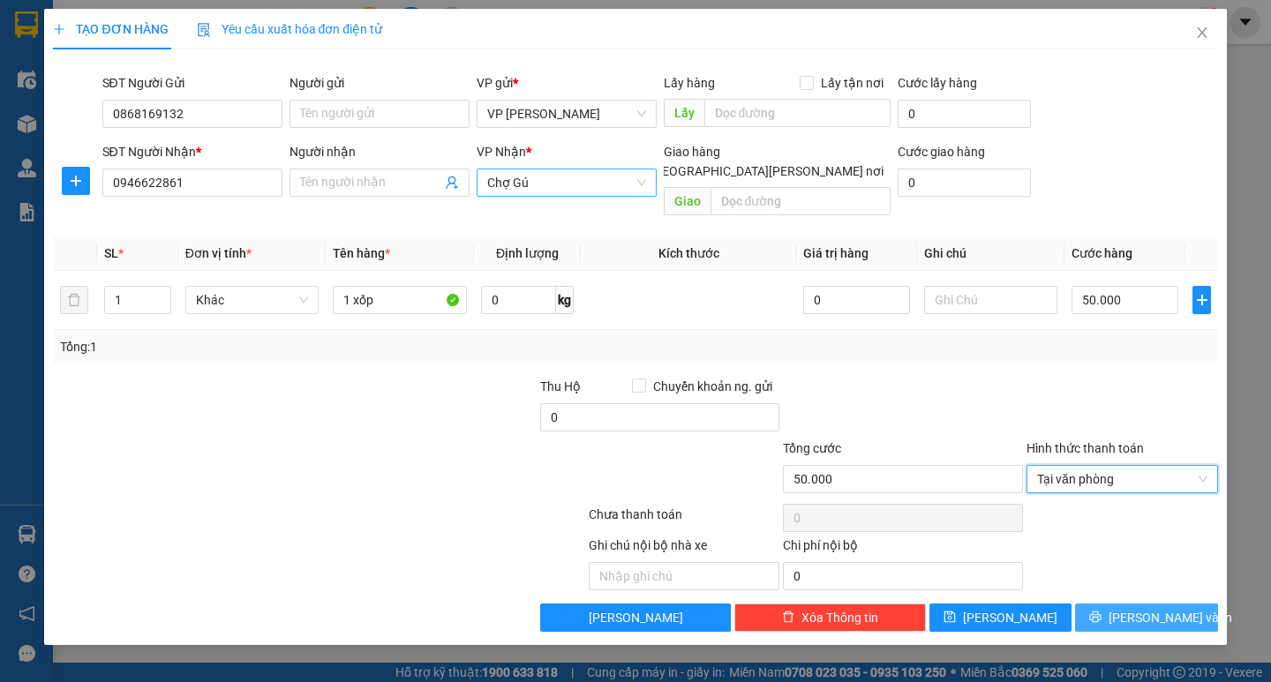
click at [1132, 608] on span "[PERSON_NAME] và In" at bounding box center [1171, 617] width 124 height 19
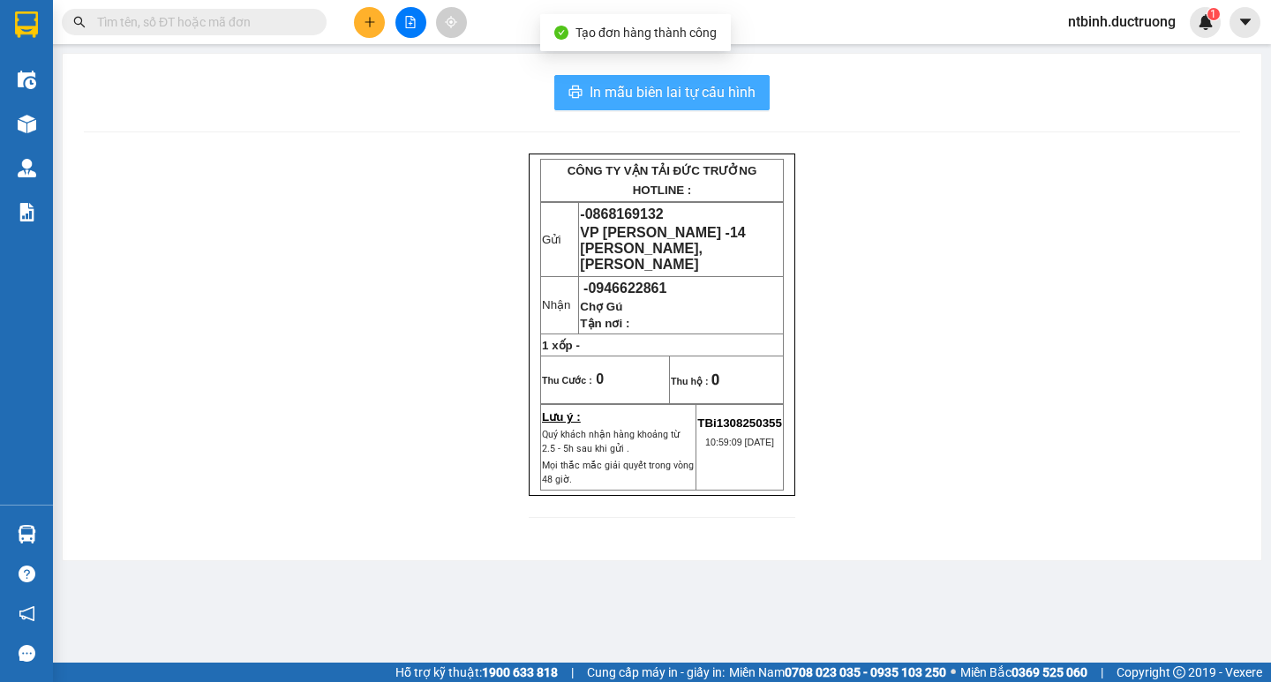
click at [713, 86] on span "In mẫu biên lai tự cấu hình" at bounding box center [673, 92] width 166 height 22
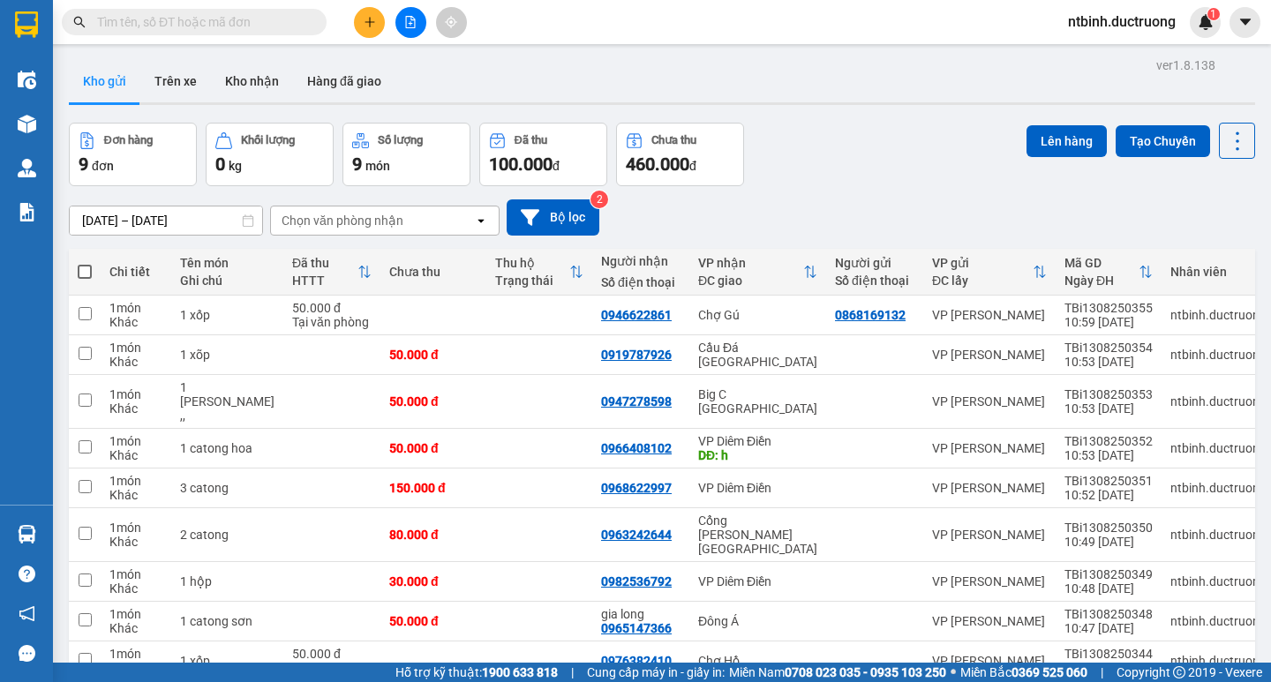
scroll to position [81, 0]
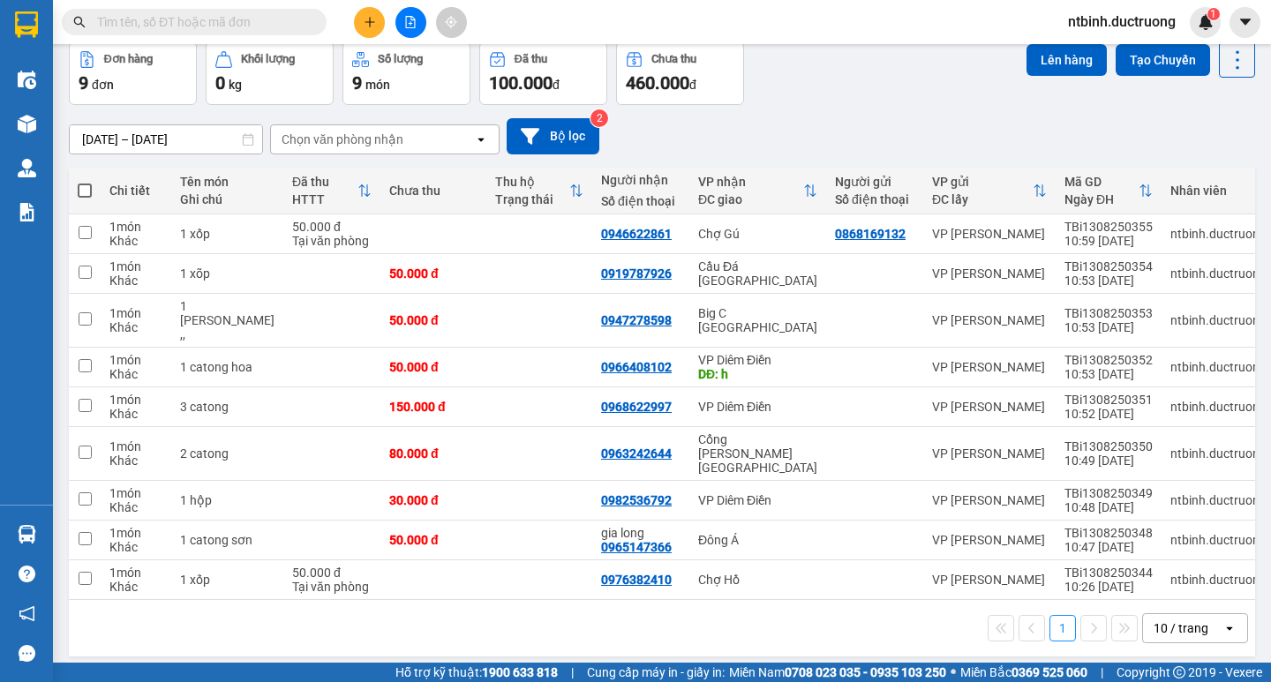
click at [93, 193] on th at bounding box center [85, 191] width 32 height 47
click at [85, 192] on span at bounding box center [85, 191] width 14 height 14
click at [85, 182] on input "checkbox" at bounding box center [85, 182] width 0 height 0
checkbox input "true"
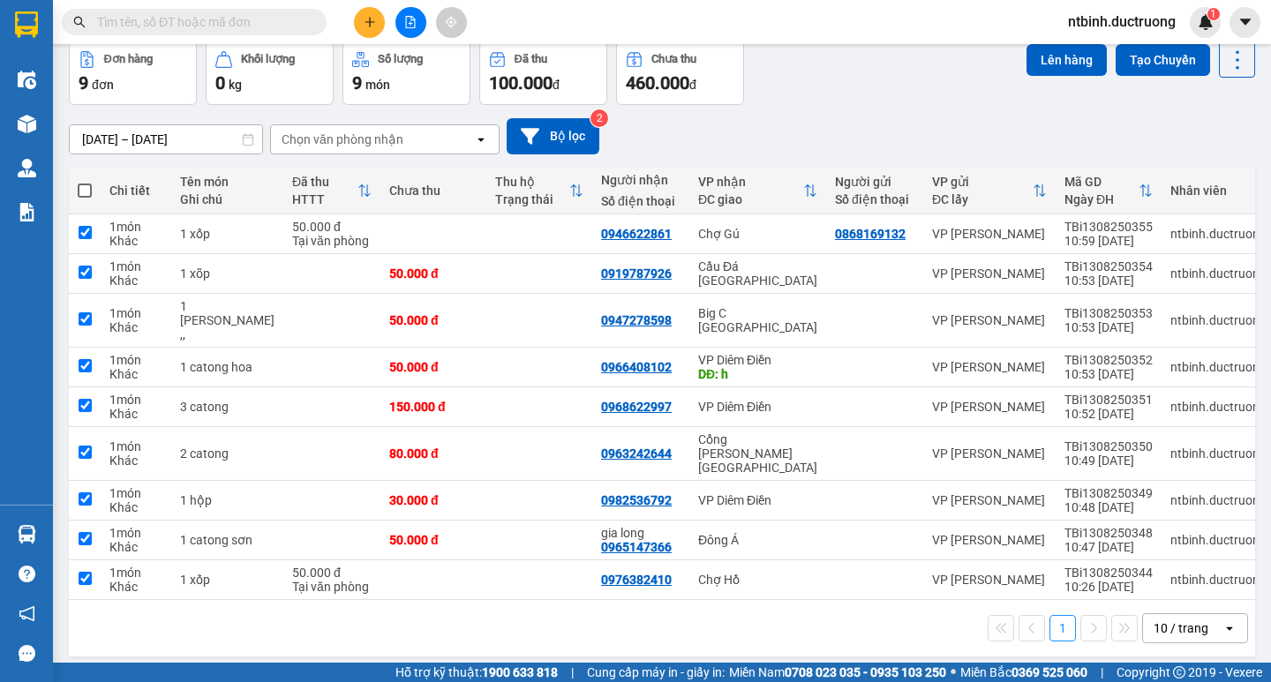
checkbox input "true"
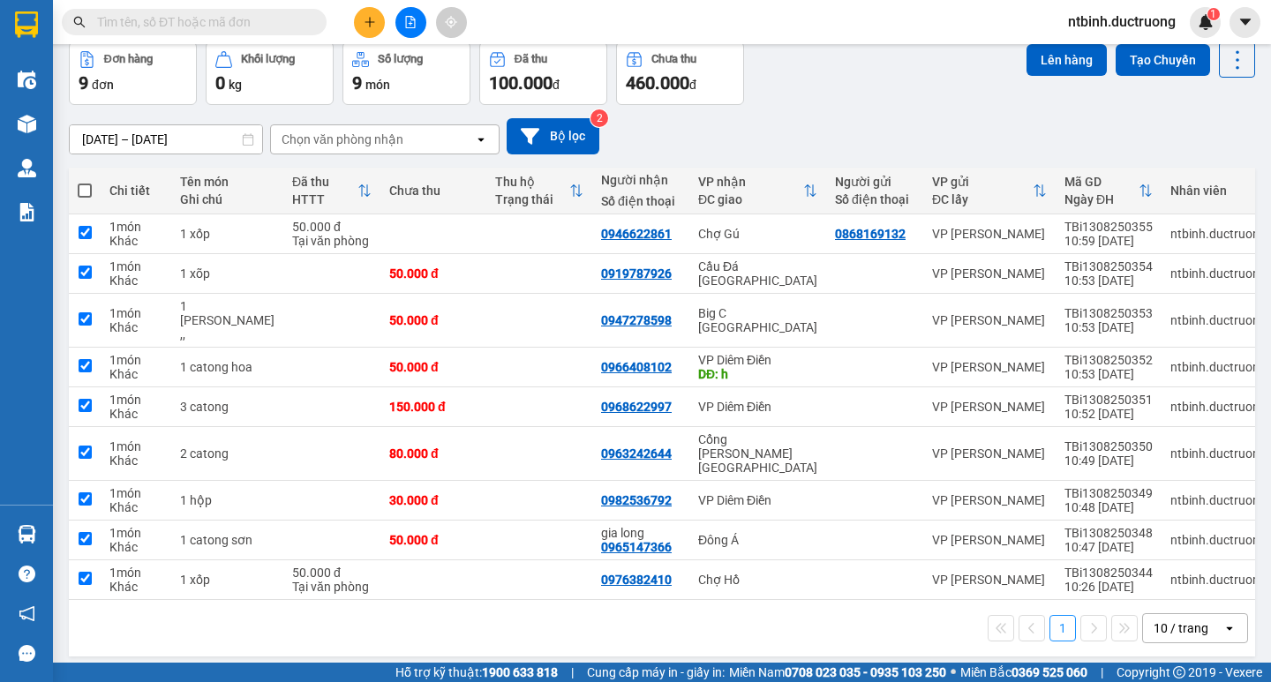
checkbox input "true"
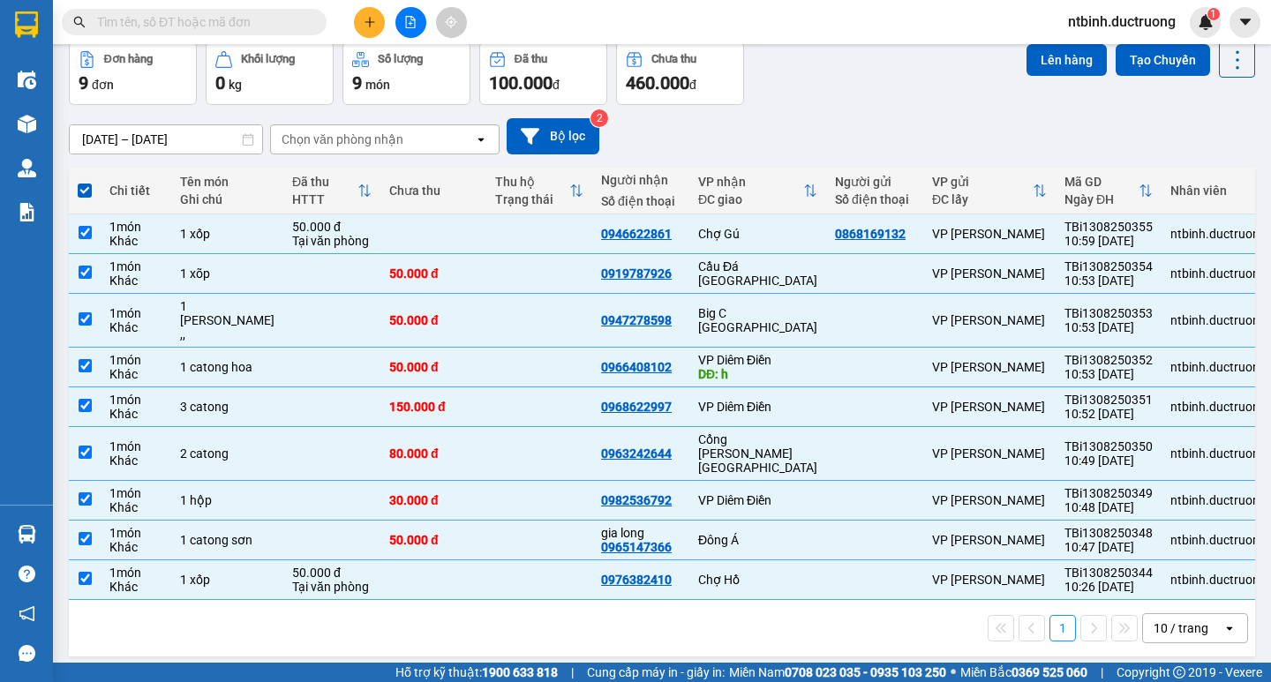
scroll to position [0, 0]
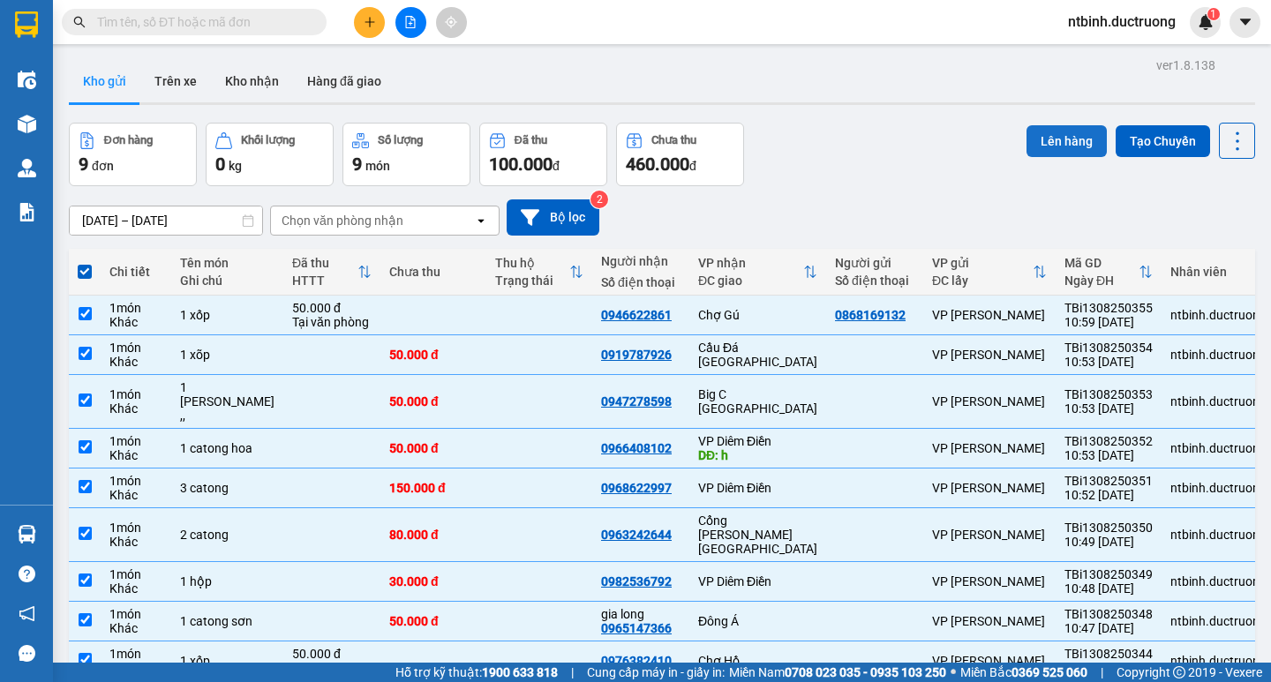
click at [1047, 133] on button "Lên hàng" at bounding box center [1066, 141] width 80 height 32
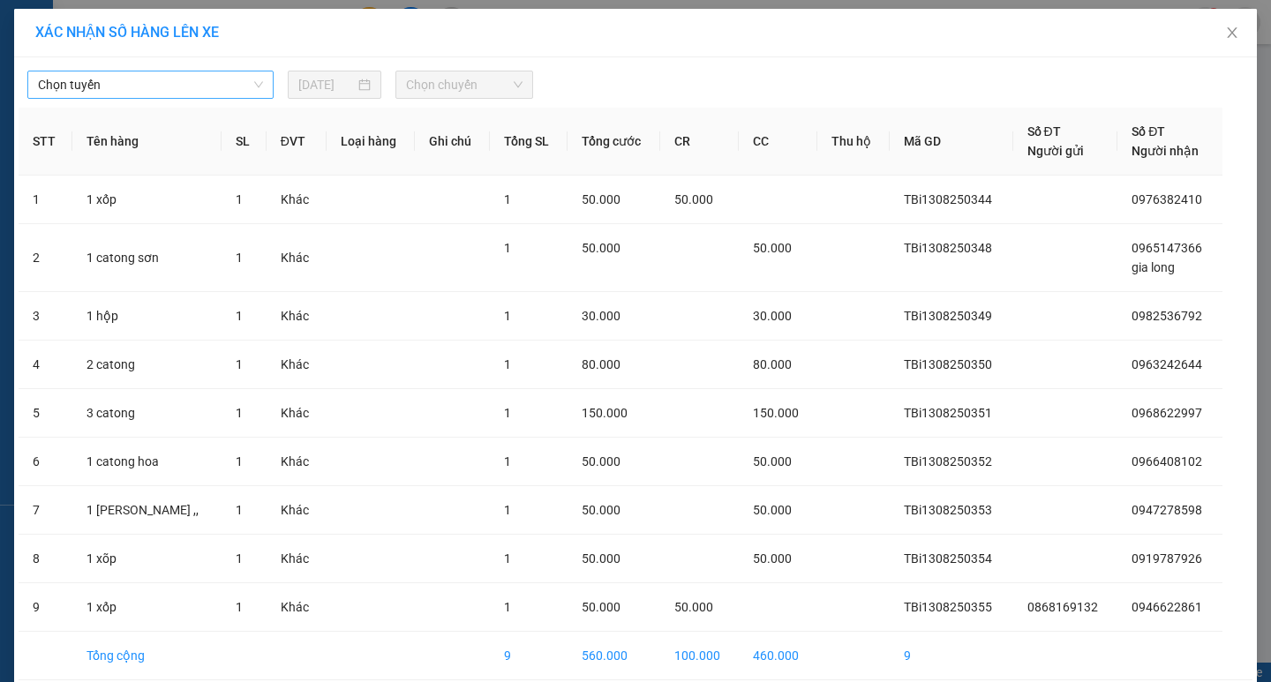
click at [129, 83] on span "Chọn tuyến" at bounding box center [150, 84] width 225 height 26
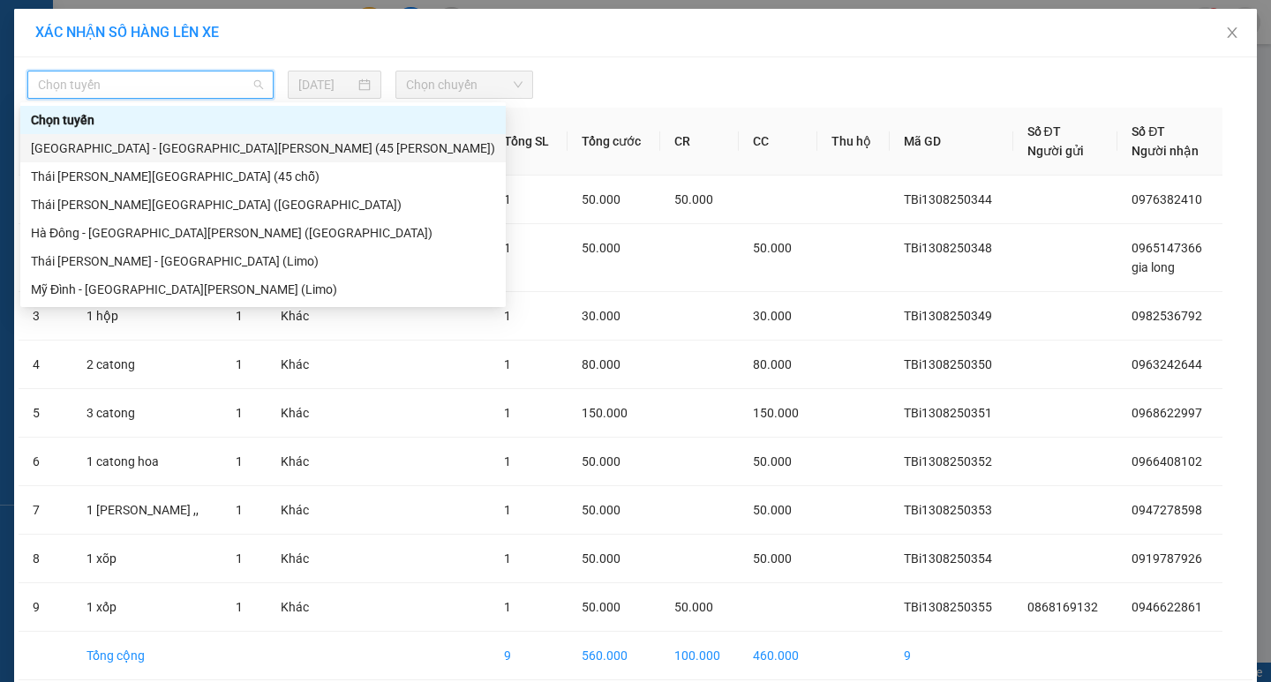
click at [140, 140] on div "[GEOGRAPHIC_DATA] - [GEOGRAPHIC_DATA][PERSON_NAME] (45 [PERSON_NAME])" at bounding box center [263, 148] width 464 height 19
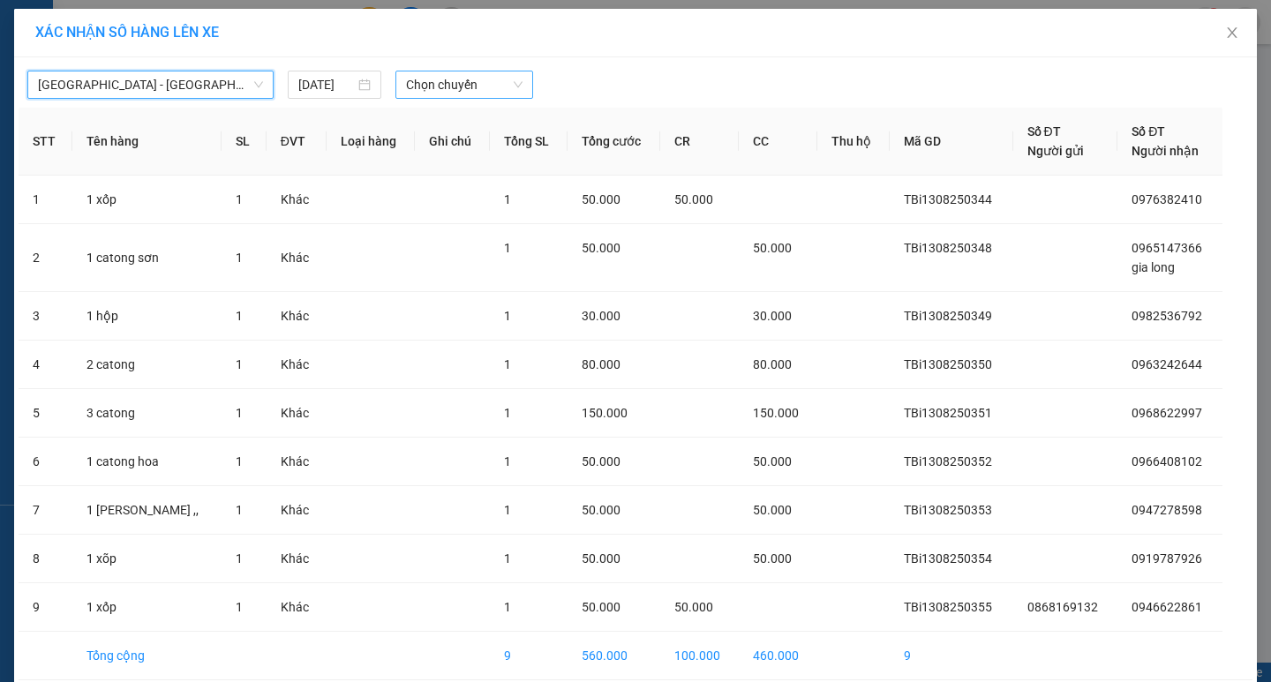
click at [432, 85] on span "Chọn chuyến" at bounding box center [464, 84] width 117 height 26
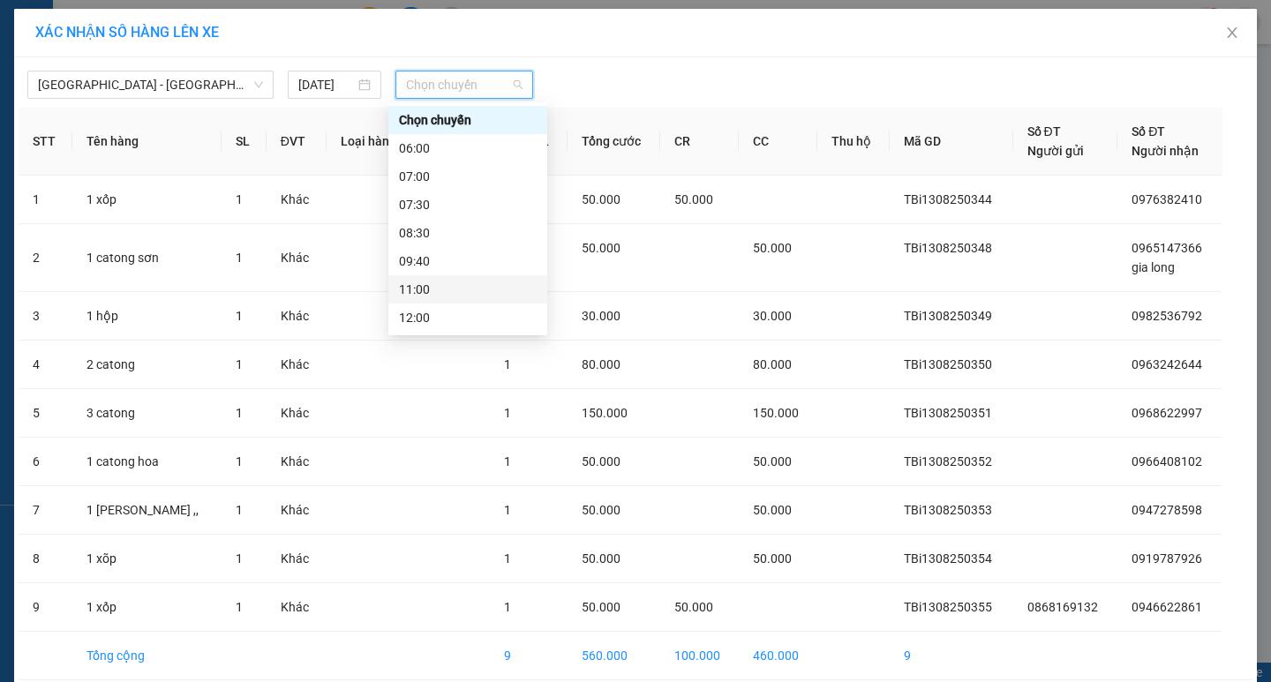
click at [461, 298] on div "11:00" at bounding box center [468, 289] width 138 height 19
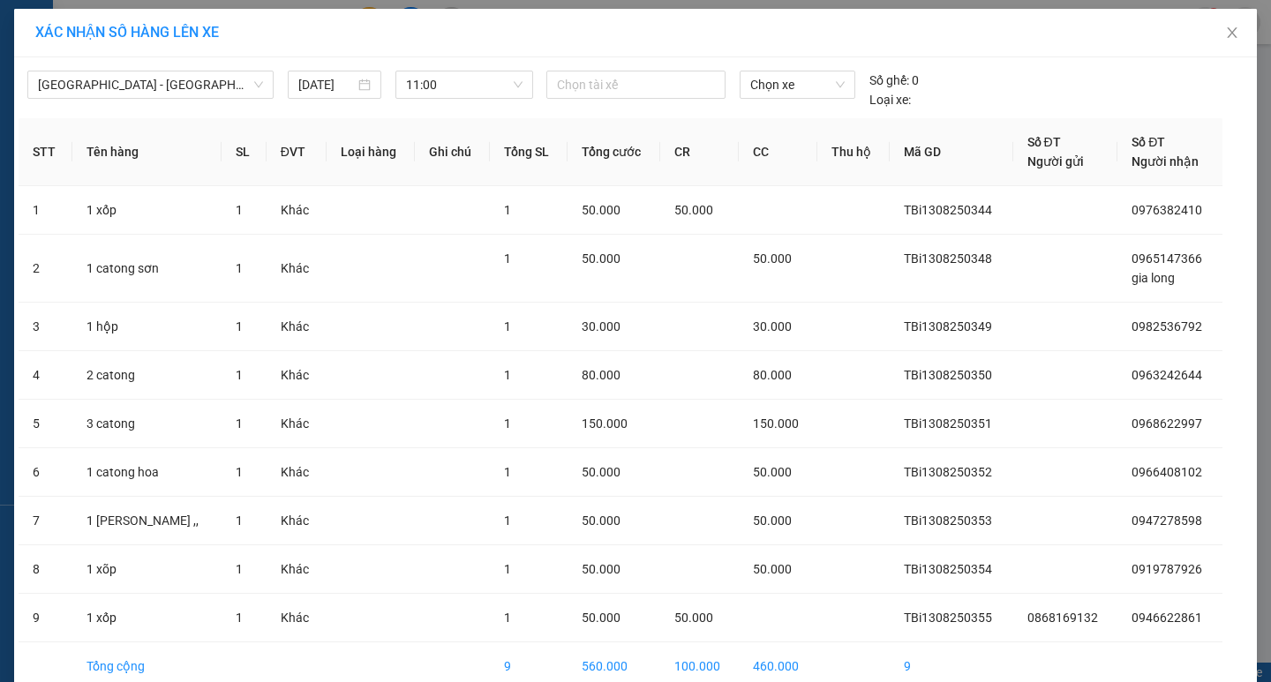
scroll to position [89, 0]
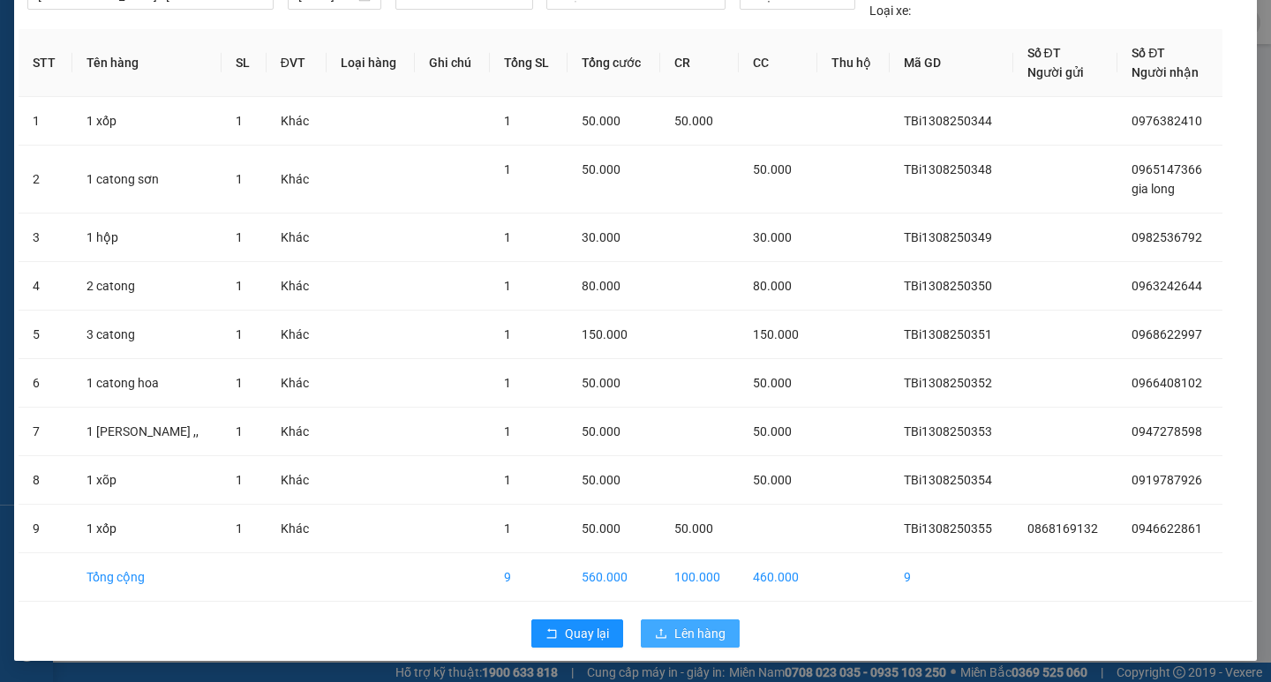
click at [699, 629] on span "Lên hàng" at bounding box center [699, 633] width 51 height 19
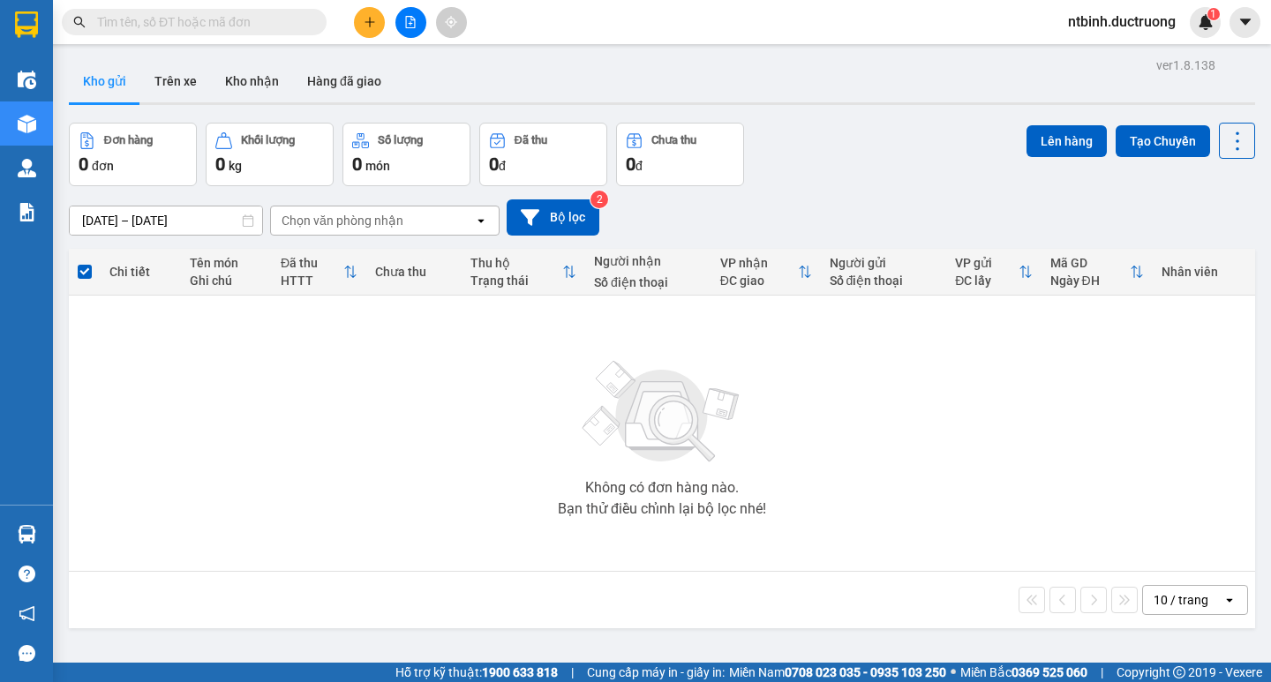
click at [401, 26] on button at bounding box center [410, 22] width 31 height 31
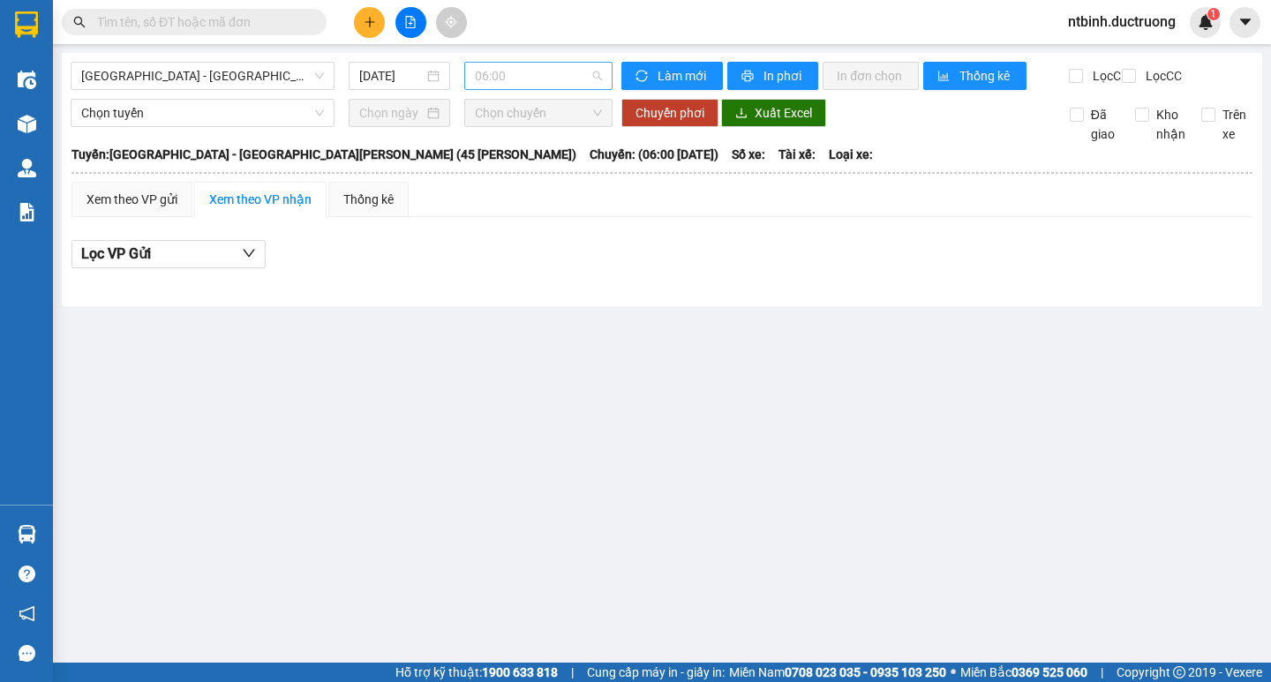
click at [522, 83] on span "06:00" at bounding box center [538, 76] width 127 height 26
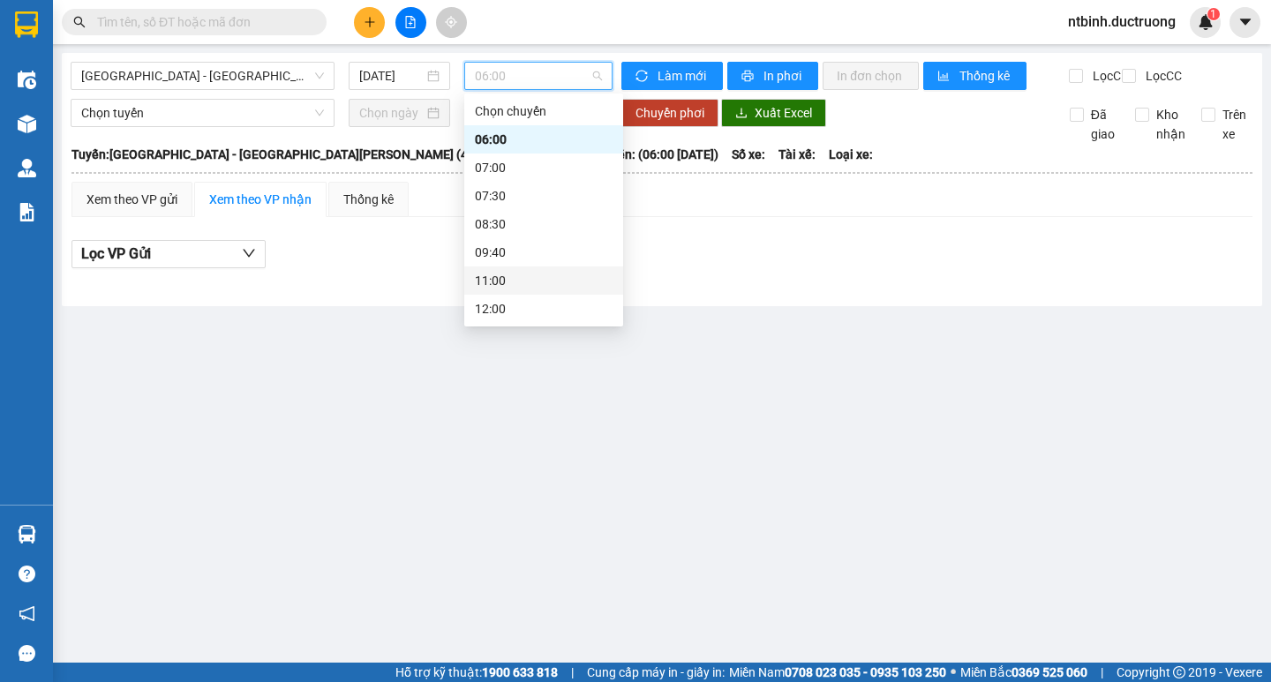
click at [531, 267] on div "11:00" at bounding box center [543, 281] width 159 height 28
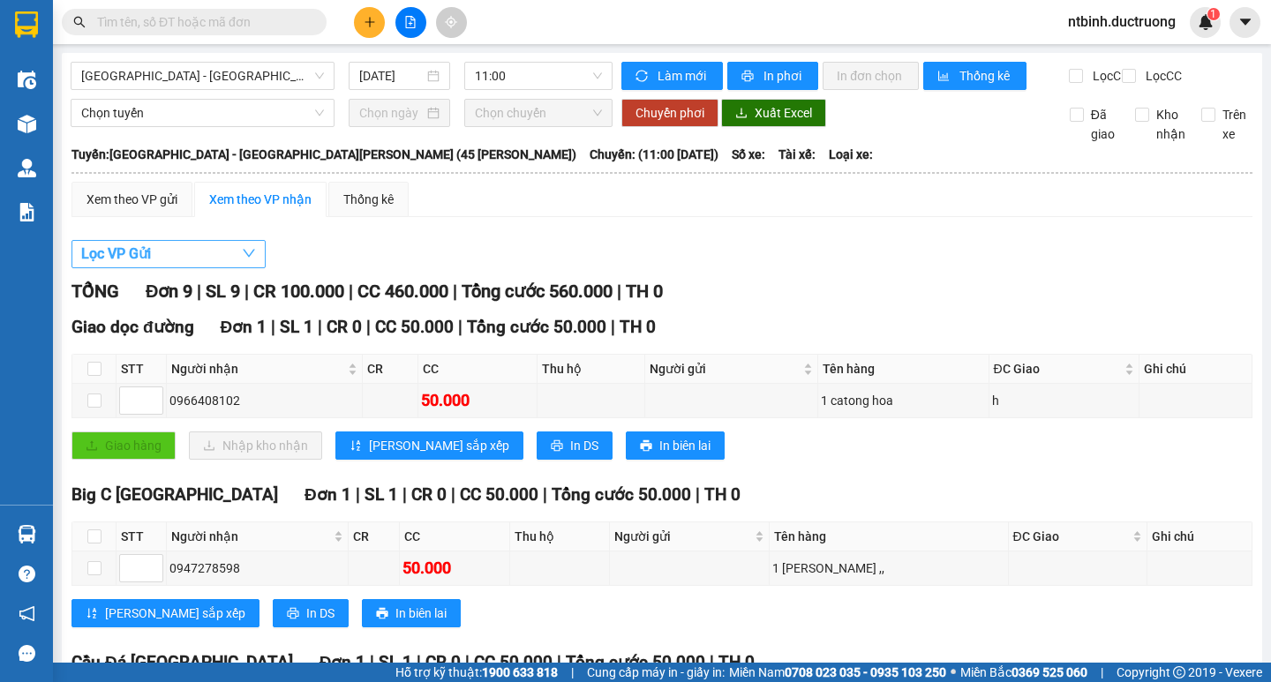
click at [209, 265] on button "Lọc VP Gửi" at bounding box center [168, 254] width 194 height 28
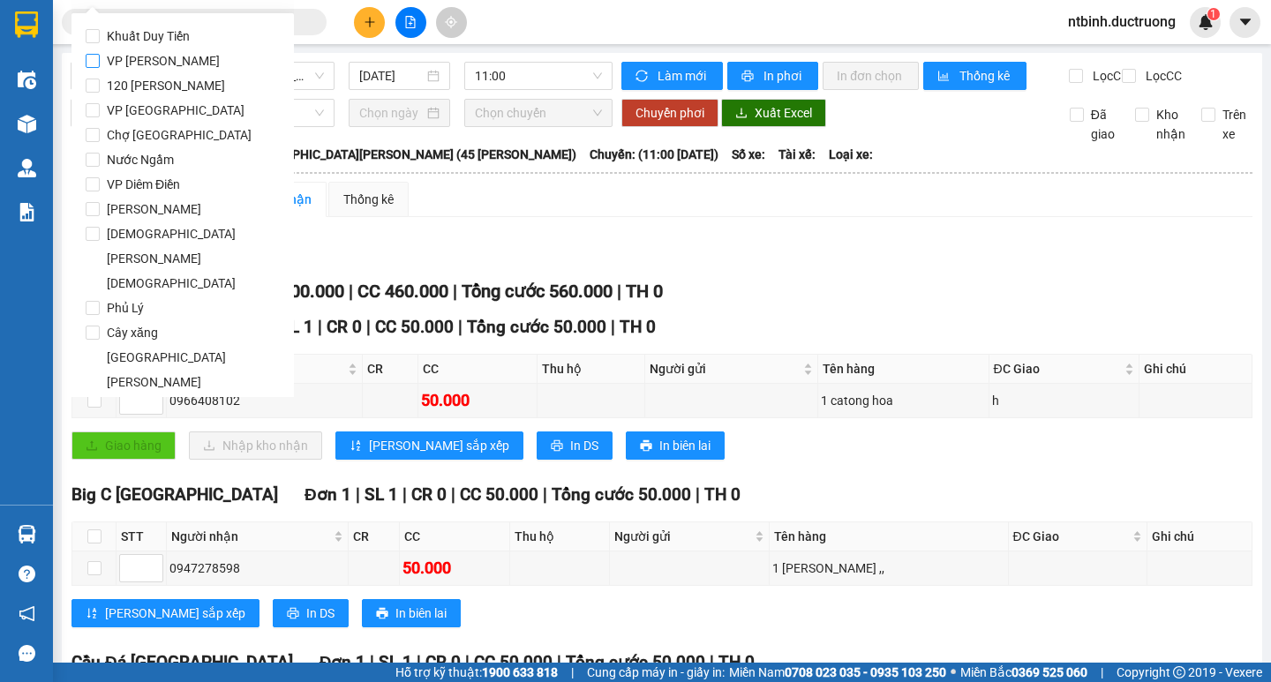
click at [204, 57] on label "VP [PERSON_NAME]" at bounding box center [183, 61] width 194 height 25
click at [100, 57] on input "VP [PERSON_NAME]" at bounding box center [93, 61] width 14 height 14
checkbox input "true"
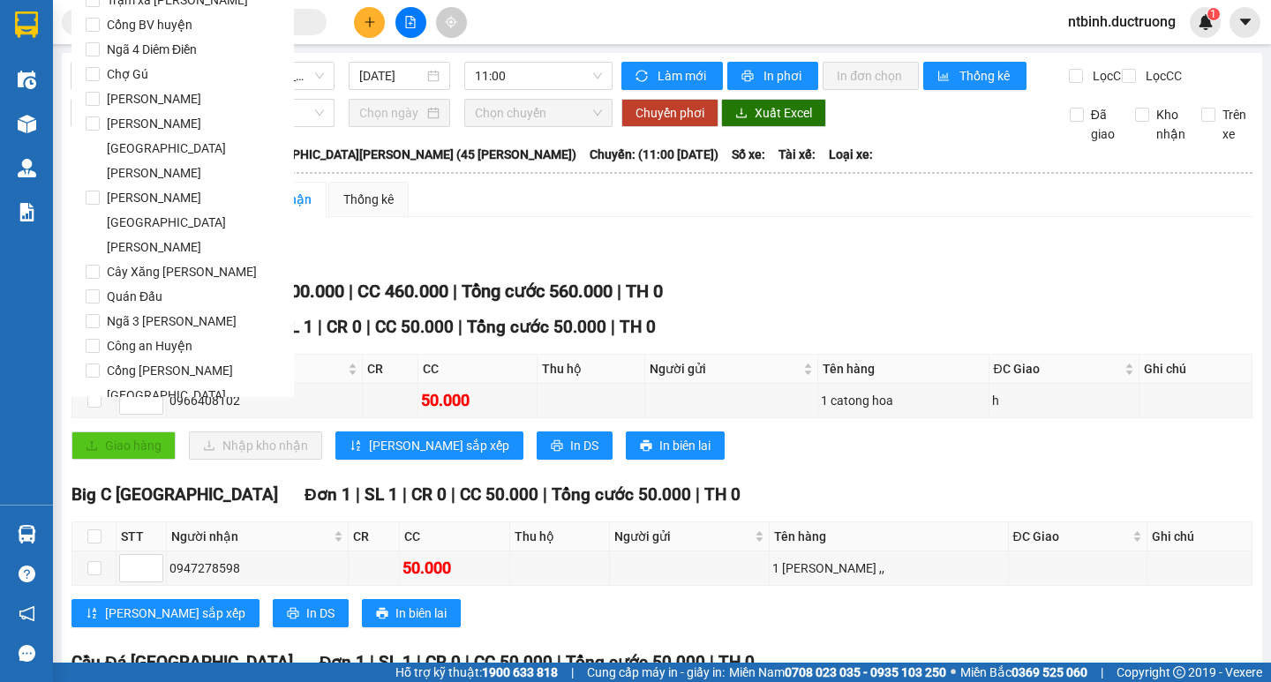
click at [117, 655] on button "Lọc" at bounding box center [110, 669] width 49 height 28
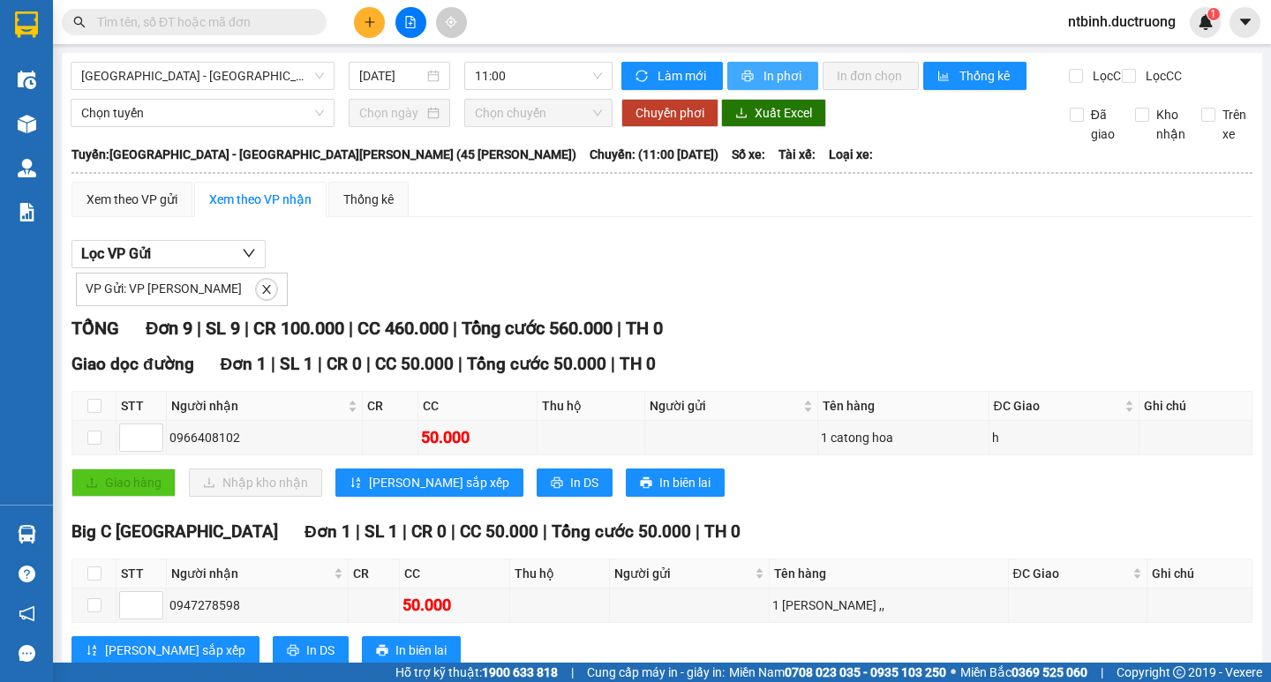
click at [767, 81] on span "In phơi" at bounding box center [783, 75] width 41 height 19
